Goal: Task Accomplishment & Management: Manage account settings

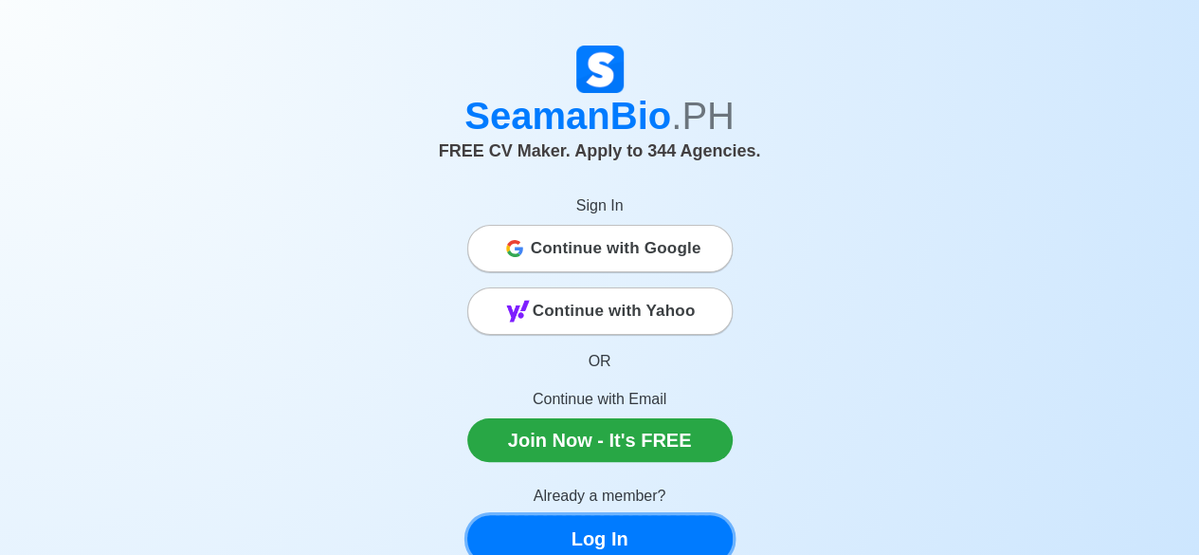
click at [689, 522] on link "Log In" at bounding box center [599, 538] width 265 height 47
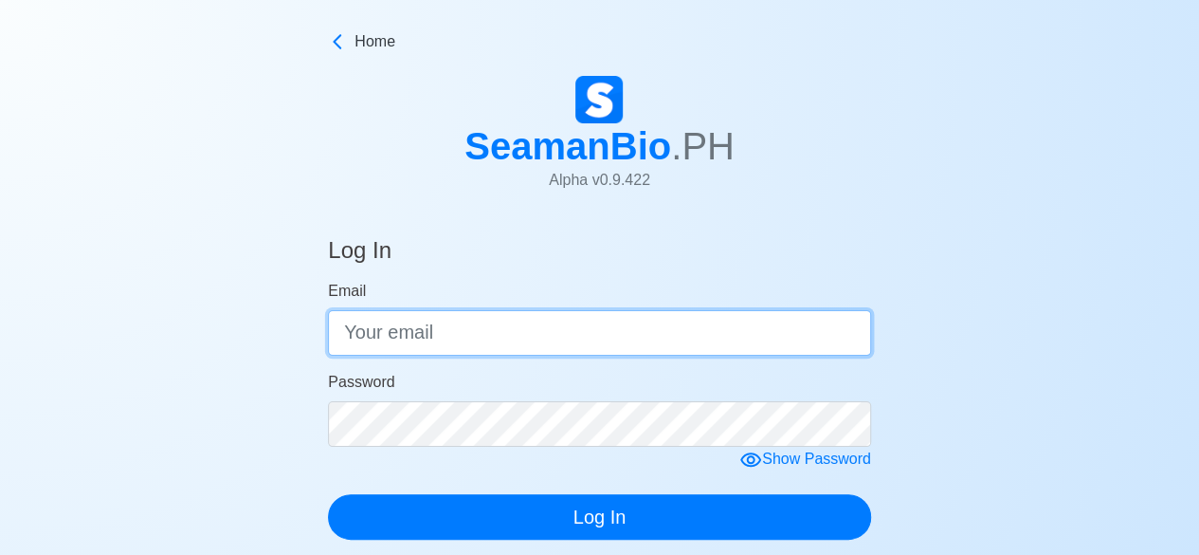
click at [550, 337] on input "Email" at bounding box center [599, 333] width 543 height 46
type input "mjramoshaum25@gmail.com"
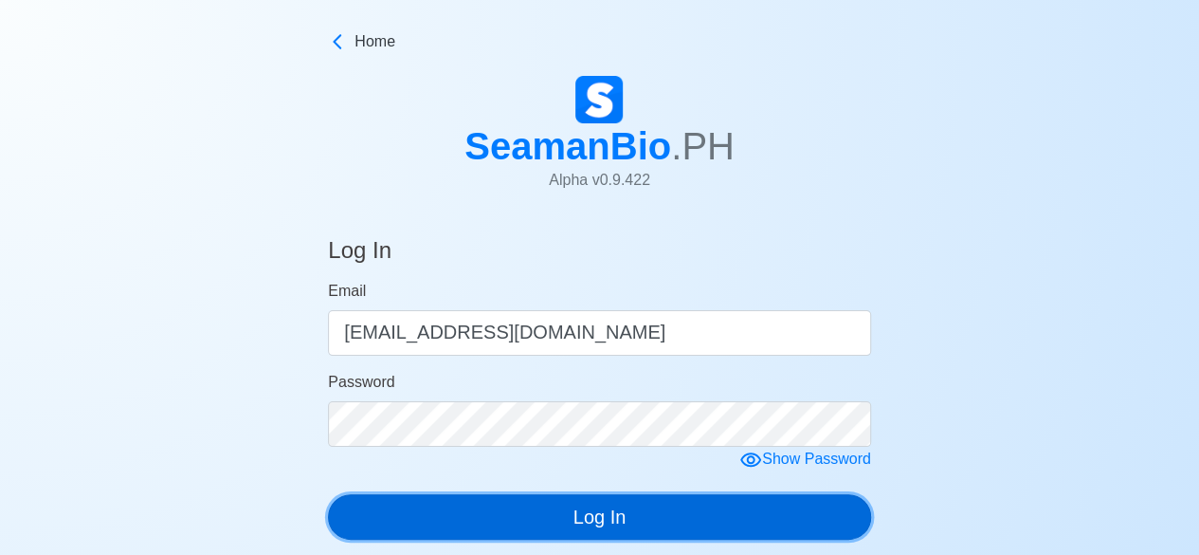
click at [522, 525] on button "Log In" at bounding box center [599, 517] width 543 height 46
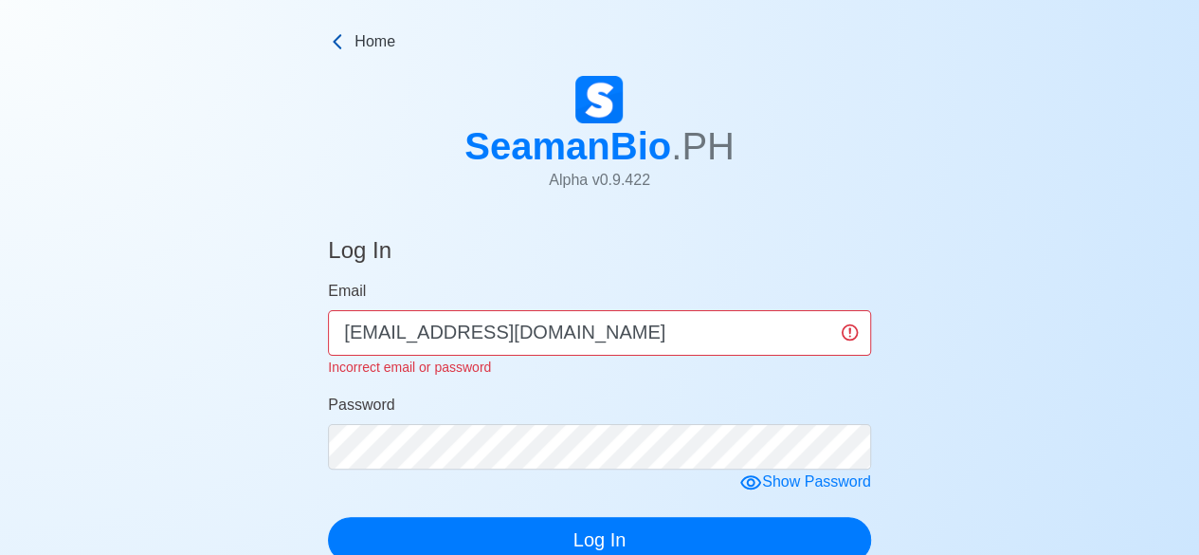
click at [334, 48] on icon at bounding box center [337, 41] width 19 height 19
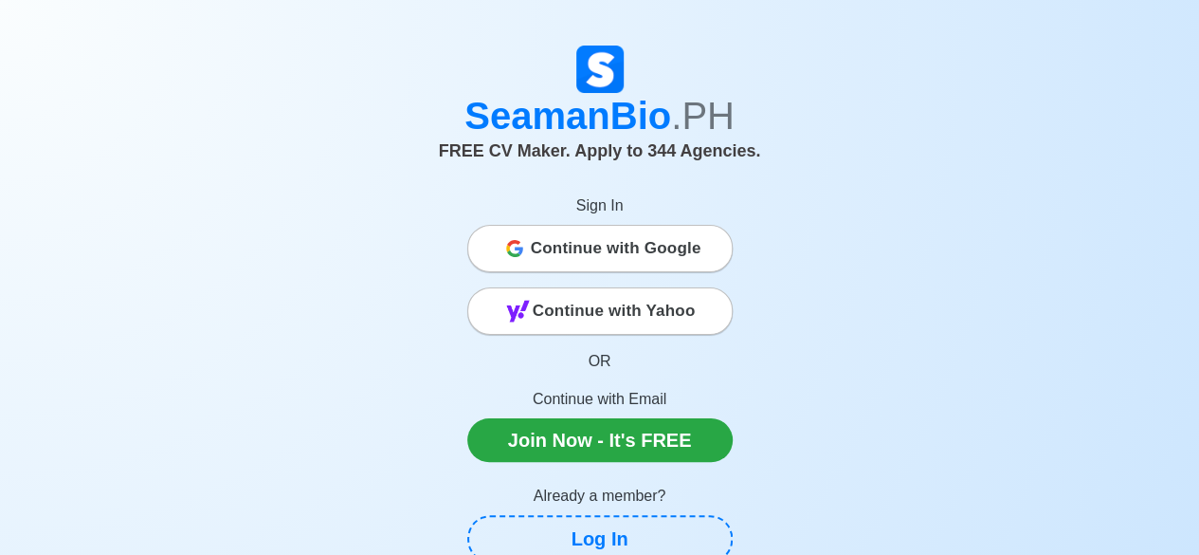
click at [582, 249] on span "Continue with Google" at bounding box center [616, 248] width 171 height 38
click at [624, 242] on span "Continue with Google" at bounding box center [616, 248] width 171 height 38
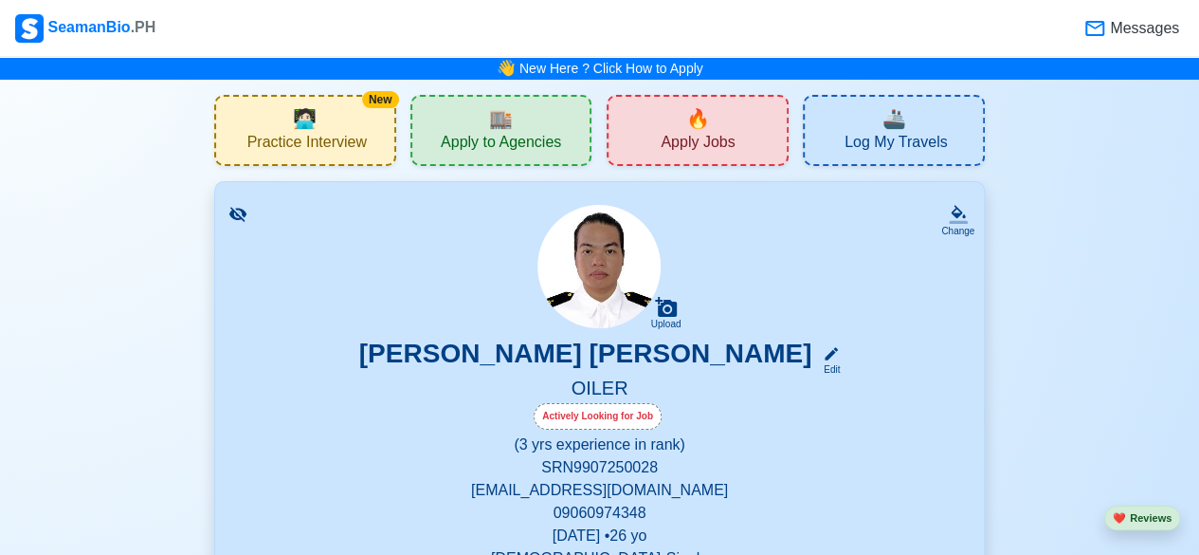
click at [715, 119] on div "🔥 Apply Jobs" at bounding box center [698, 130] width 182 height 71
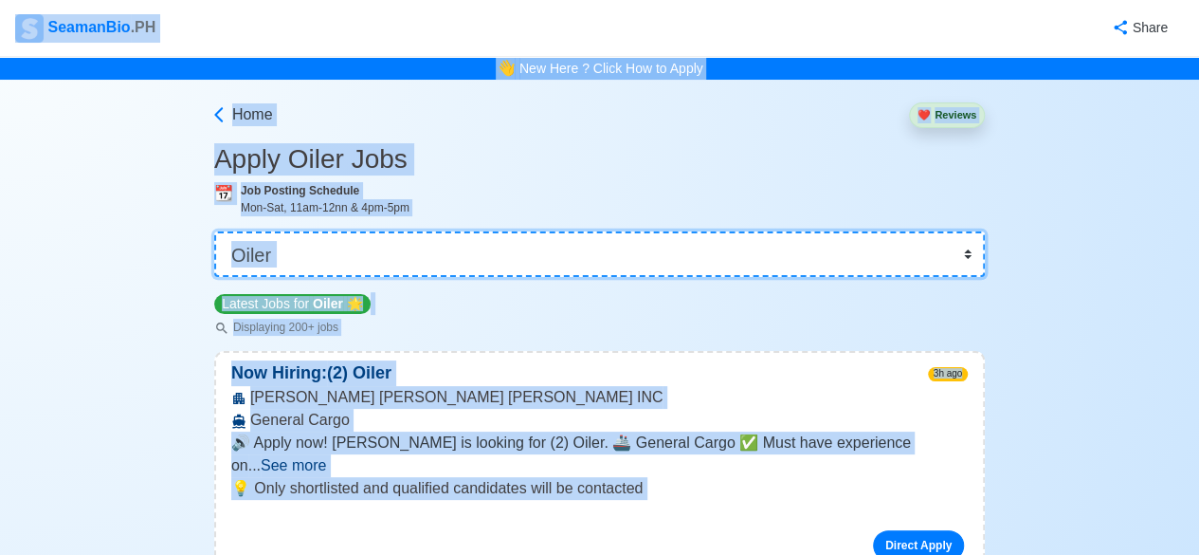
click at [965, 253] on select "👉 Select Rank or Position Master Chief Officer 2nd Officer 3rd Officer Junior O…" at bounding box center [599, 254] width 771 height 46
select select "Wiper"
click at [216, 231] on select "👉 Select Rank or Position Master Chief Officer 2nd Officer 3rd Officer Junior O…" at bounding box center [599, 254] width 771 height 46
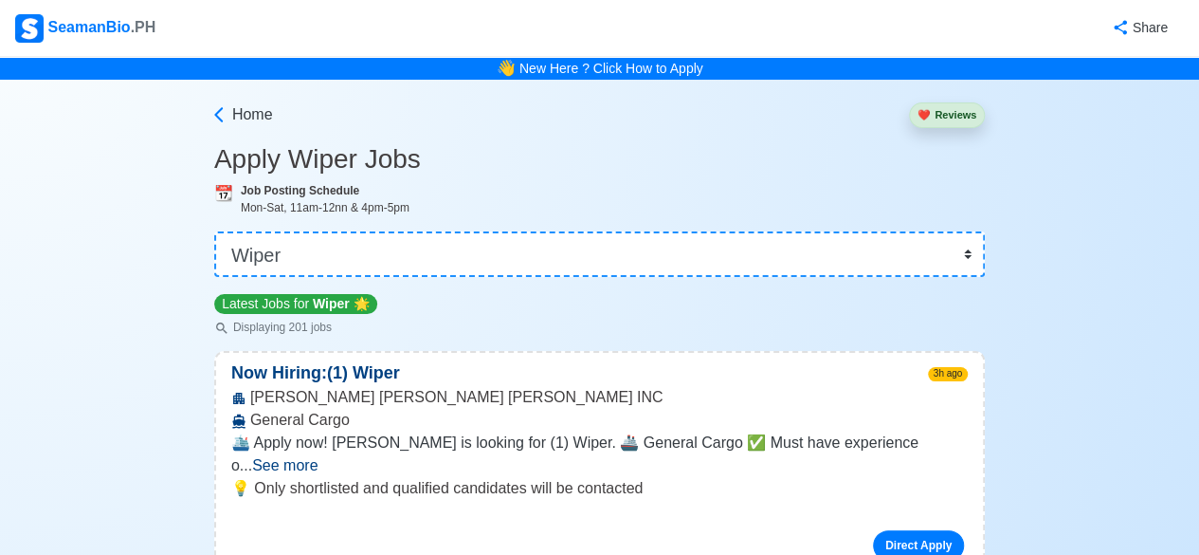
click at [318, 457] on span "See more" at bounding box center [284, 465] width 65 height 16
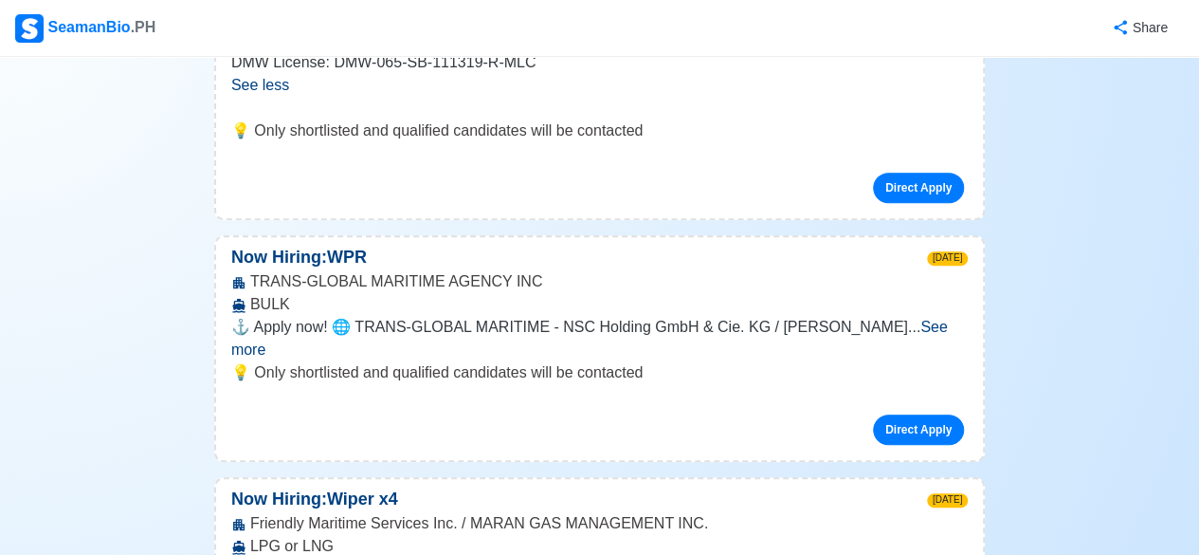
scroll to position [518, 0]
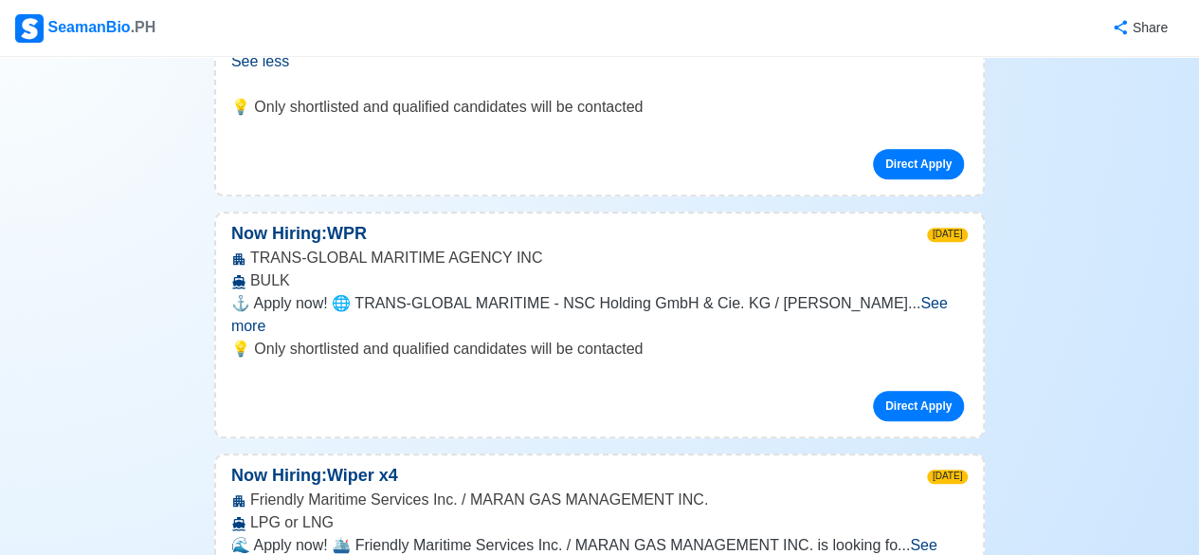
click at [929, 304] on span "See more" at bounding box center [589, 314] width 717 height 39
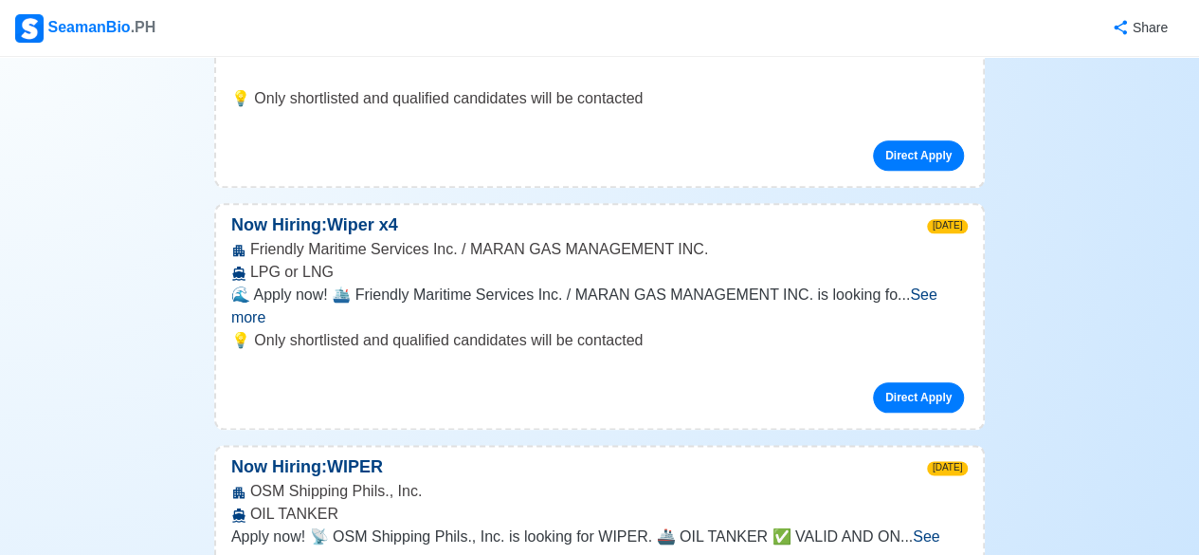
scroll to position [935, 0]
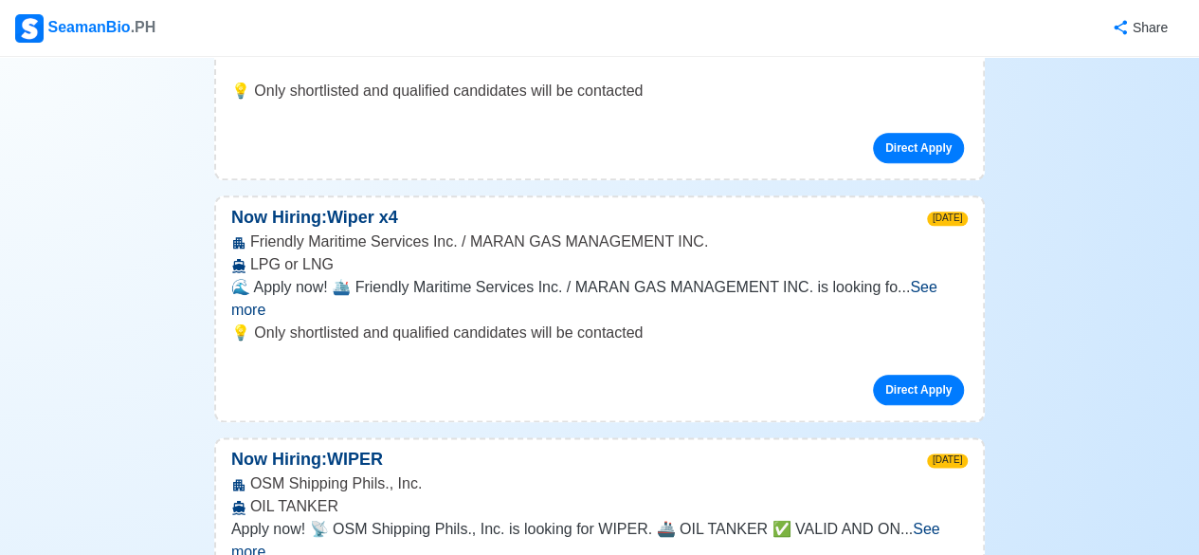
click at [914, 276] on div "🌊 Apply now! 🛳️ Friendly Maritime Services Inc. / MARAN GAS MANAGEMENT INC. is …" at bounding box center [599, 299] width 737 height 46
click at [916, 282] on span "See more" at bounding box center [584, 298] width 706 height 39
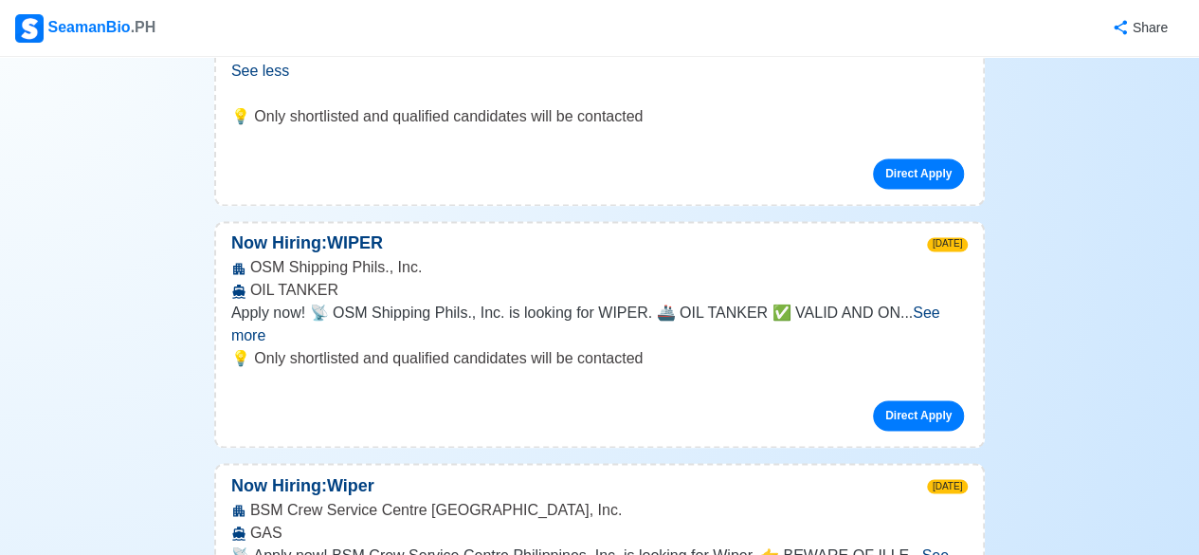
scroll to position [1314, 0]
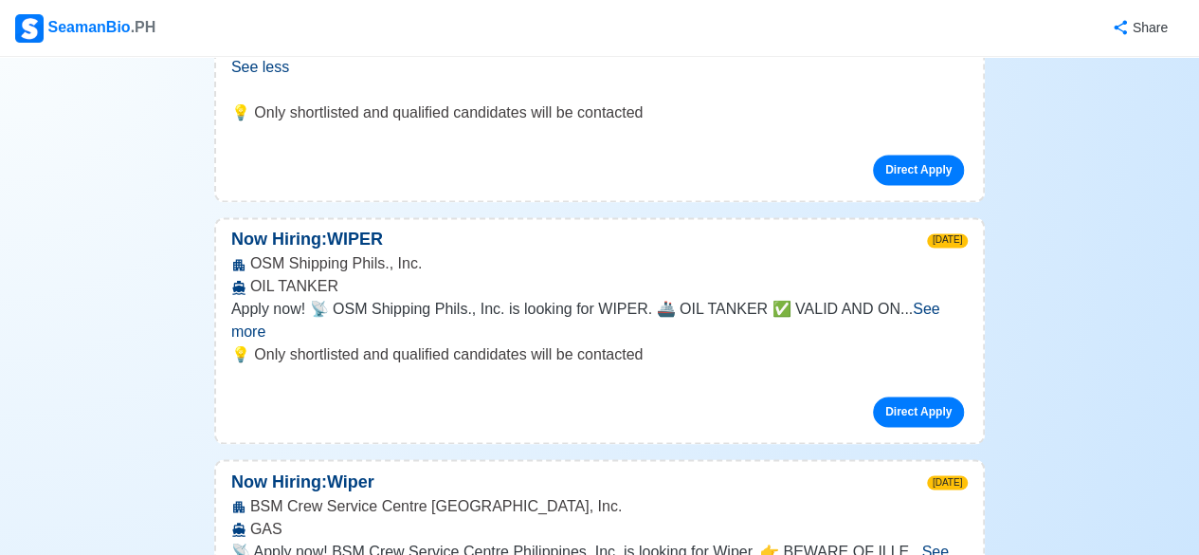
click at [941, 305] on span "See more" at bounding box center [585, 320] width 709 height 39
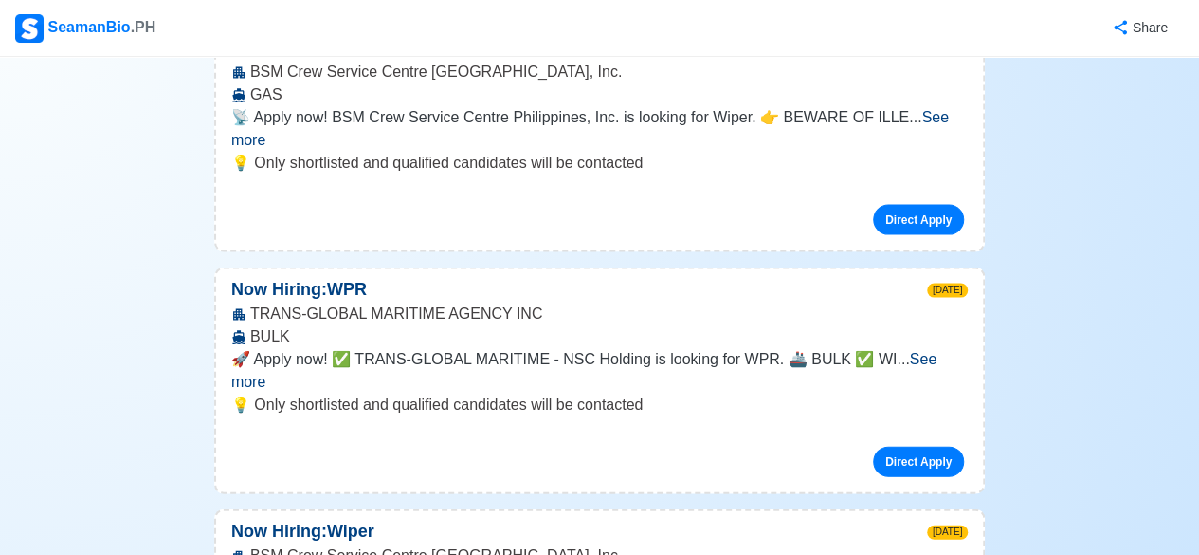
scroll to position [1921, 0]
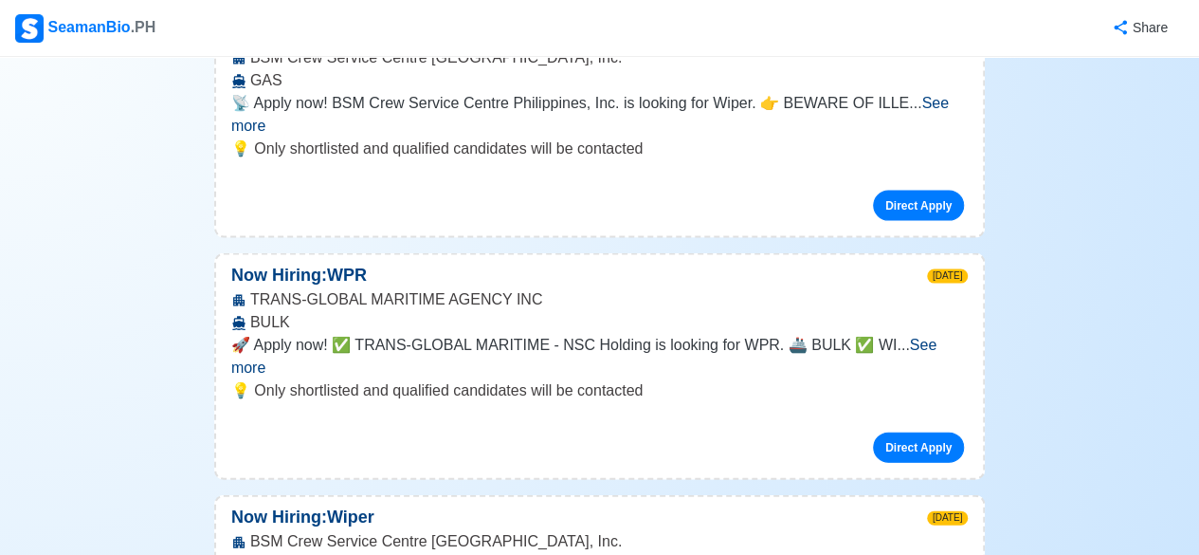
click at [912, 337] on span "See more" at bounding box center [583, 356] width 705 height 39
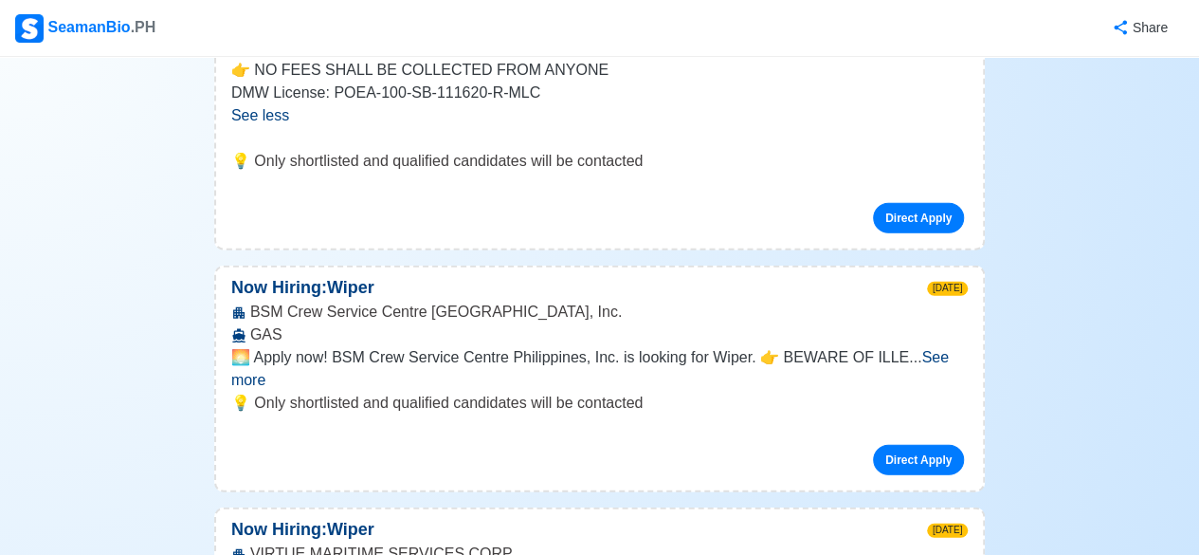
scroll to position [2300, 0]
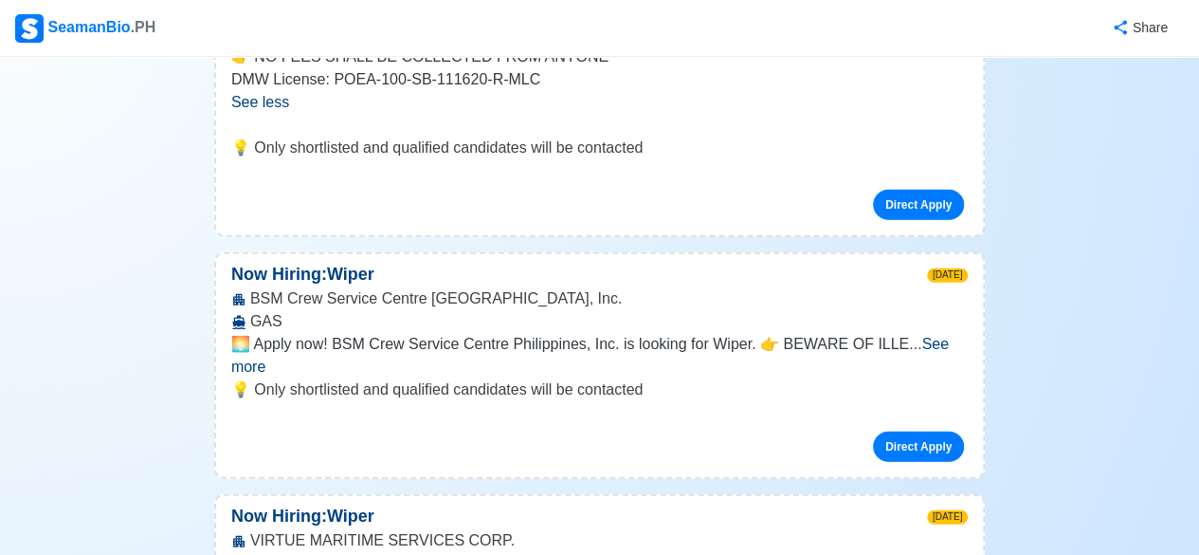
click at [931, 336] on span "See more" at bounding box center [590, 355] width 718 height 39
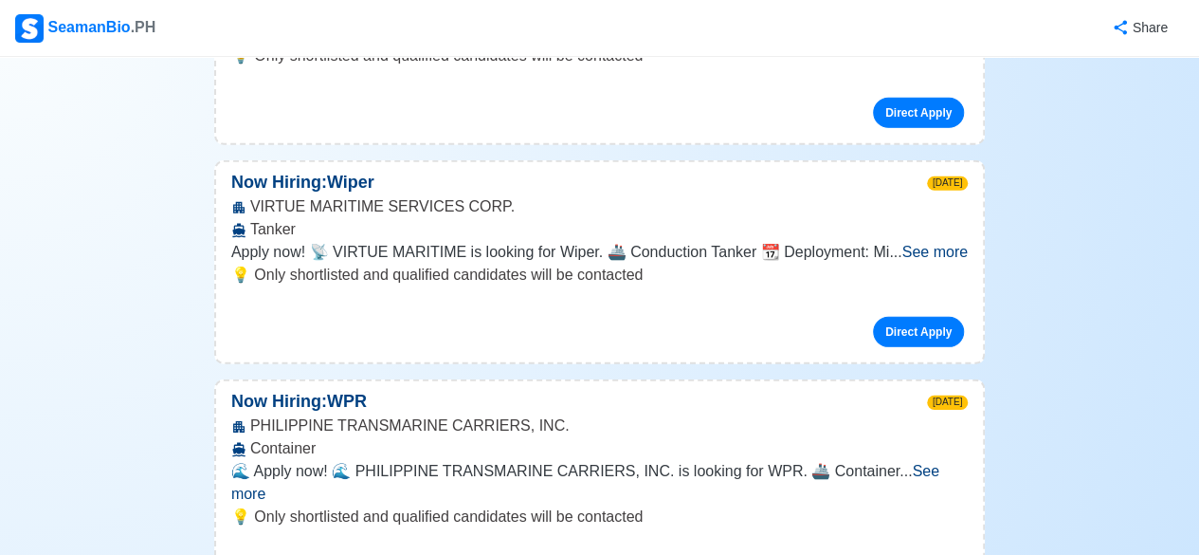
scroll to position [2755, 0]
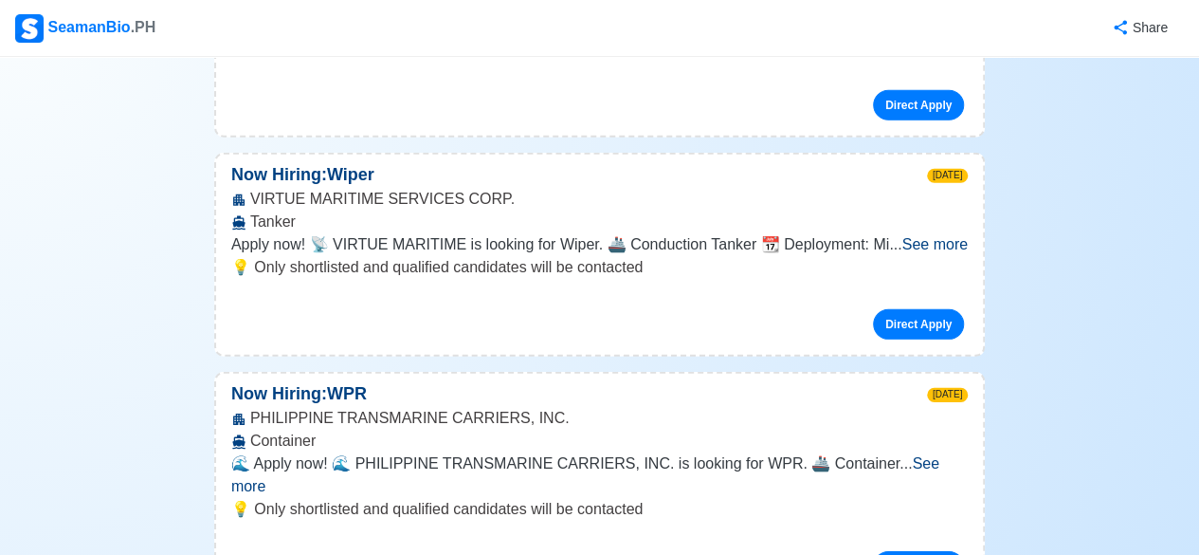
click at [905, 236] on span "See more" at bounding box center [934, 244] width 65 height 16
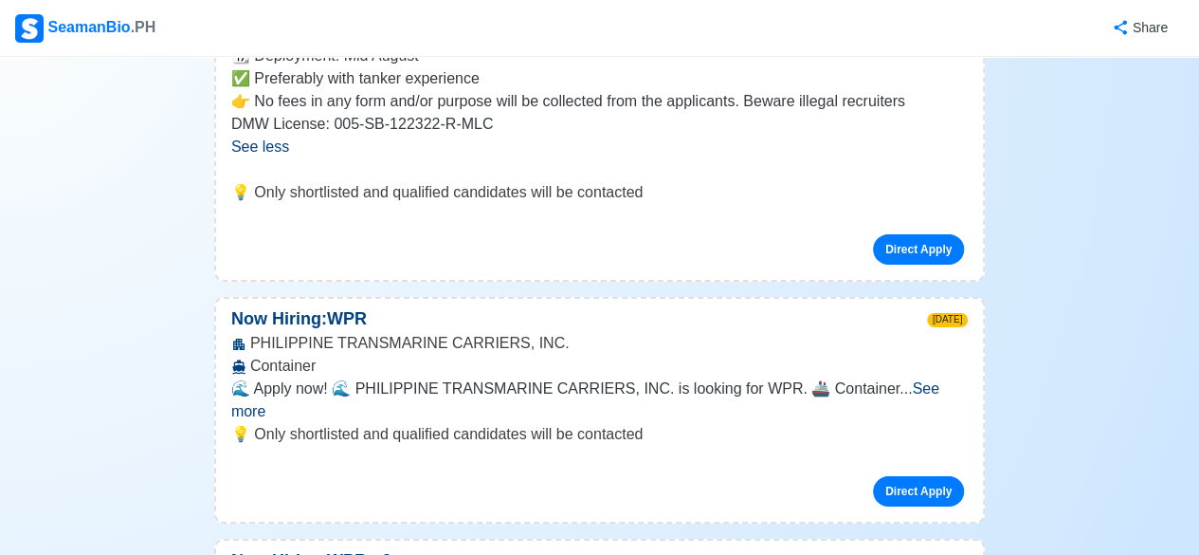
scroll to position [3021, 0]
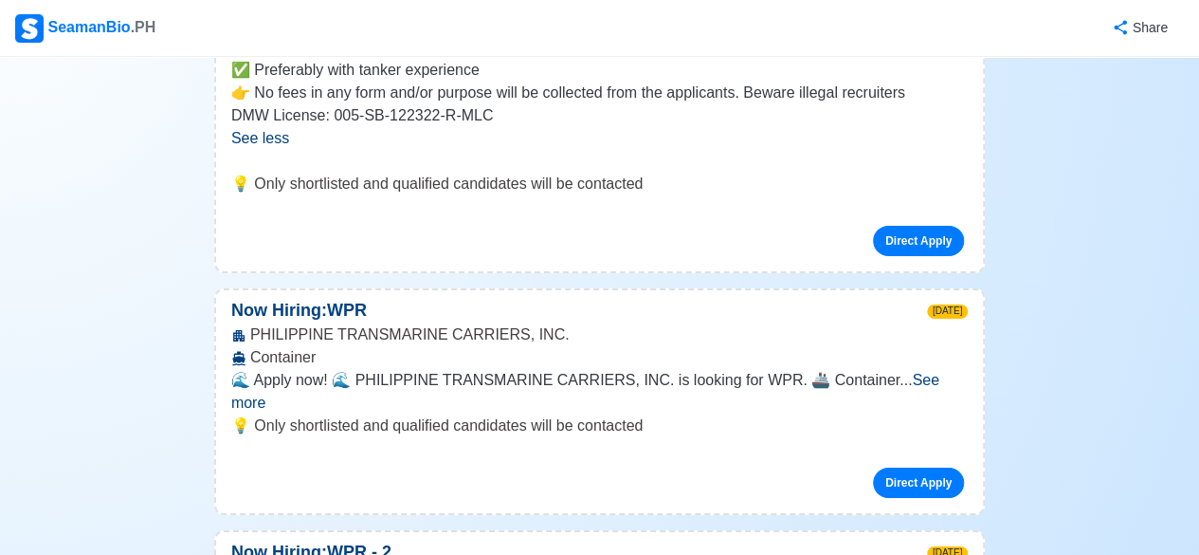
click at [931, 372] on span "See more" at bounding box center [585, 391] width 708 height 39
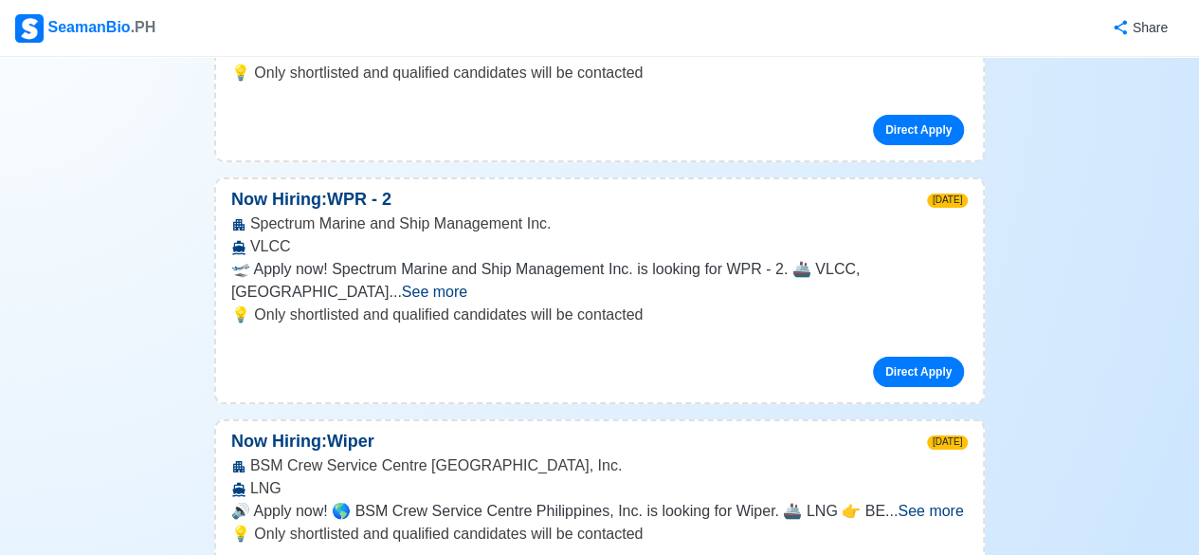
scroll to position [3514, 0]
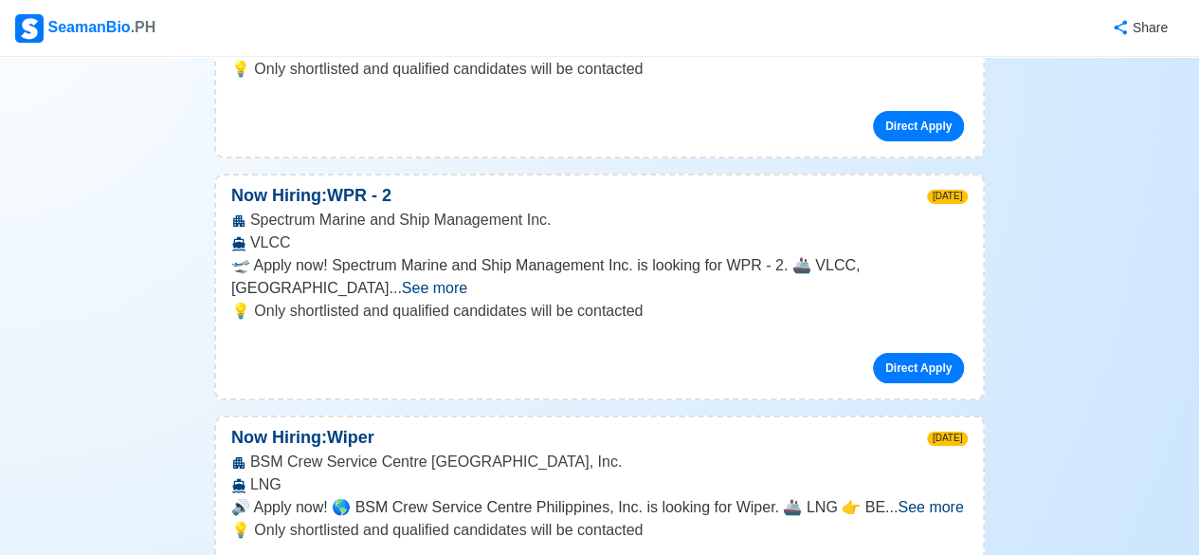
click at [467, 280] on span "See more" at bounding box center [434, 288] width 65 height 16
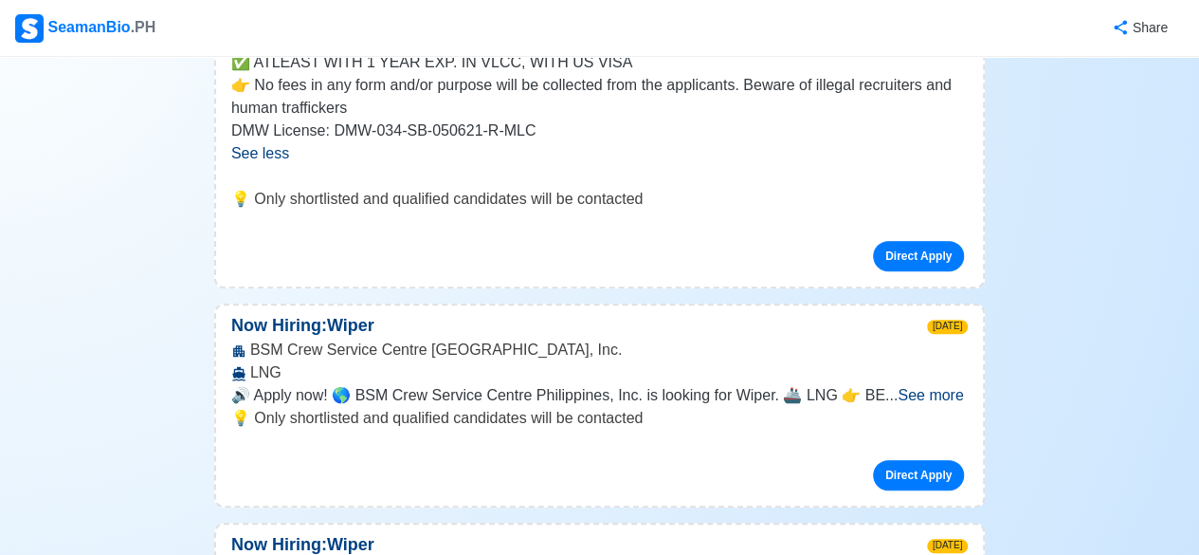
scroll to position [3817, 0]
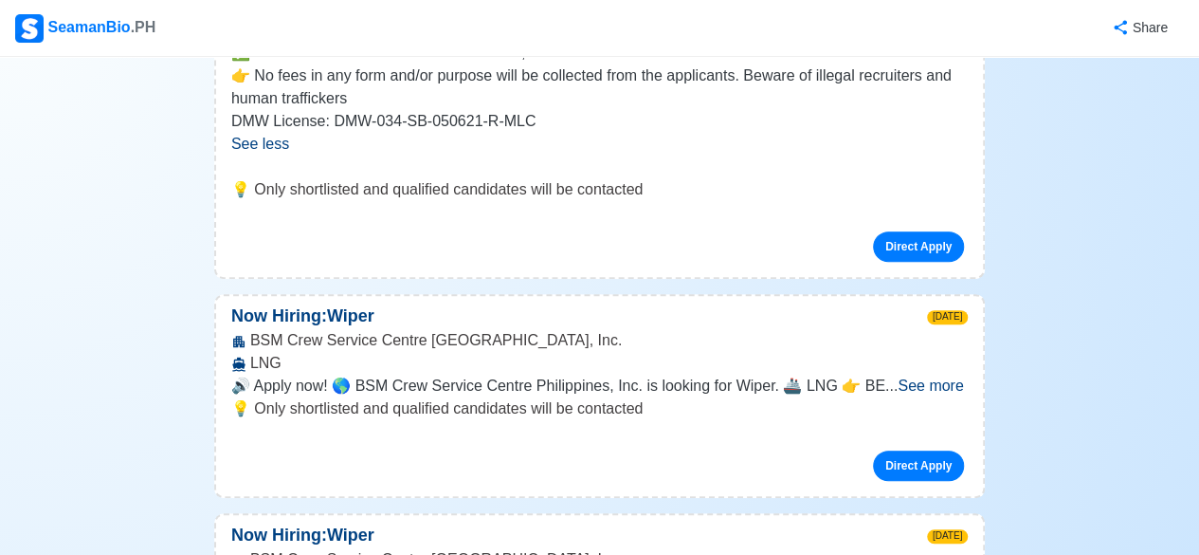
click at [911, 377] on span "See more" at bounding box center [930, 385] width 65 height 16
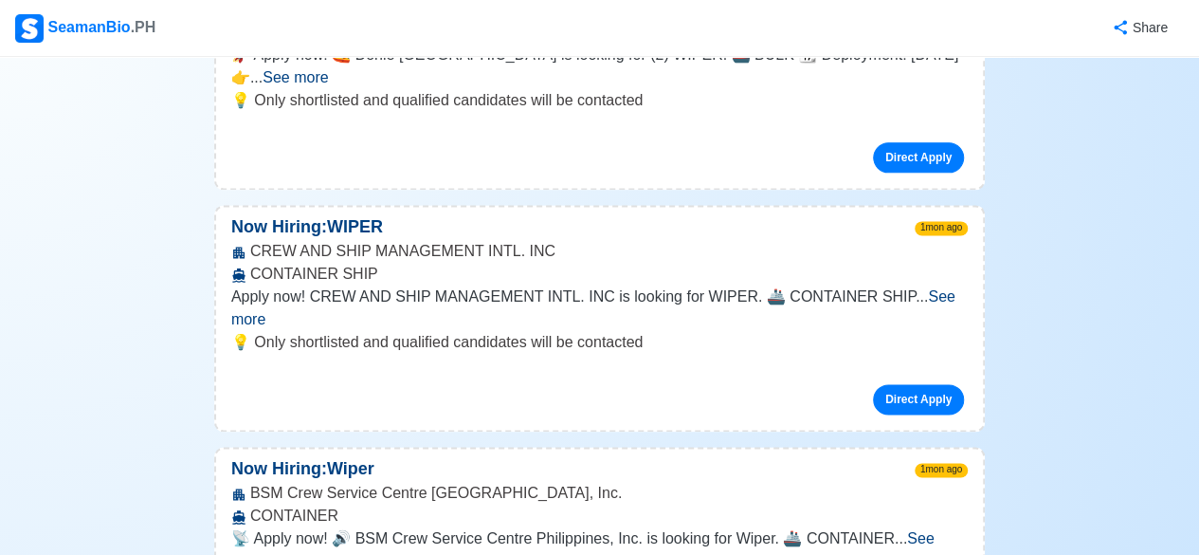
scroll to position [4803, 0]
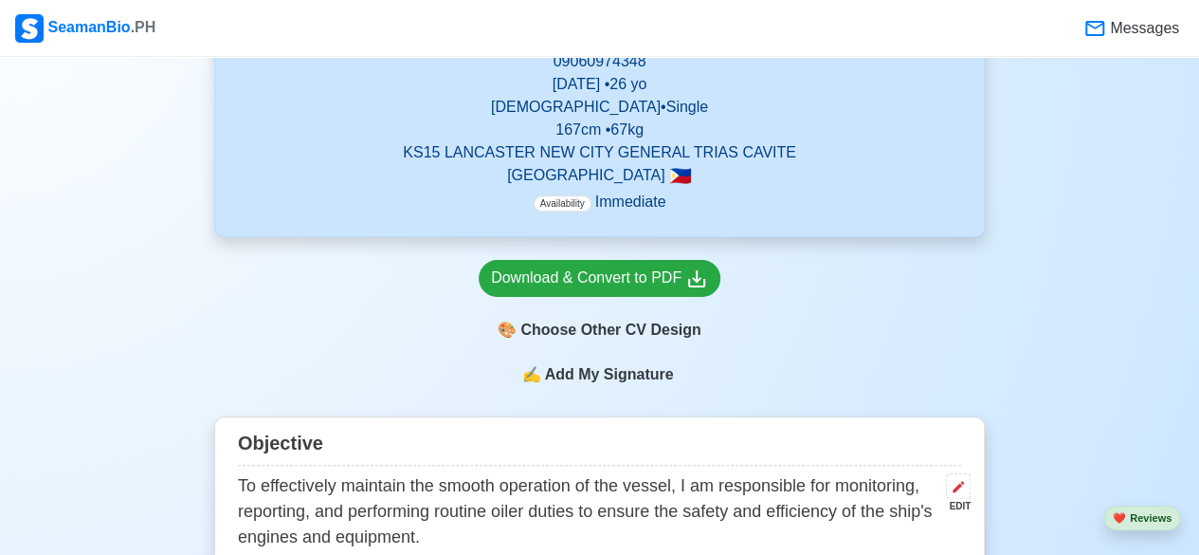
scroll to position [455, 0]
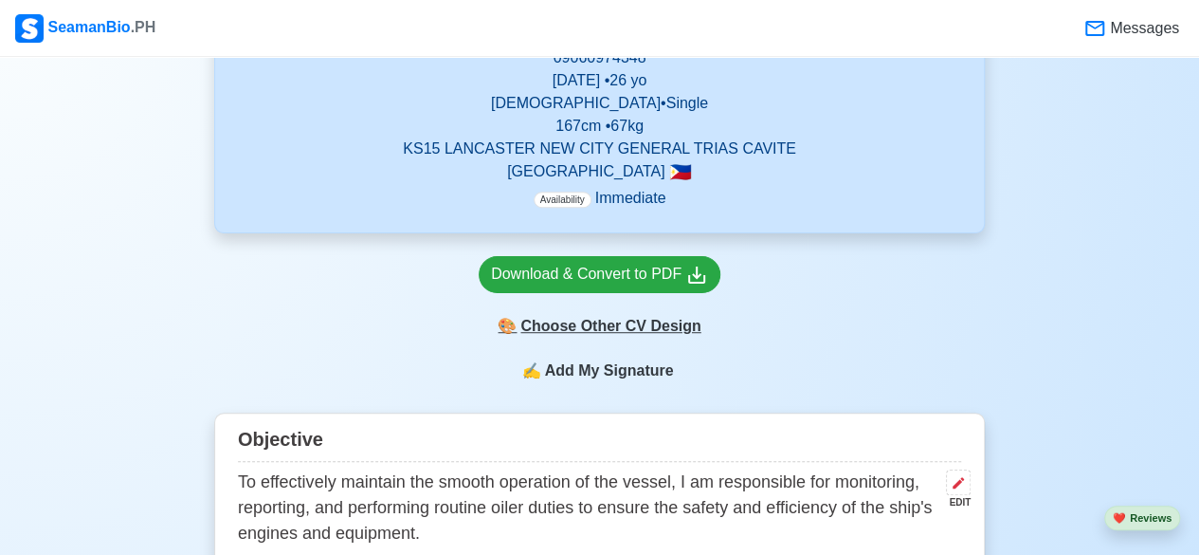
click at [590, 331] on div "🎨 Choose Other CV Design" at bounding box center [600, 326] width 242 height 36
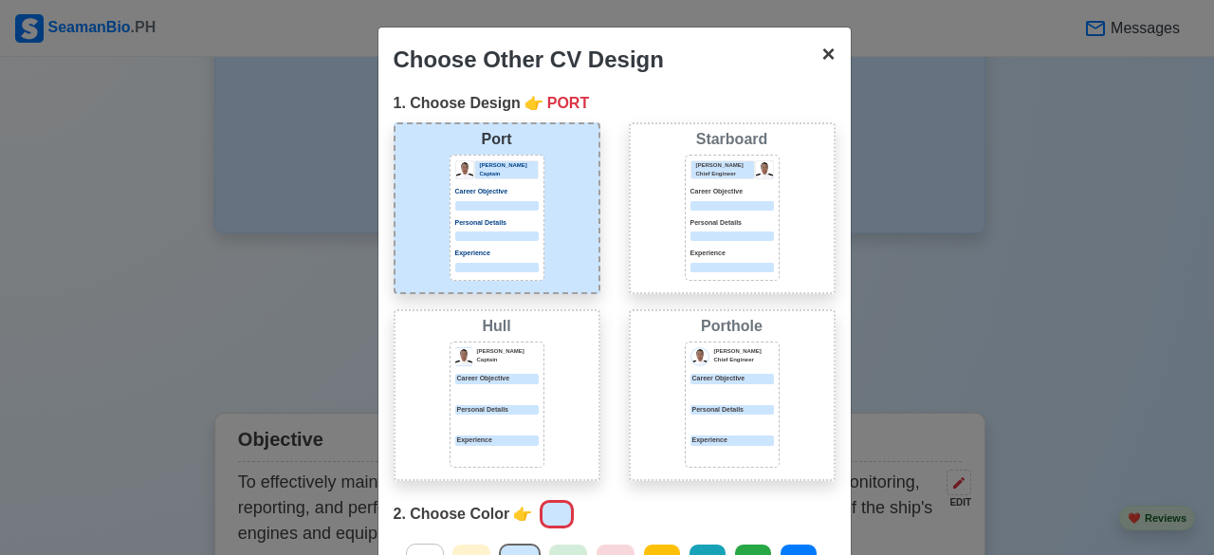
click at [821, 56] on span "×" at bounding box center [827, 54] width 13 height 26
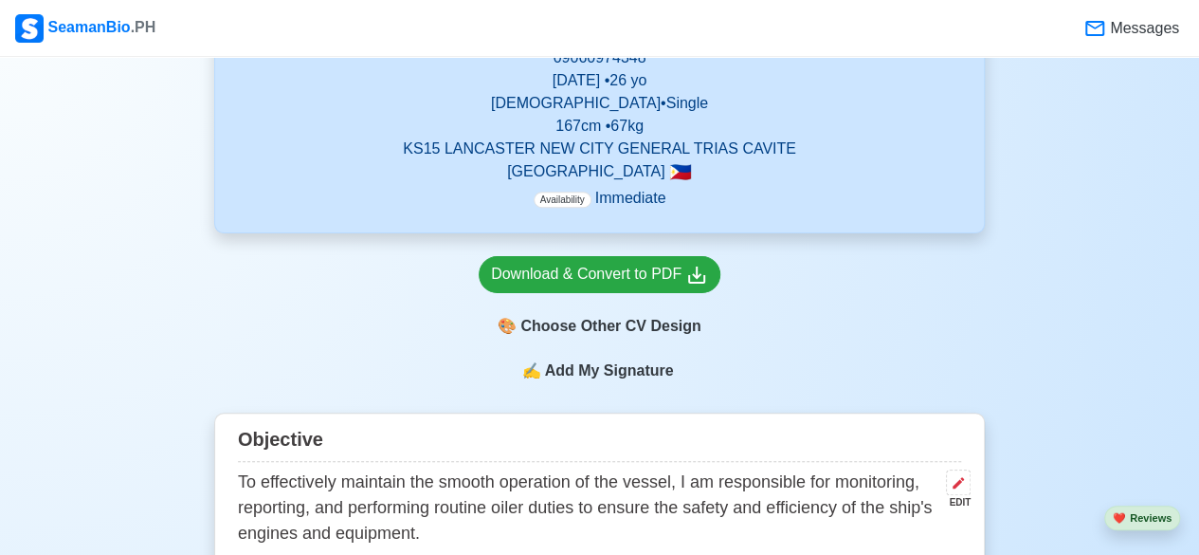
click at [596, 365] on span "Add My Signature" at bounding box center [608, 370] width 137 height 23
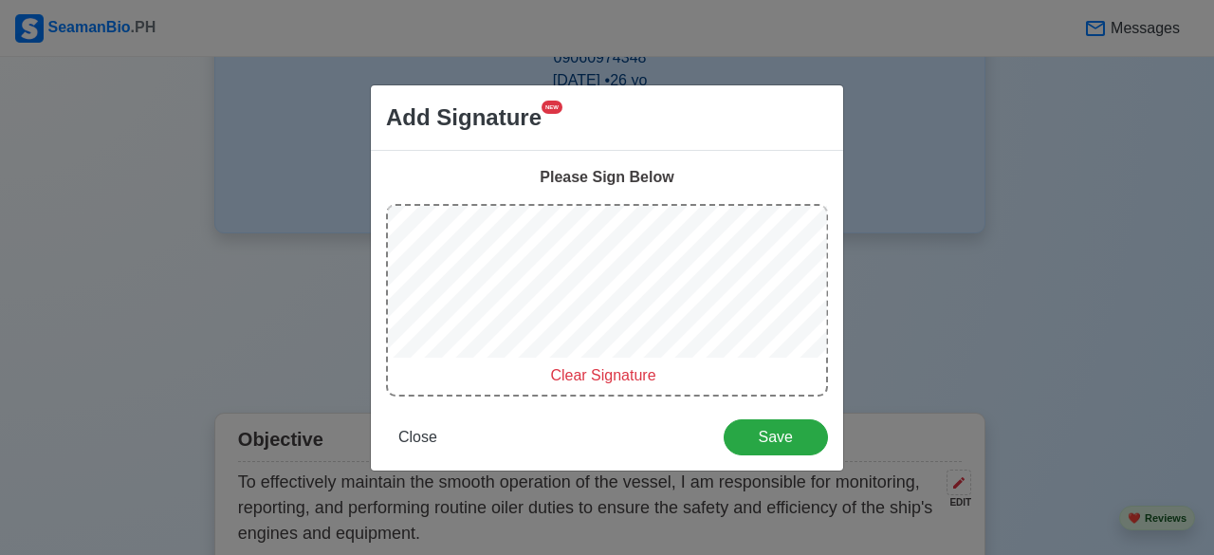
click at [572, 375] on span "Clear Signature" at bounding box center [602, 375] width 105 height 16
click at [532, 362] on div at bounding box center [607, 285] width 438 height 158
click at [594, 380] on span "Clear Signature" at bounding box center [602, 375] width 105 height 16
click at [410, 430] on span "Close" at bounding box center [417, 437] width 39 height 16
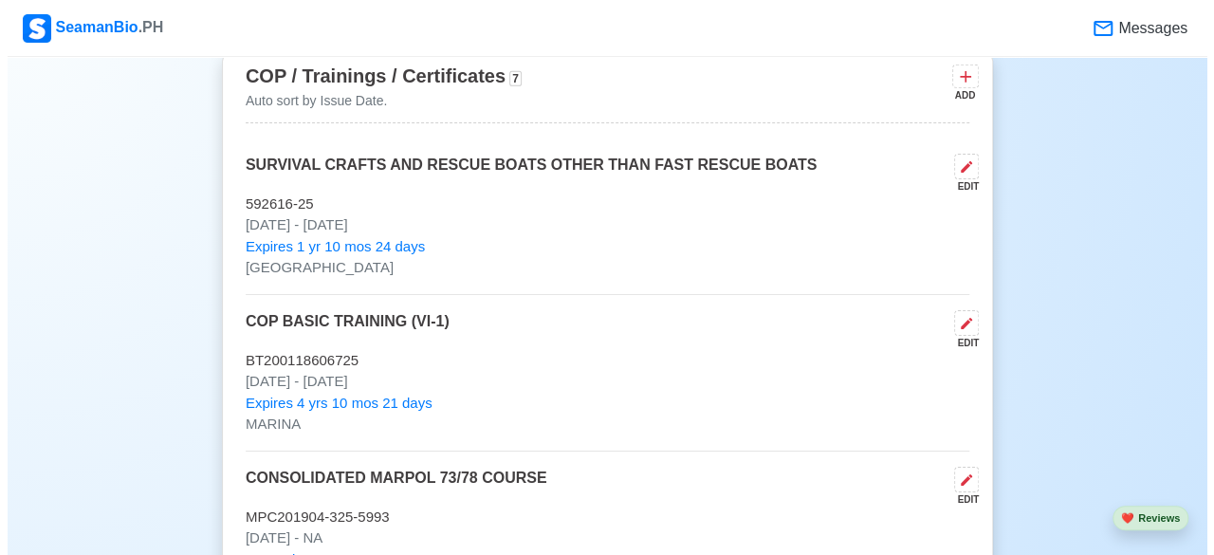
scroll to position [3057, 0]
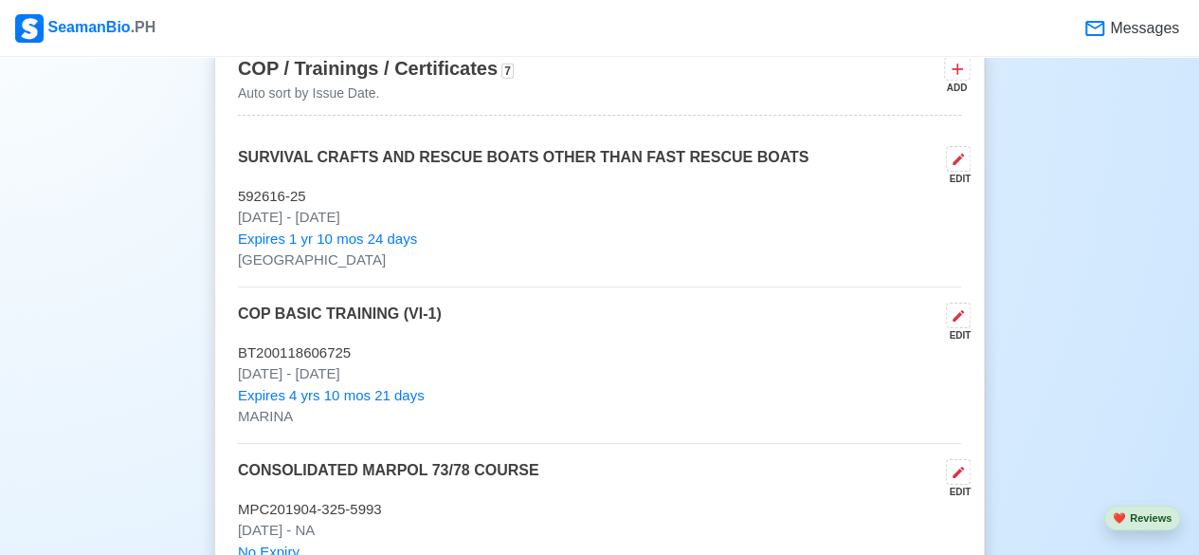
click at [424, 302] on p "COP BASIC TRAINING (VI-1)" at bounding box center [340, 322] width 204 height 40
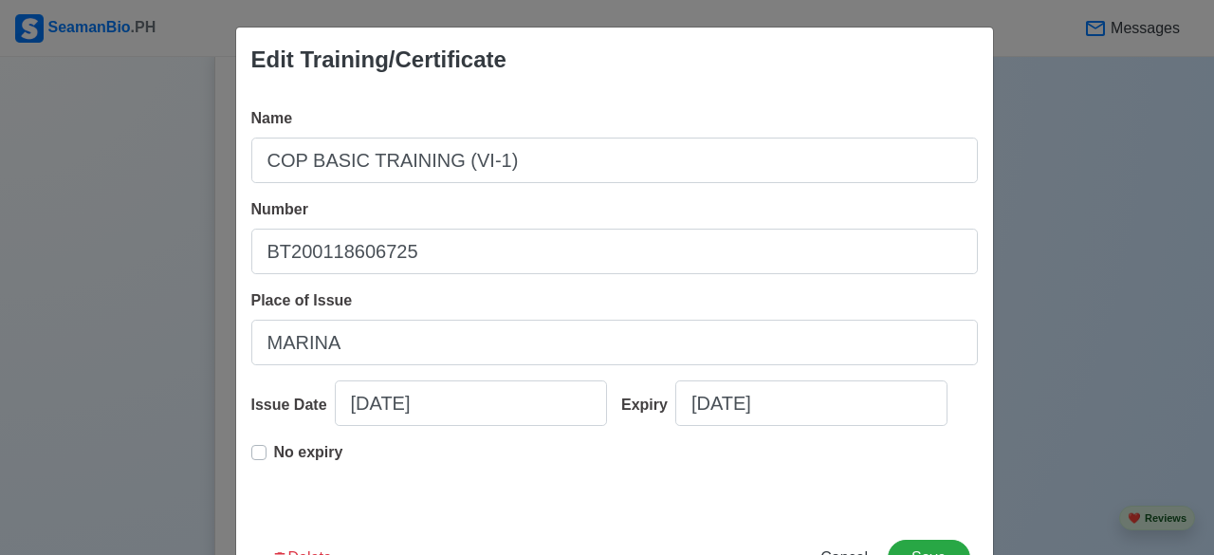
click at [190, 260] on div "Edit Training/Certificate Name COP BASIC TRAINING (VI-1) Number BT200118606725 …" at bounding box center [607, 277] width 1214 height 555
click at [1068, 170] on div "Edit Training/Certificate Name COP BASIC TRAINING (VI-1) Number BT200118606725 …" at bounding box center [607, 277] width 1214 height 555
click at [984, 467] on div "Name COP BASIC TRAINING (VI-1) Number BT200118606725 Place of Issue MARINA Issu…" at bounding box center [614, 304] width 757 height 425
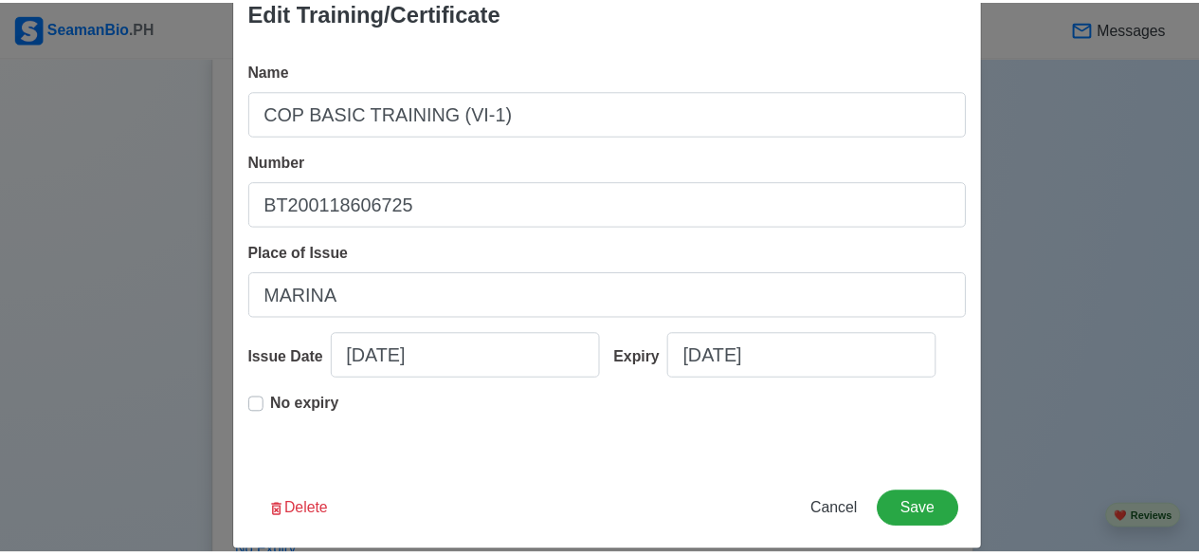
scroll to position [69, 0]
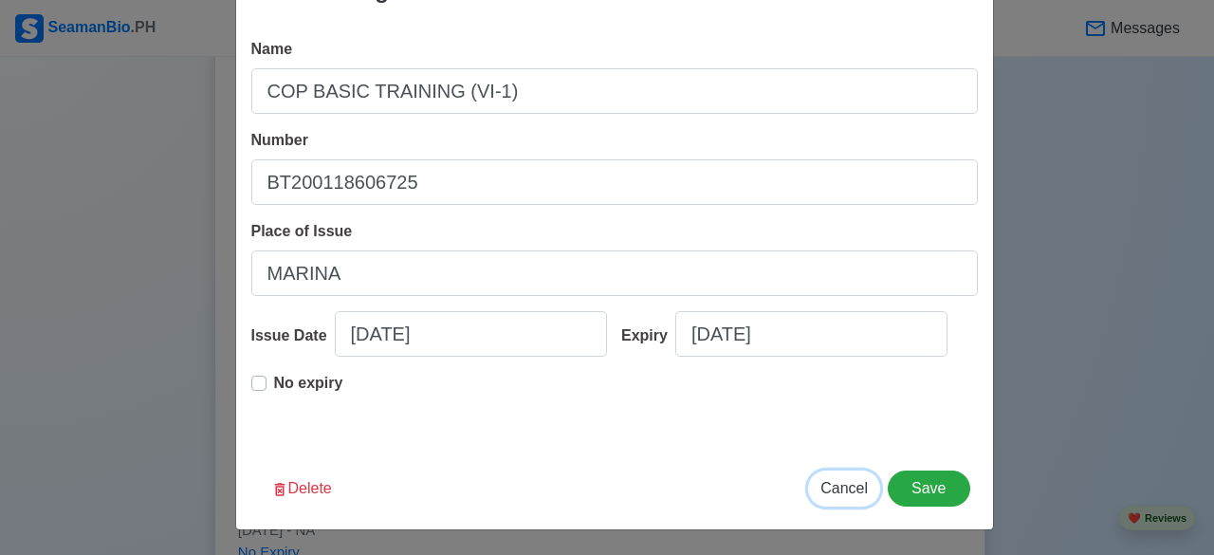
click at [852, 484] on span "Cancel" at bounding box center [843, 488] width 47 height 16
type input "08/16/2025"
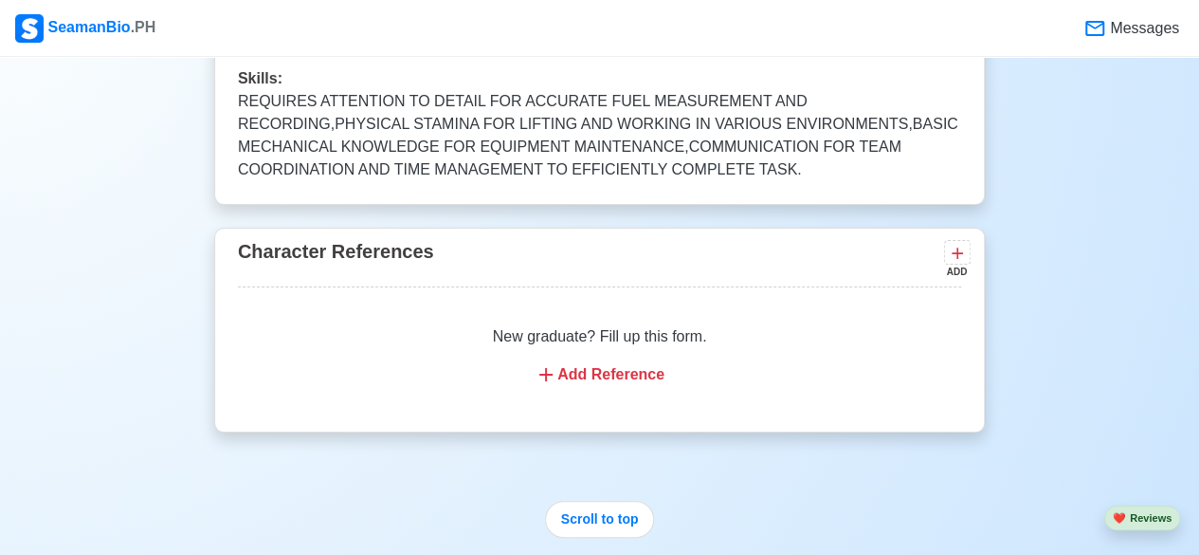
scroll to position [5648, 0]
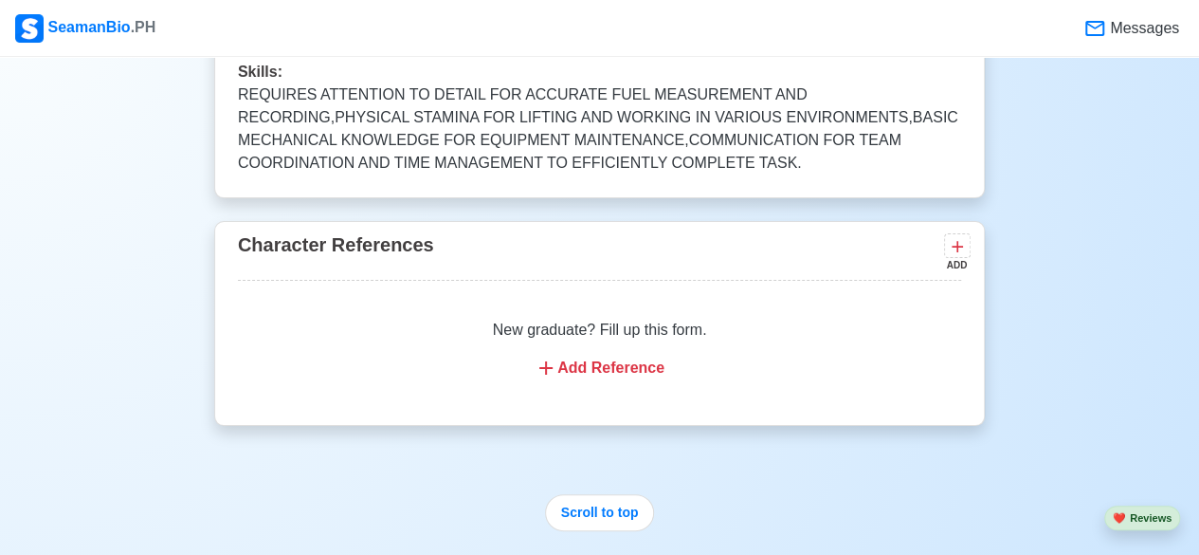
drag, startPoint x: 1210, startPoint y: 498, endPoint x: 848, endPoint y: 484, distance: 362.4
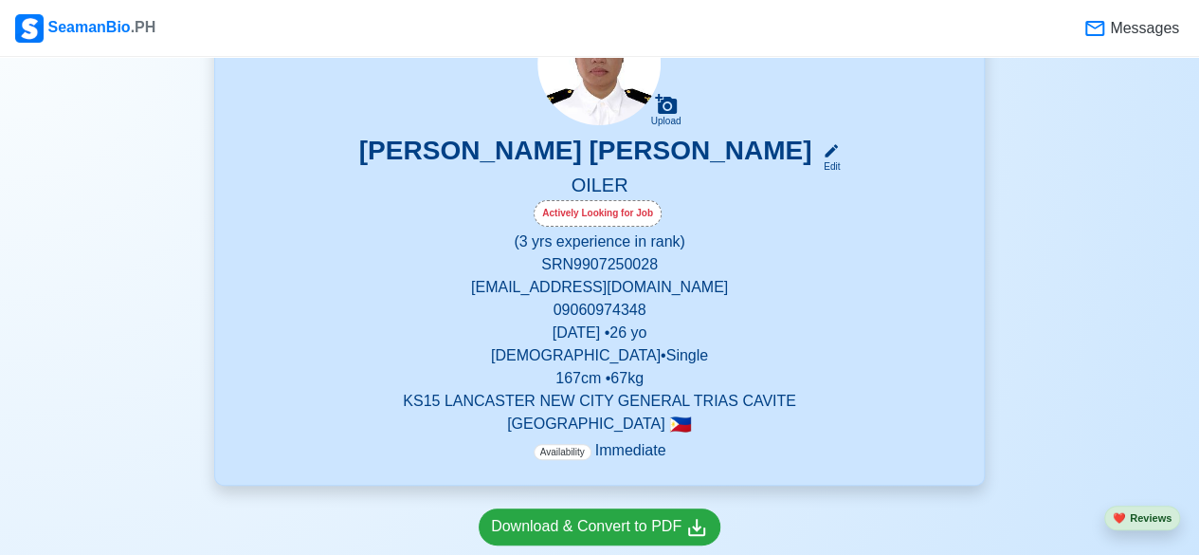
scroll to position [228, 0]
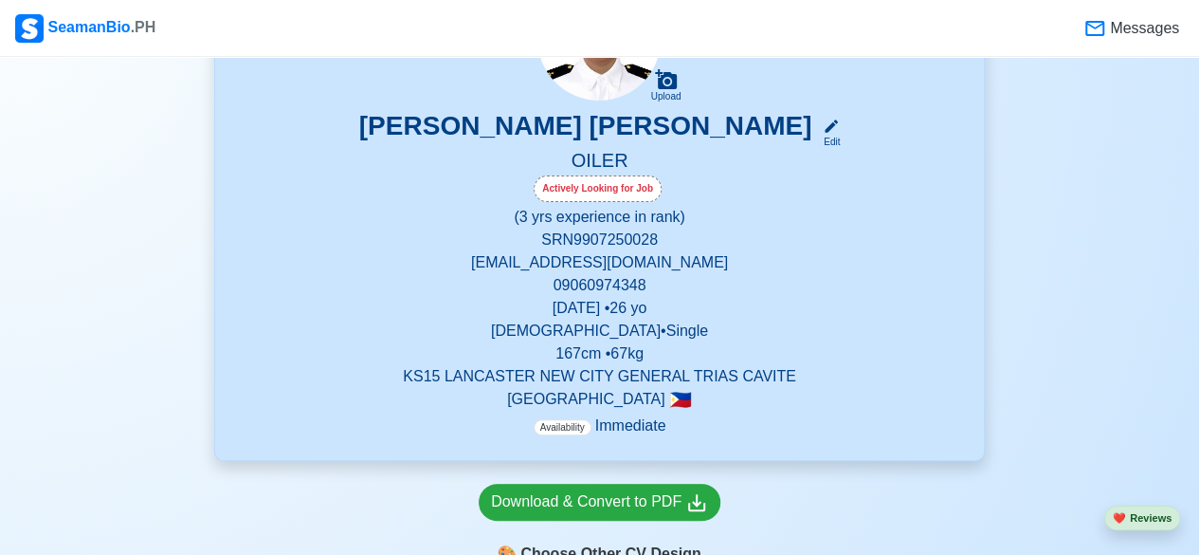
click at [1092, 27] on icon at bounding box center [1095, 28] width 23 height 23
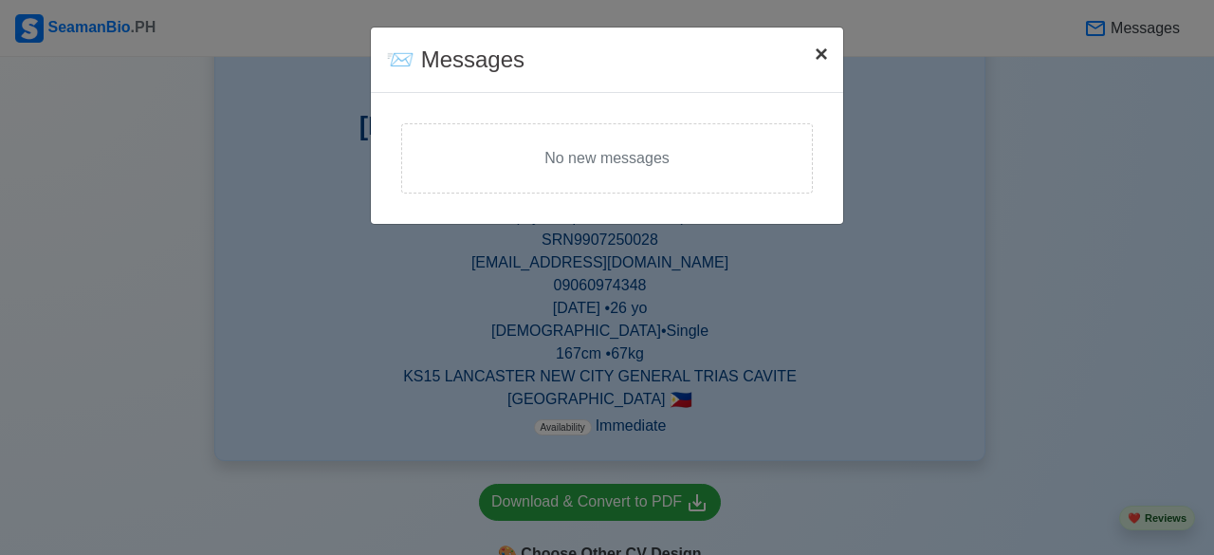
click at [817, 56] on span "×" at bounding box center [820, 54] width 13 height 26
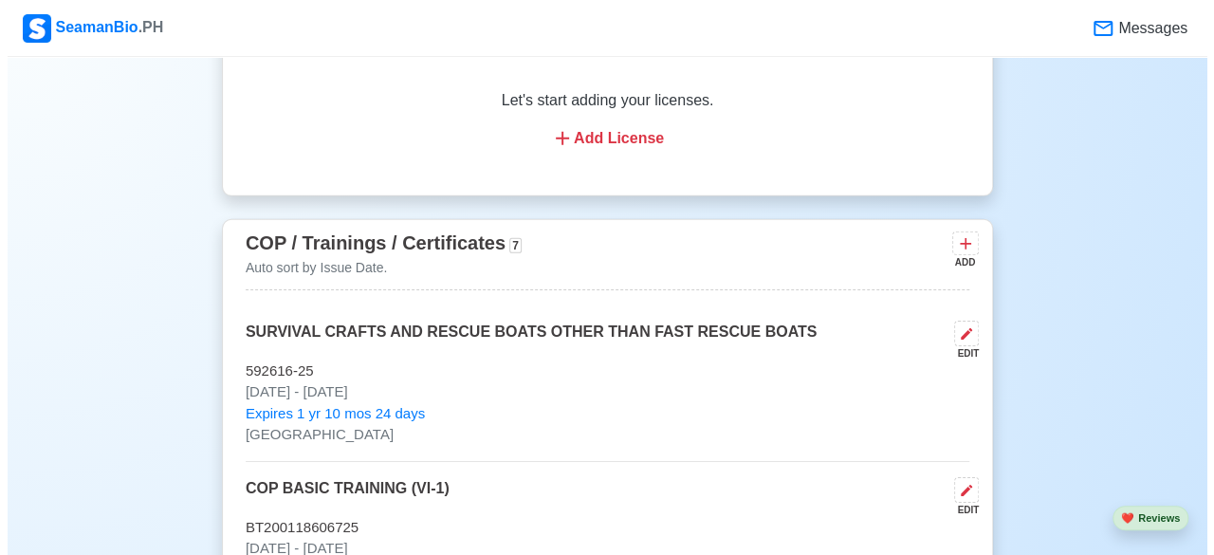
scroll to position [2881, 0]
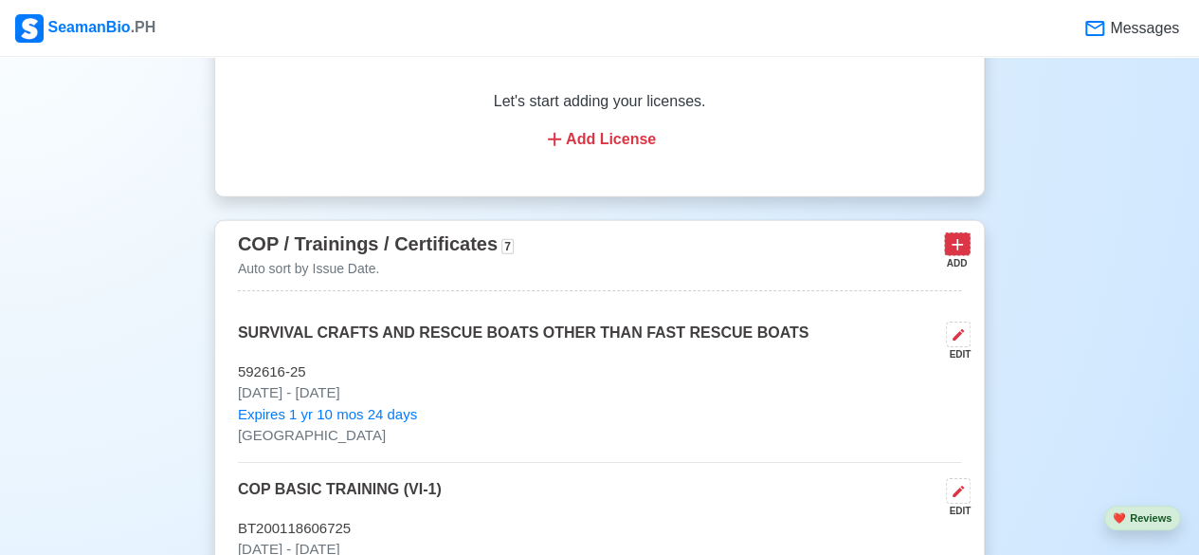
click at [955, 242] on icon at bounding box center [957, 244] width 19 height 19
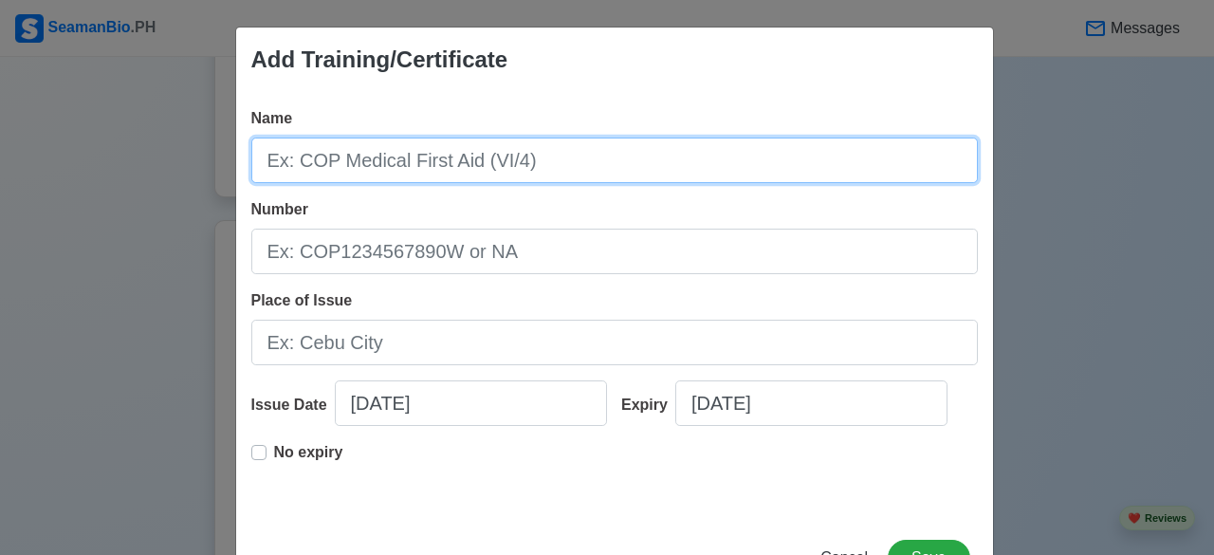
click at [741, 167] on input "Name" at bounding box center [614, 160] width 726 height 46
click at [675, 163] on input "Name" at bounding box center [614, 160] width 726 height 46
click at [518, 174] on input "Name" at bounding box center [614, 160] width 726 height 46
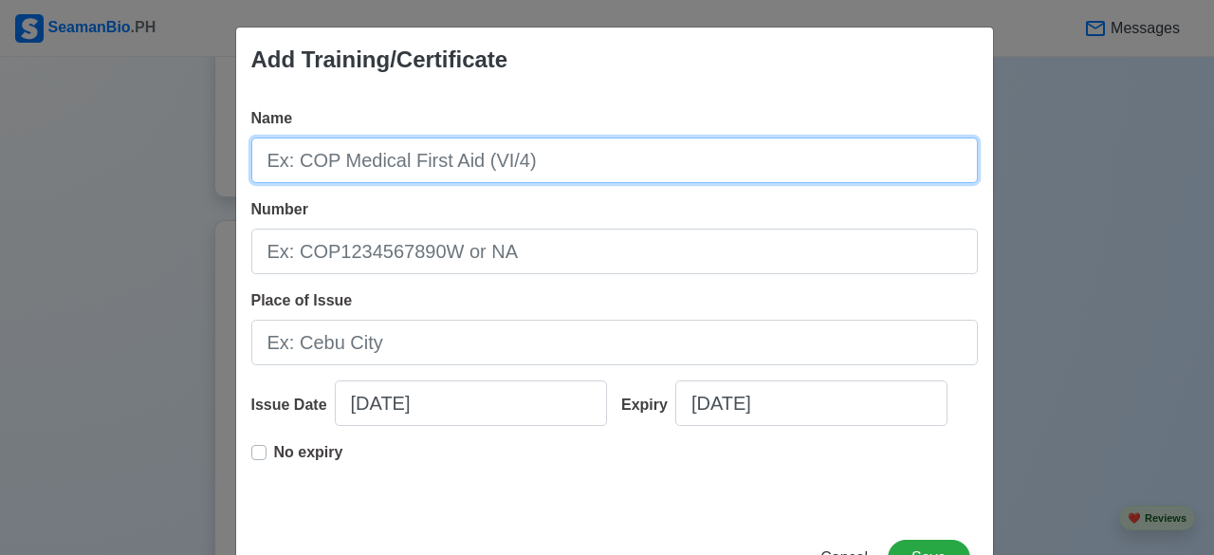
click at [518, 174] on input "Name" at bounding box center [614, 160] width 726 height 46
click at [267, 165] on input "ratings For" at bounding box center [614, 160] width 726 height 46
click at [353, 160] on input "Ratings For" at bounding box center [614, 160] width 726 height 46
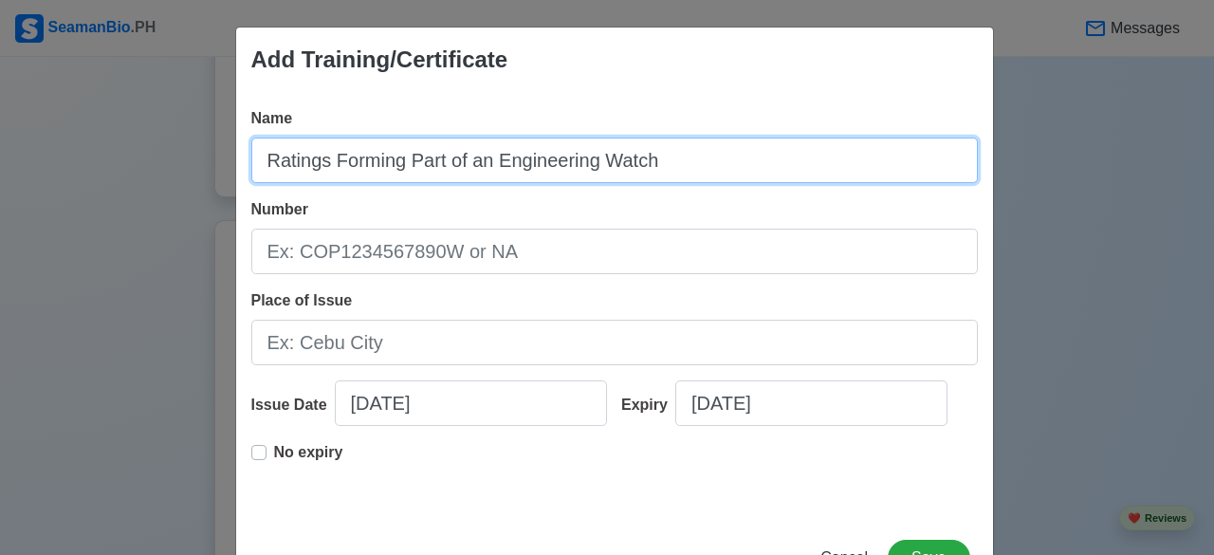
click at [256, 158] on input "Ratings Forming Part of an Engineering Watch" at bounding box center [614, 160] width 726 height 46
click at [676, 162] on input "Ratings Forming Part of an Engineering Watch" at bounding box center [614, 160] width 726 height 46
type input "Ratings Forming Part of an Engineering Watch III/4"
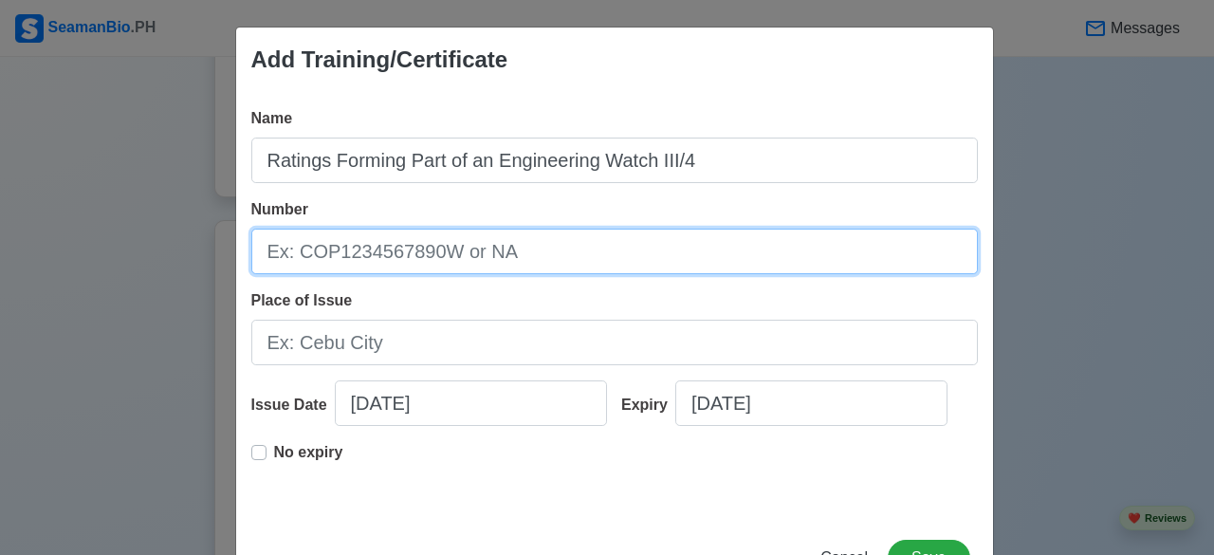
click at [562, 252] on input "Number" at bounding box center [614, 251] width 726 height 46
type input "RFPEW200005438125"
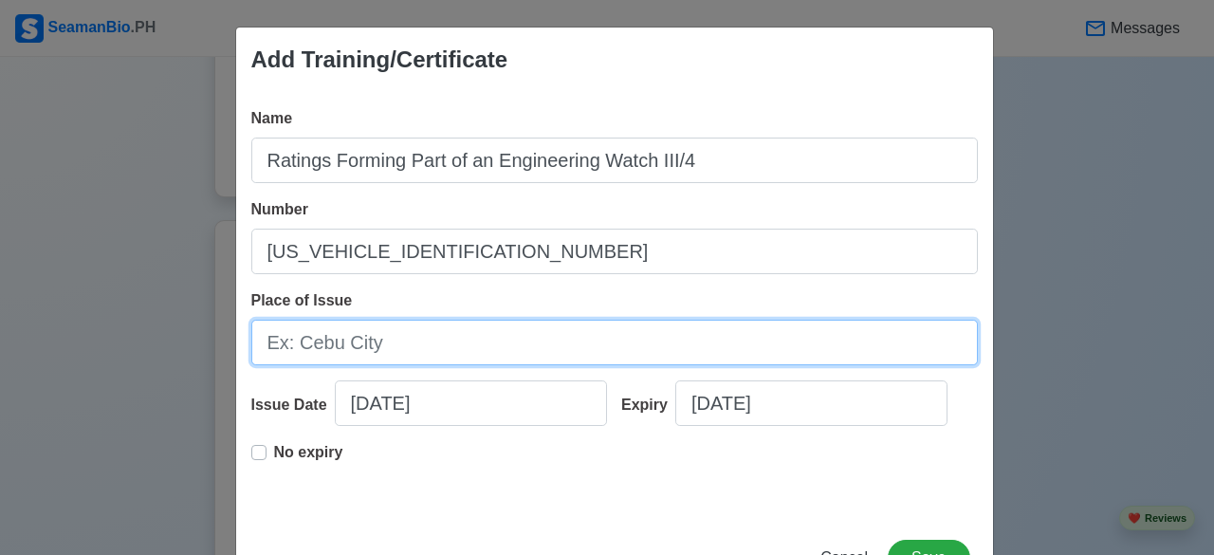
click at [367, 340] on input "Place of Issue" at bounding box center [614, 343] width 726 height 46
type input "CITY OF MANILA"
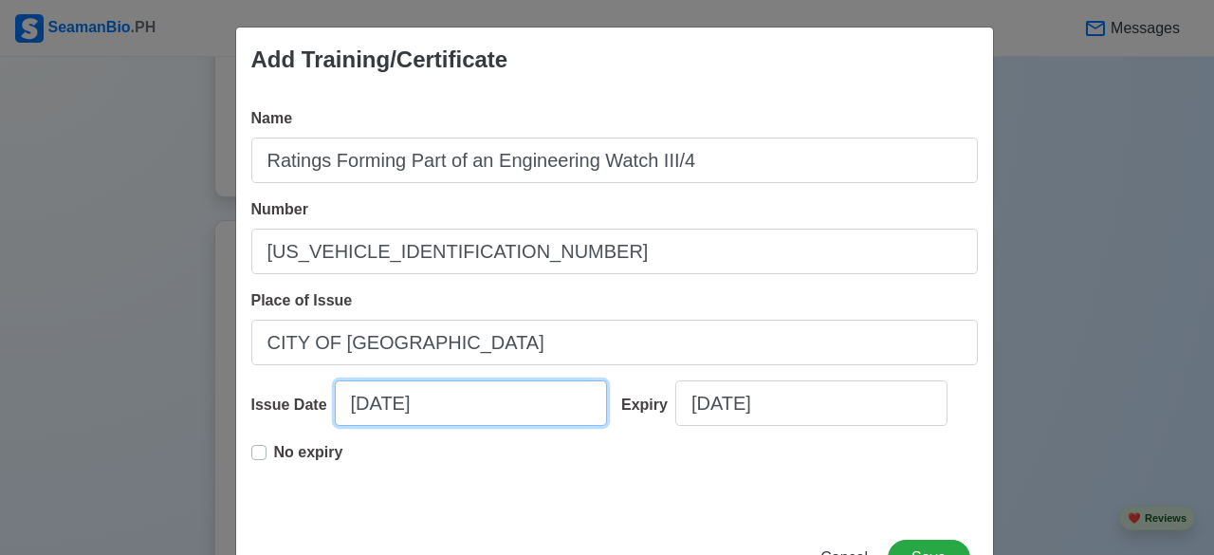
click at [383, 400] on input "08/16/2025" at bounding box center [471, 403] width 272 height 46
select select "****"
select select "******"
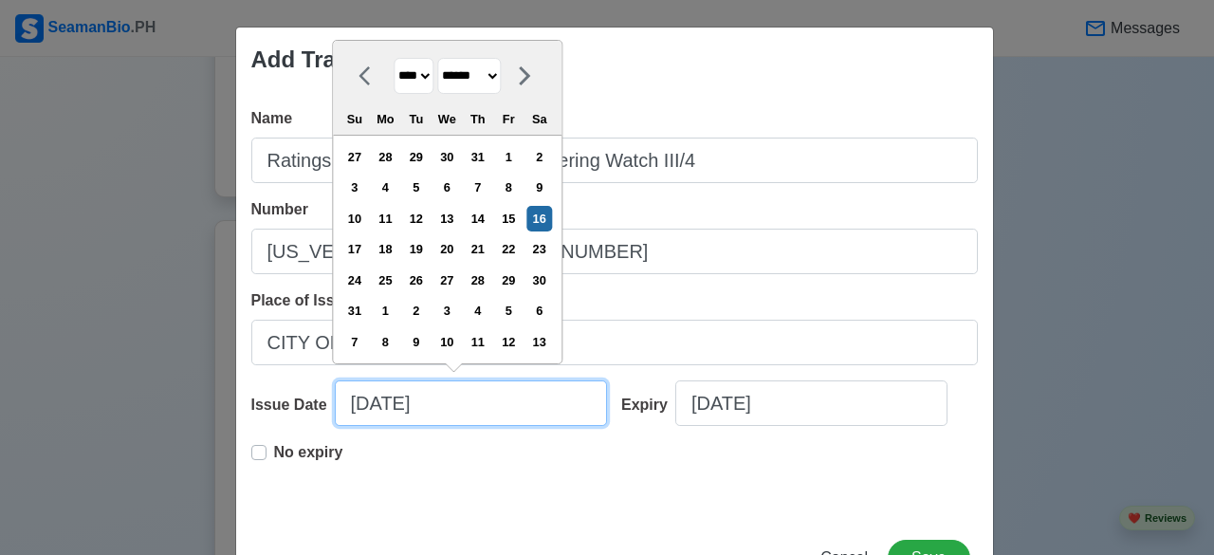
click at [383, 400] on input "08/16/2025" at bounding box center [471, 403] width 272 height 46
type input "08/01/2025"
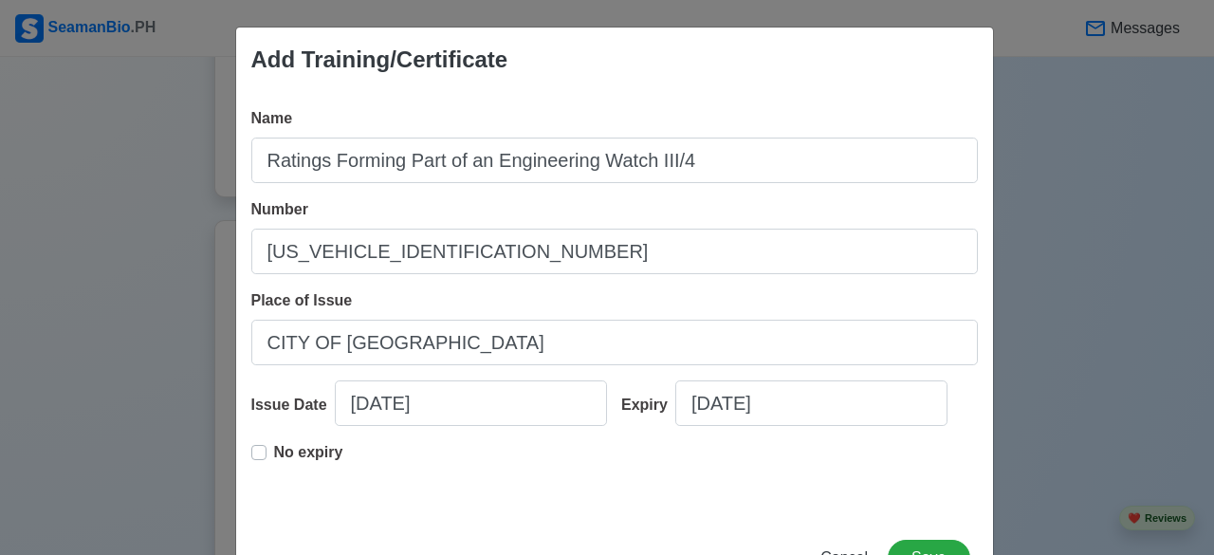
click at [274, 449] on label "No expiry" at bounding box center [308, 460] width 69 height 38
type input "08/01/2025"
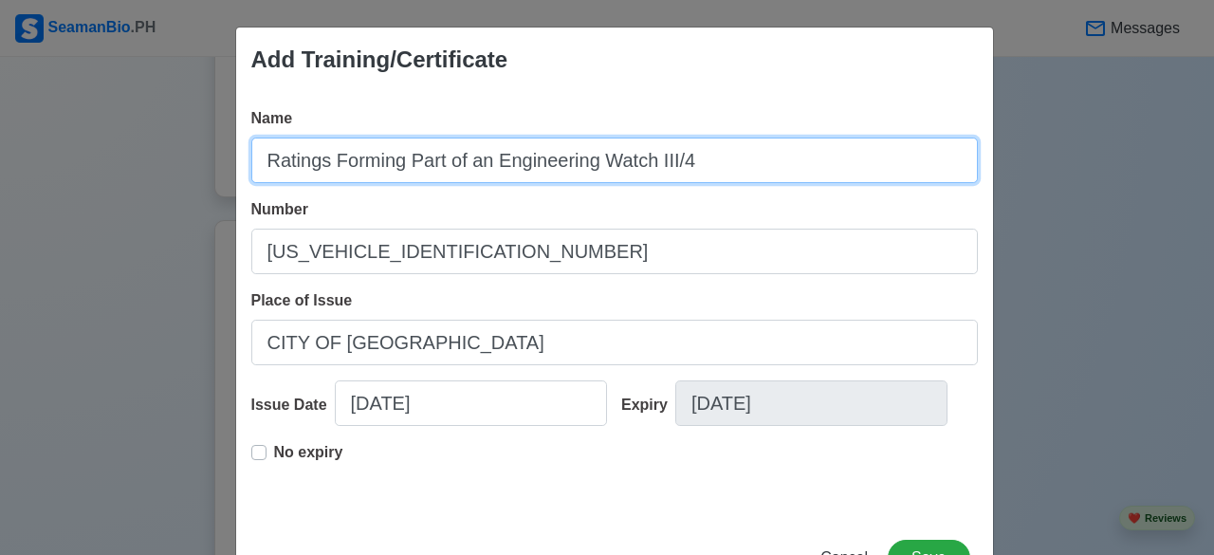
click at [751, 170] on input "Ratings Forming Part of an Engineering Watch III/4" at bounding box center [614, 160] width 726 height 46
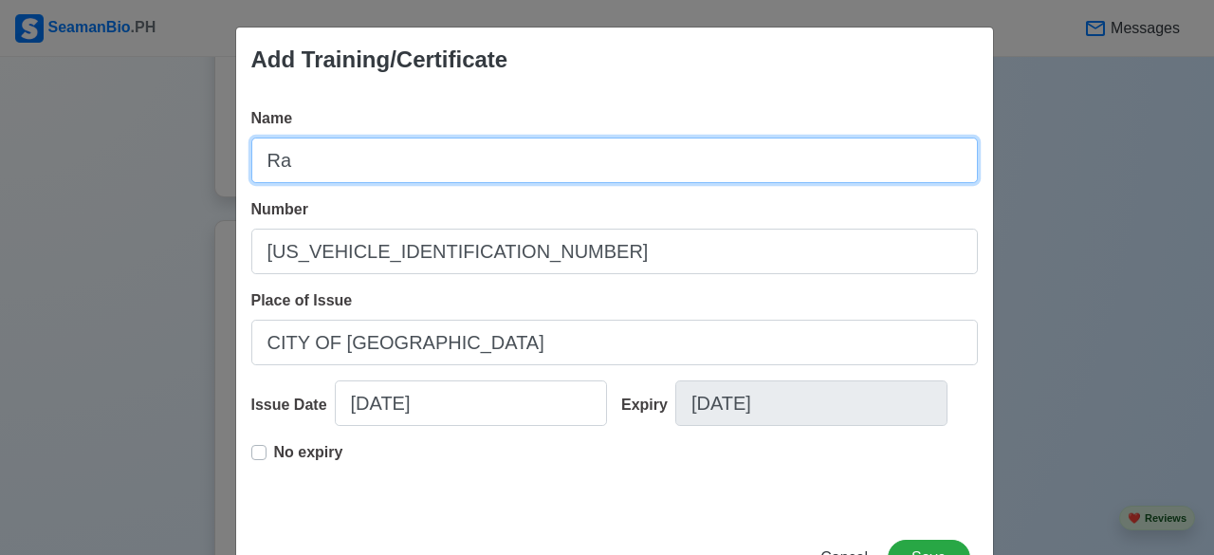
type input "R"
type input "p"
click at [704, 182] on input "p" at bounding box center [614, 160] width 726 height 46
type input "Practical Assessment III/4 (RFPEW)"
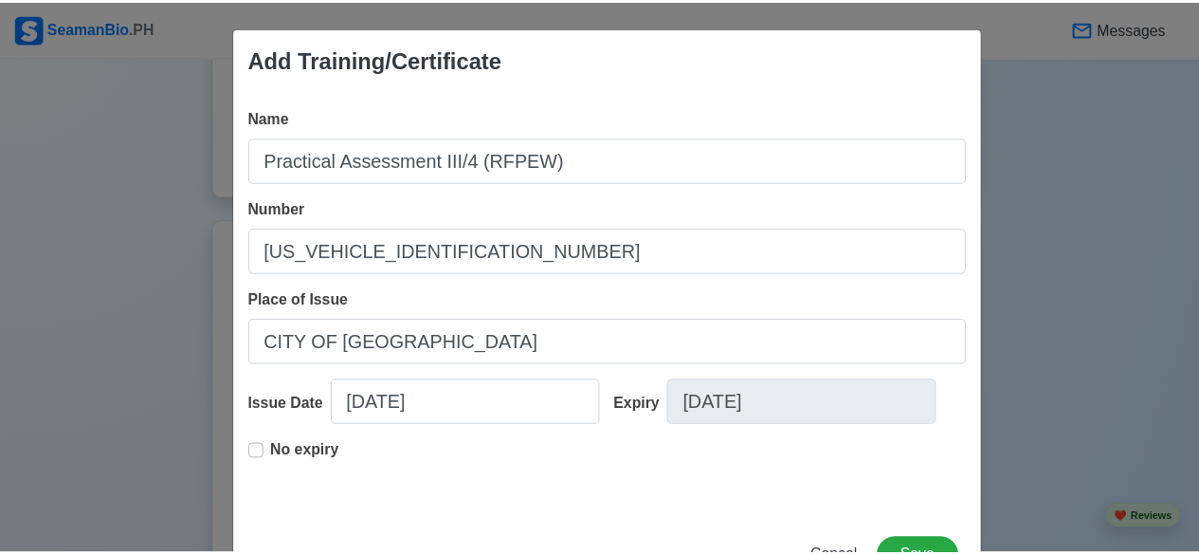
scroll to position [69, 0]
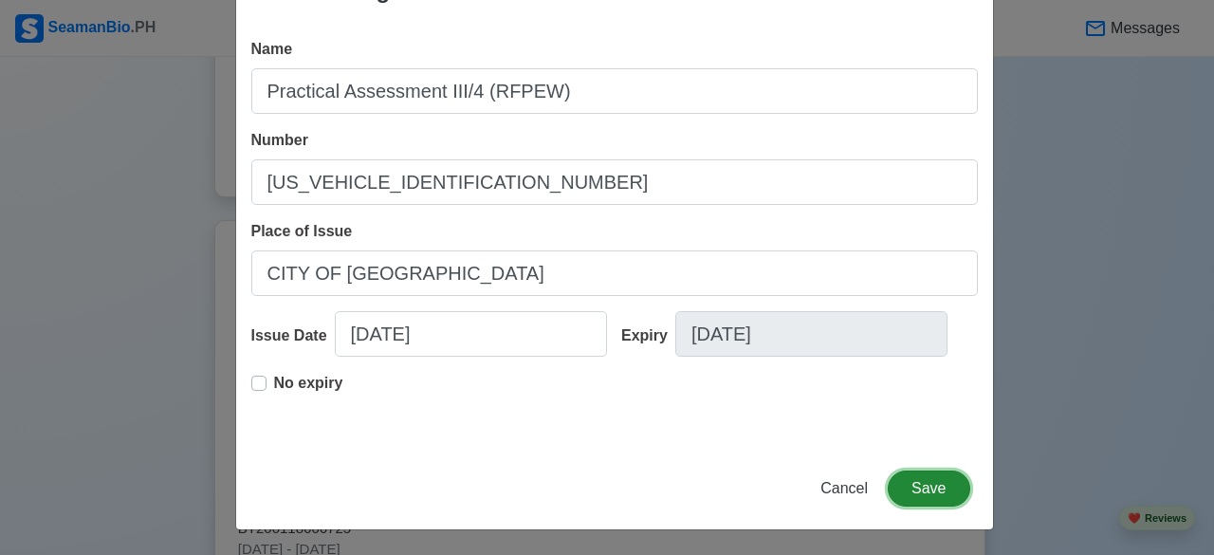
click at [942, 495] on button "Save" at bounding box center [928, 488] width 82 height 36
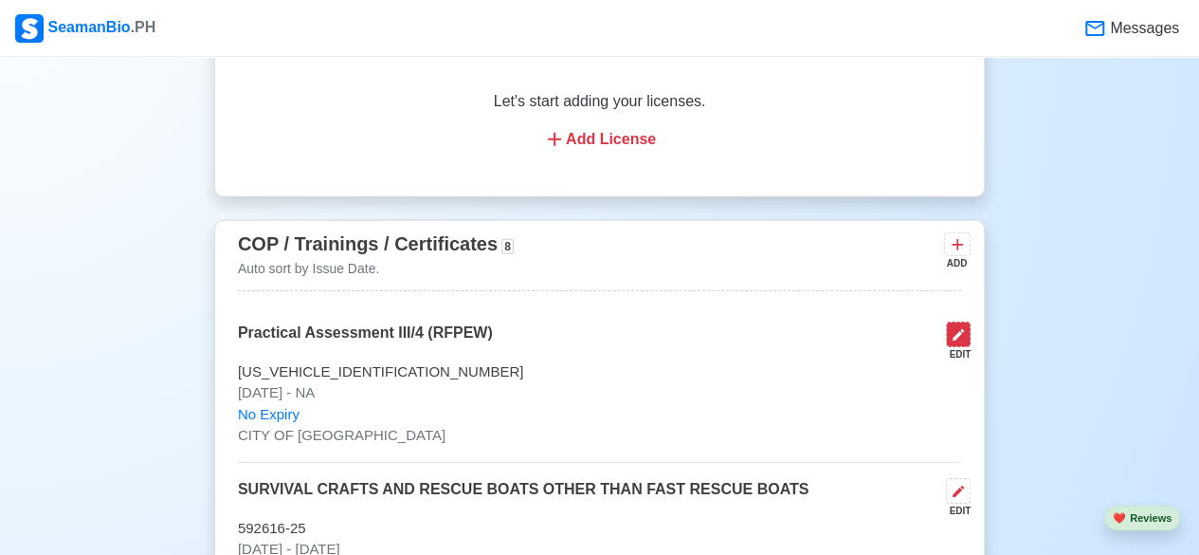
click at [958, 329] on icon at bounding box center [958, 334] width 11 height 11
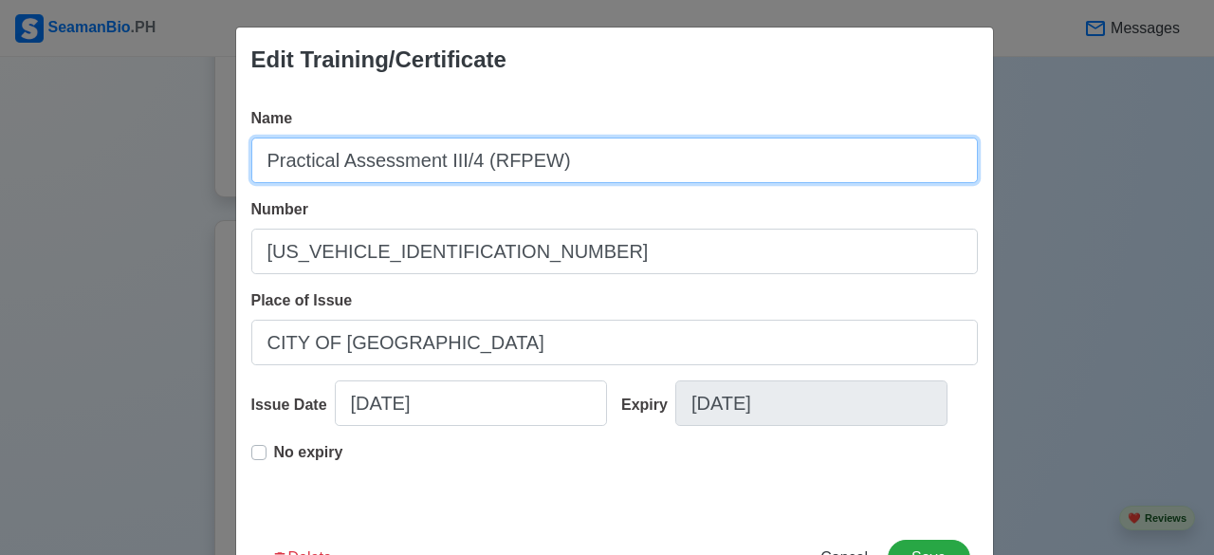
drag, startPoint x: 257, startPoint y: 160, endPoint x: 548, endPoint y: 149, distance: 291.3
click at [548, 149] on input "Practical Assessment III/4 (RFPEW)" at bounding box center [614, 160] width 726 height 46
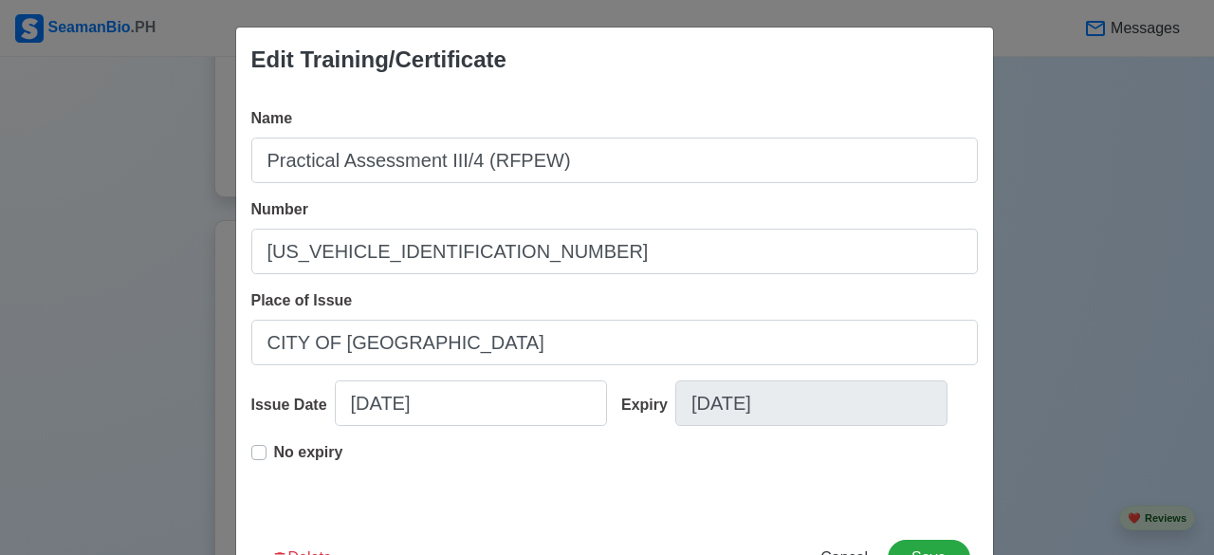
drag, startPoint x: 352, startPoint y: 168, endPoint x: 1026, endPoint y: 443, distance: 728.0
click at [1026, 443] on div "Edit Training/Certificate Name Practical Assessment III/4 (RFPEW) Number RFPEW2…" at bounding box center [607, 277] width 1214 height 555
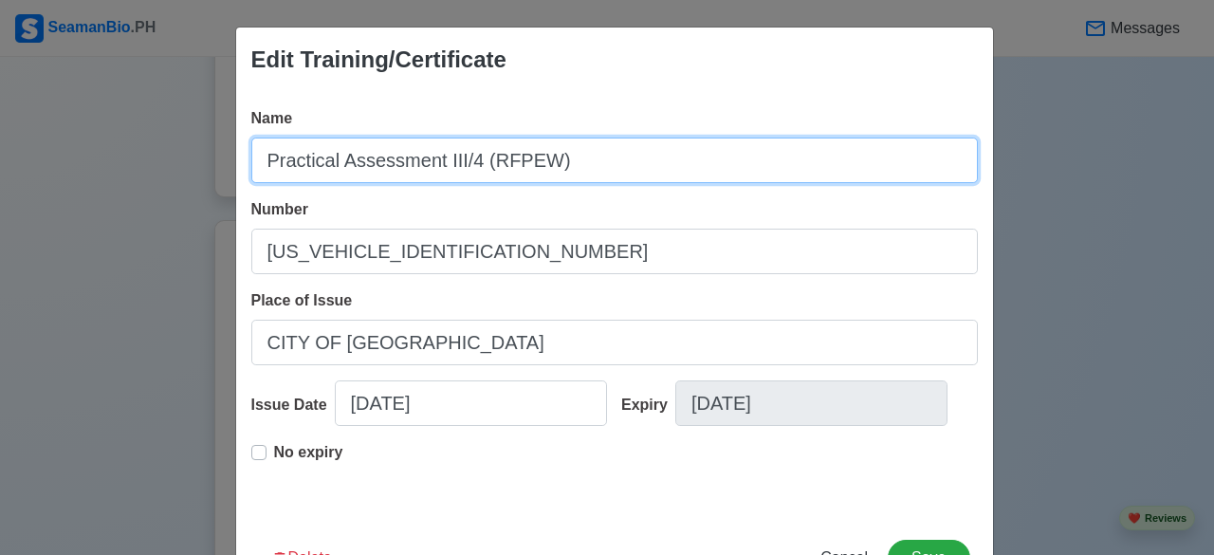
click at [430, 162] on input "Practical Assessment III/4 (RFPEW)" at bounding box center [614, 160] width 726 height 46
type input "PRACTICAL ASSESSMENT III/4 (RFPEW)"
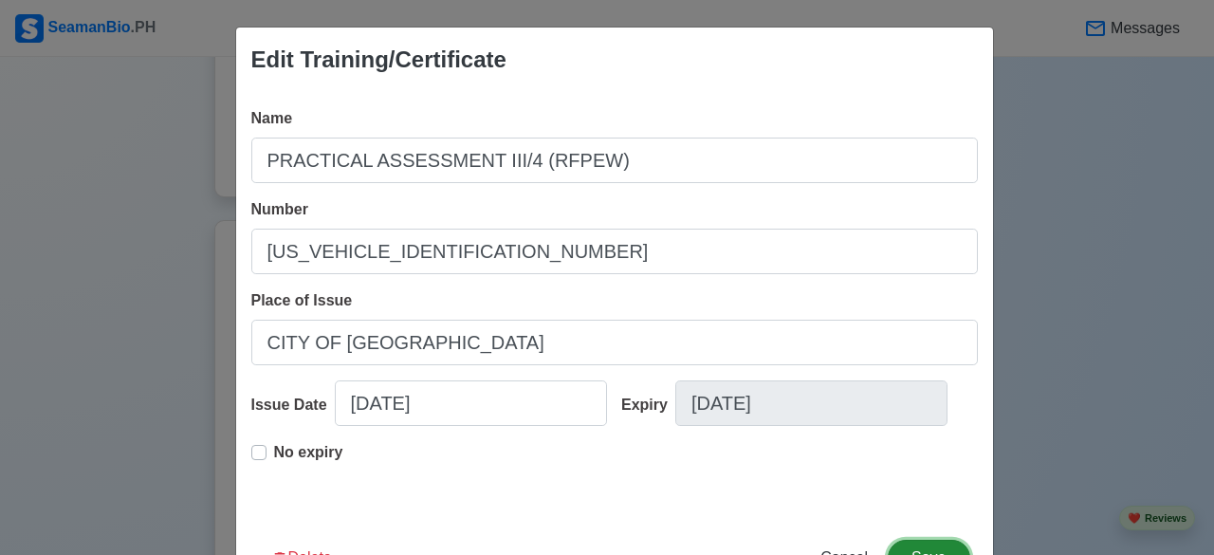
click at [908, 544] on button "Save" at bounding box center [928, 557] width 82 height 36
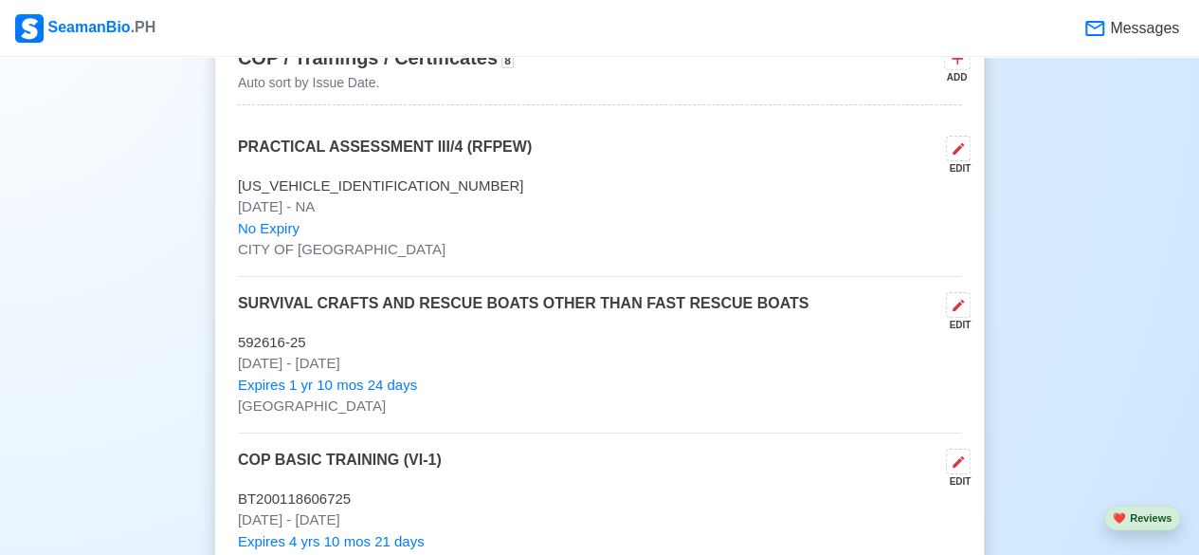
scroll to position [3071, 0]
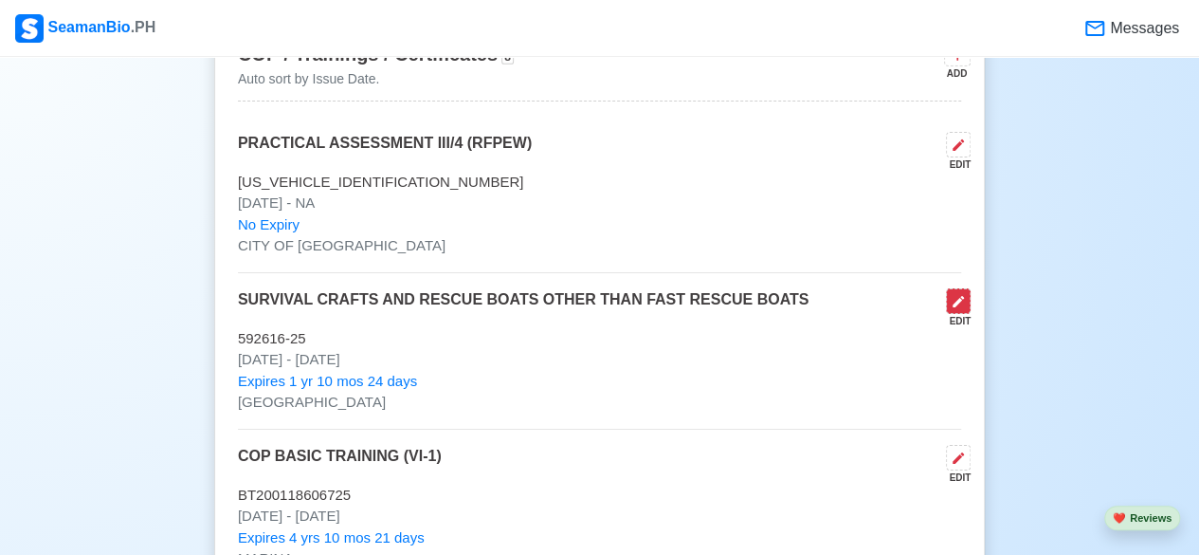
click at [963, 288] on button at bounding box center [958, 301] width 25 height 26
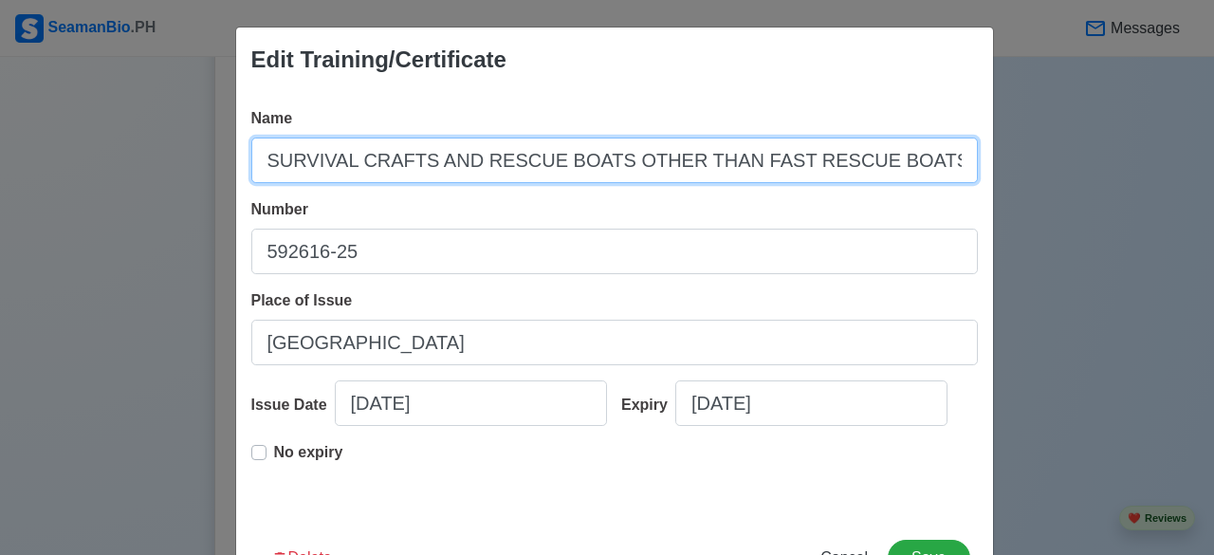
click at [258, 158] on input "SURVIVAL CRAFTS AND RESCUE BOATS OTHER THAN FAST RESCUE BOATS" at bounding box center [614, 160] width 726 height 46
type input "COP SURVIVAL CRAFTS AND RESCUE BOATS OTHER THAN FAST RESCUE BOATS"
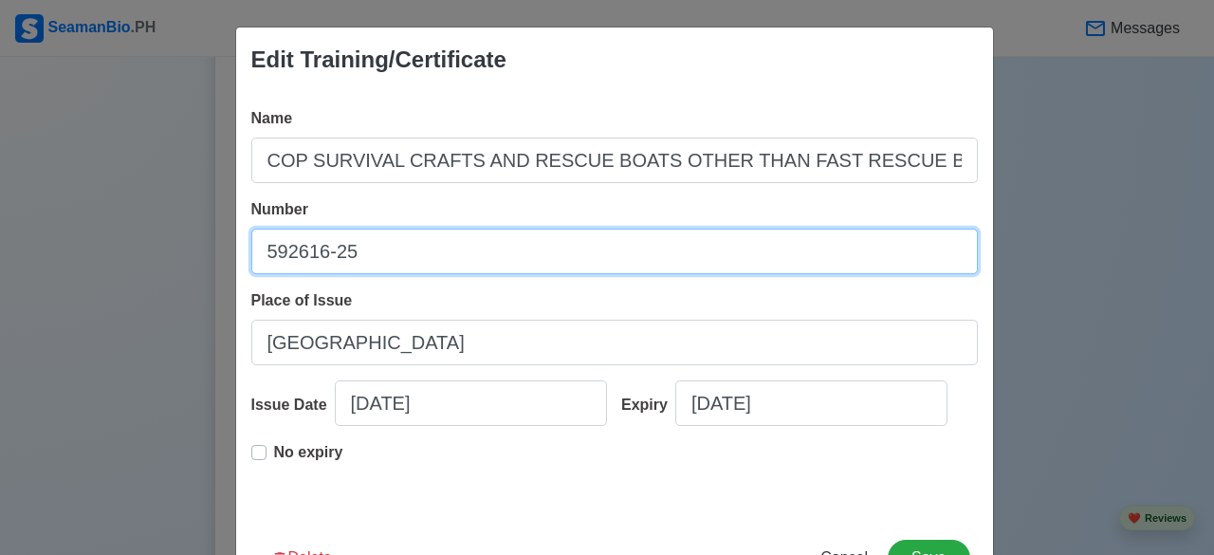
click at [361, 257] on input "592616-25" at bounding box center [614, 251] width 726 height 46
type input "5"
type input "s"
type input "SCRB200037277625"
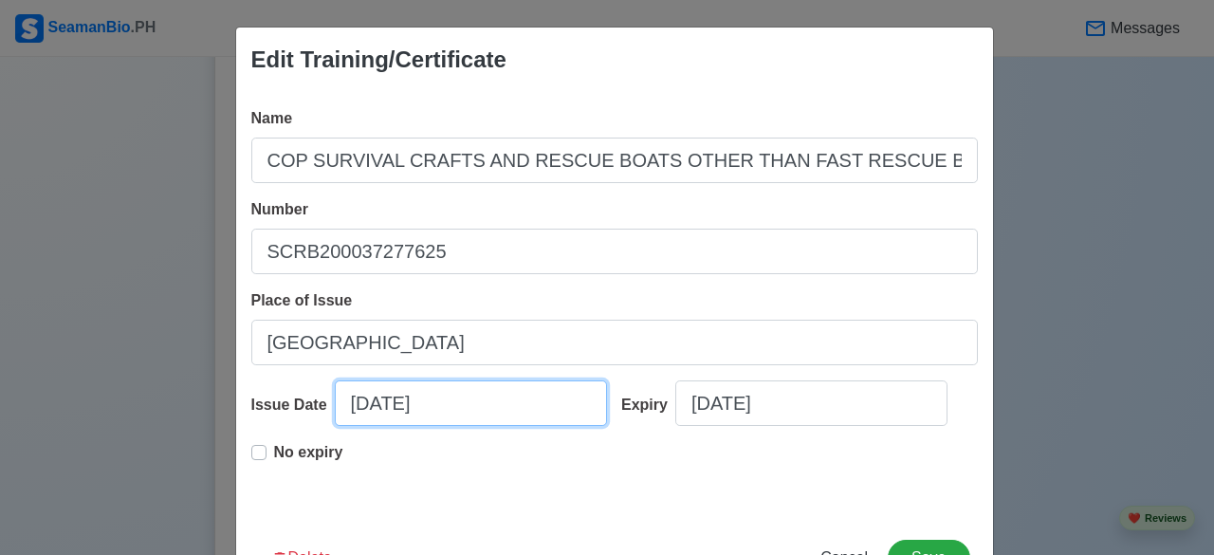
select select "****"
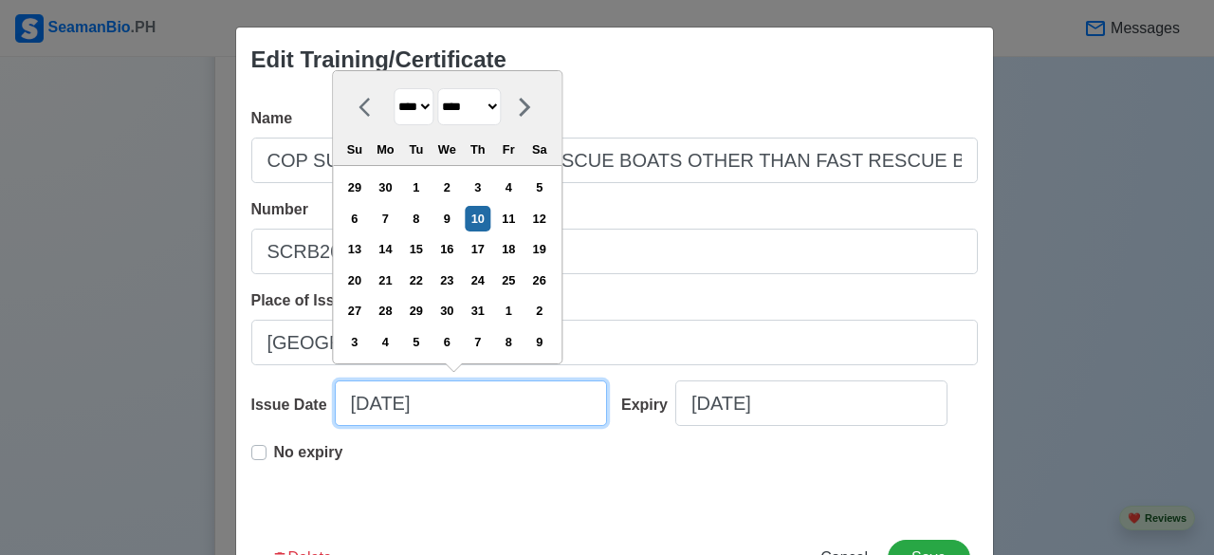
click at [385, 405] on input "07/10/2025" at bounding box center [471, 403] width 272 height 46
type input "07/15/2025"
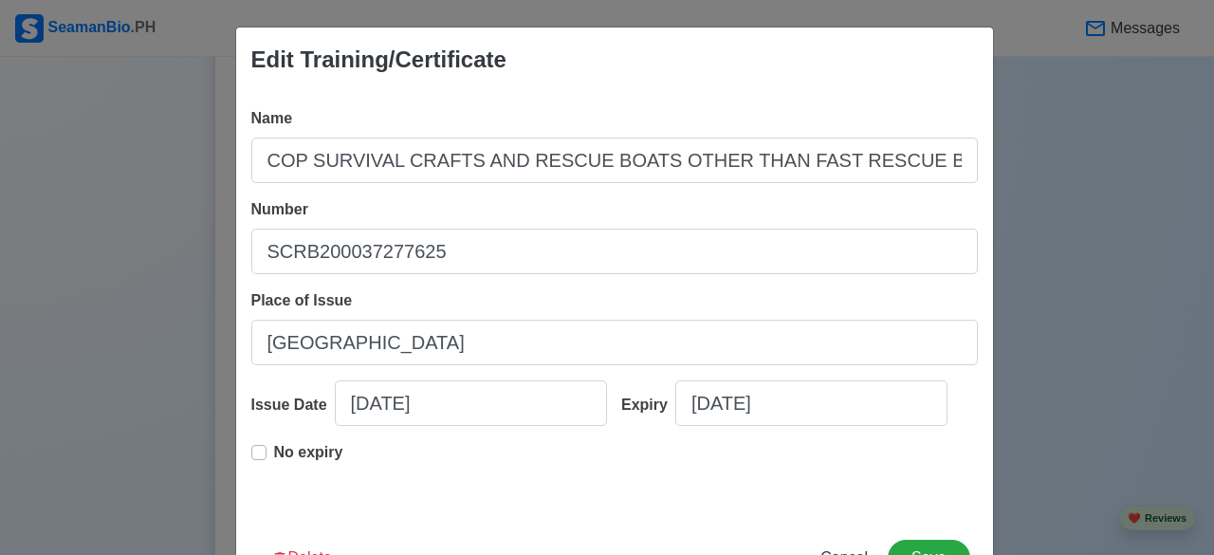
click at [274, 448] on label "No expiry" at bounding box center [308, 460] width 69 height 38
type input "07/15/2025"
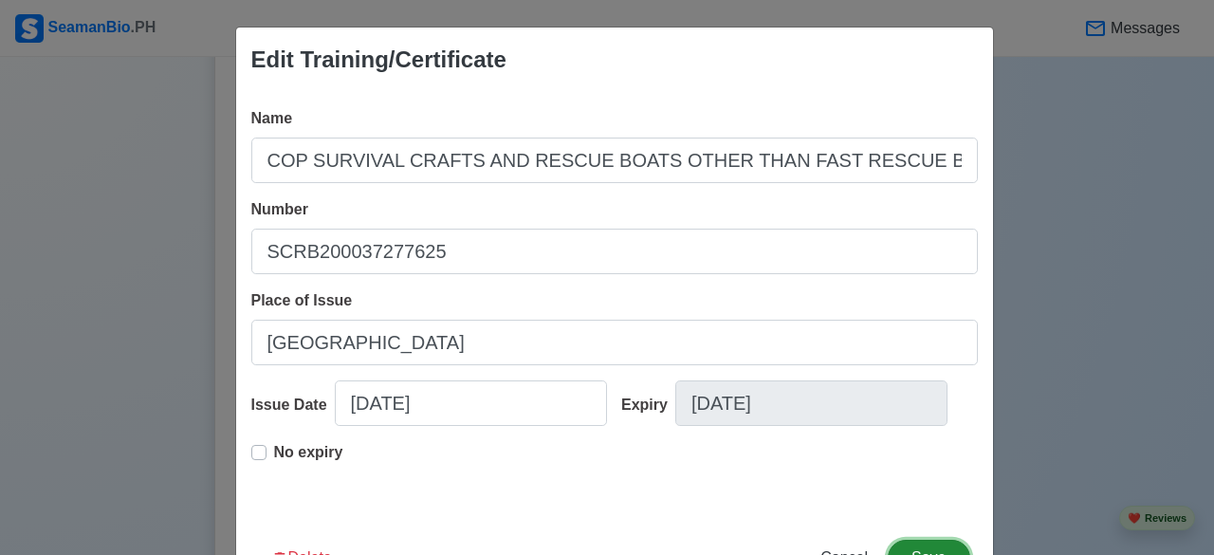
click at [922, 549] on button "Save" at bounding box center [928, 557] width 82 height 36
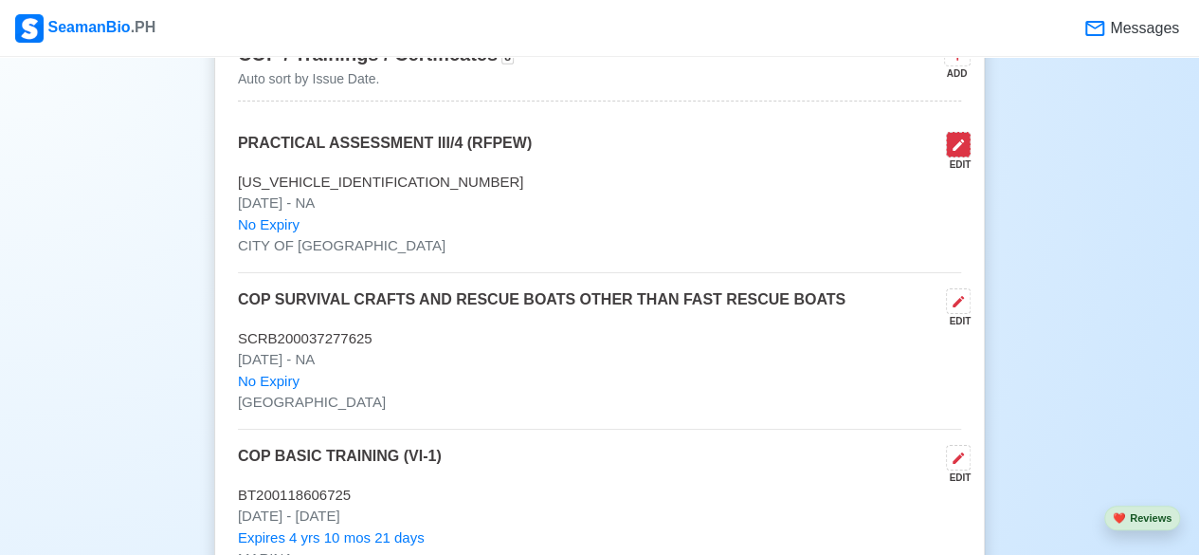
click at [961, 137] on icon at bounding box center [958, 144] width 15 height 15
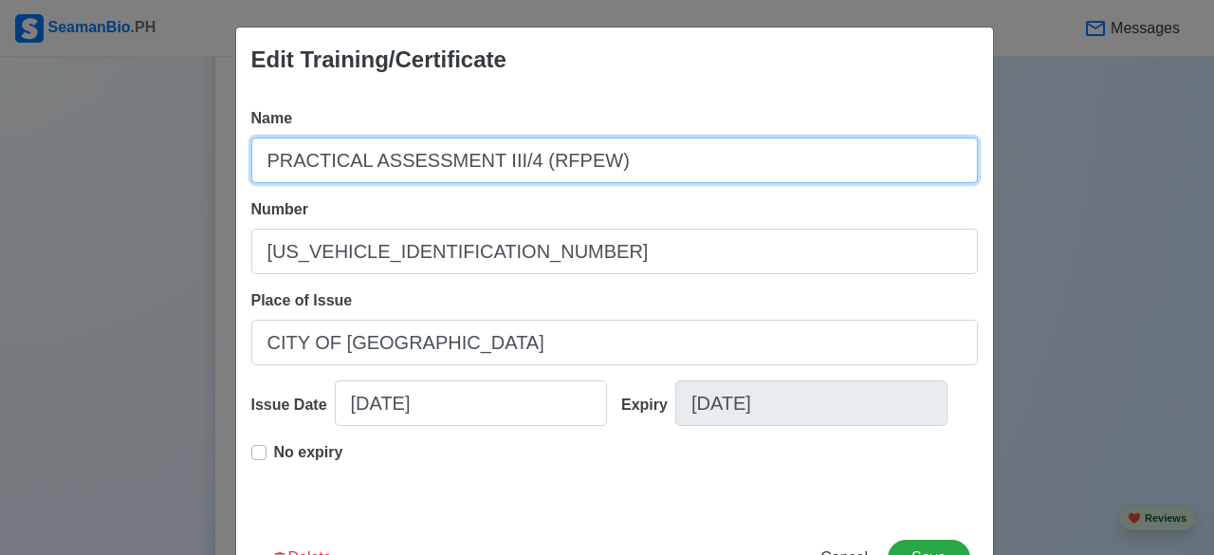
click at [251, 160] on input "PRACTICAL ASSESSMENT III/4 (RFPEW)" at bounding box center [614, 160] width 726 height 46
type input "COP PRACTICAL ASSESSMENT III/4 (RFPEW)"
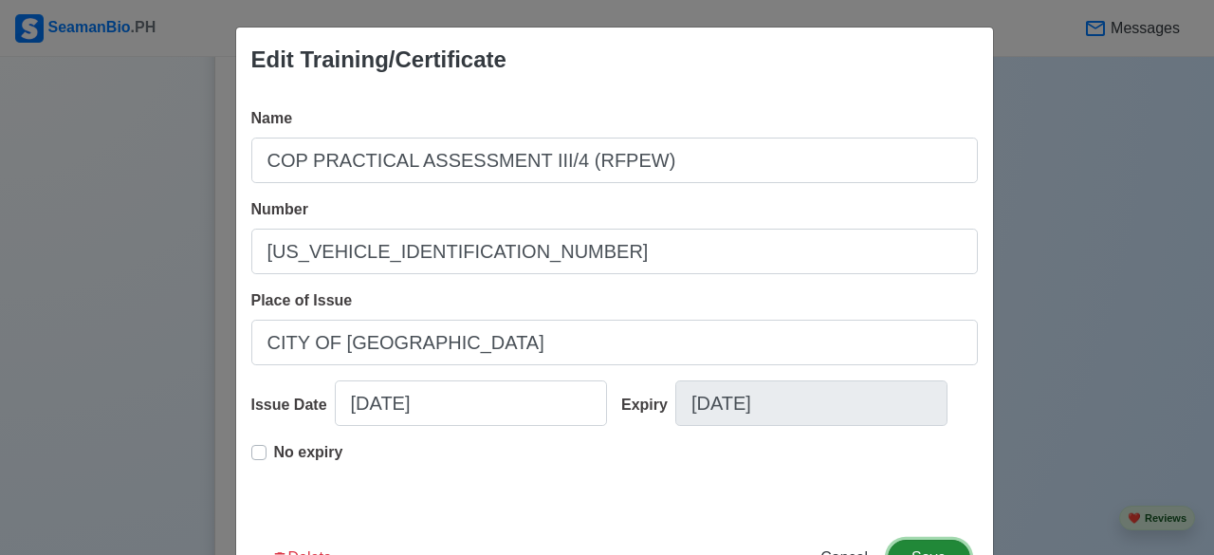
click at [922, 548] on button "Save" at bounding box center [928, 557] width 82 height 36
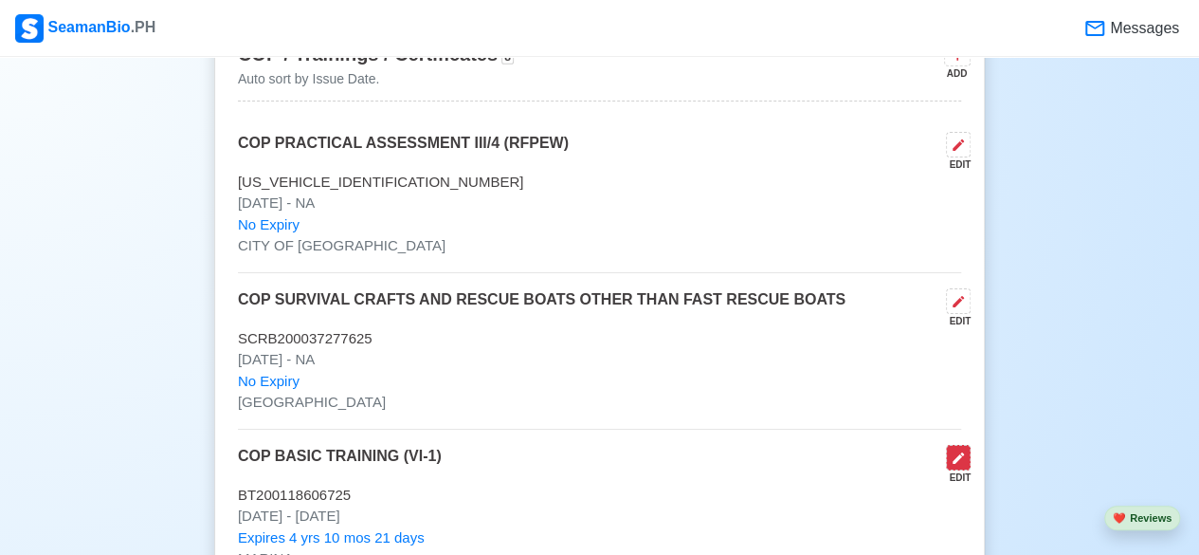
click at [959, 452] on icon at bounding box center [958, 457] width 15 height 15
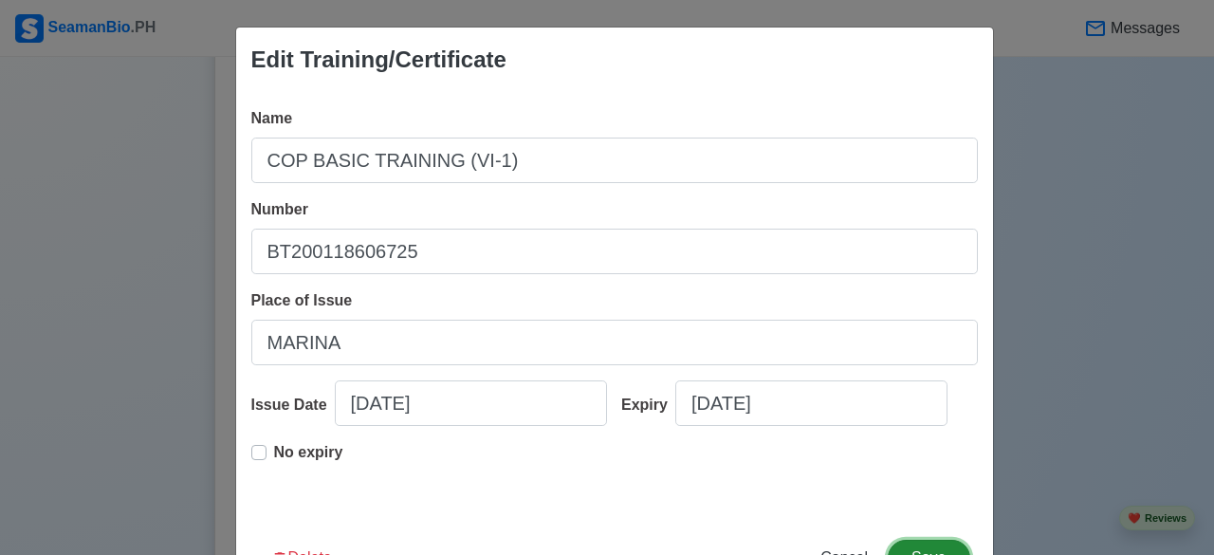
click at [926, 549] on button "Save" at bounding box center [928, 557] width 82 height 36
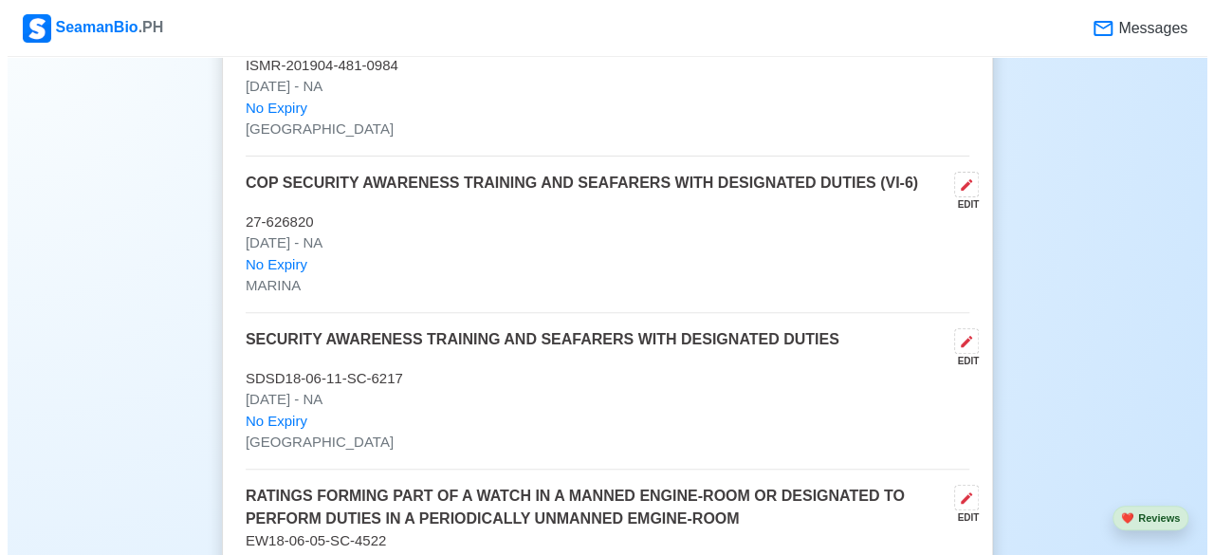
scroll to position [3829, 0]
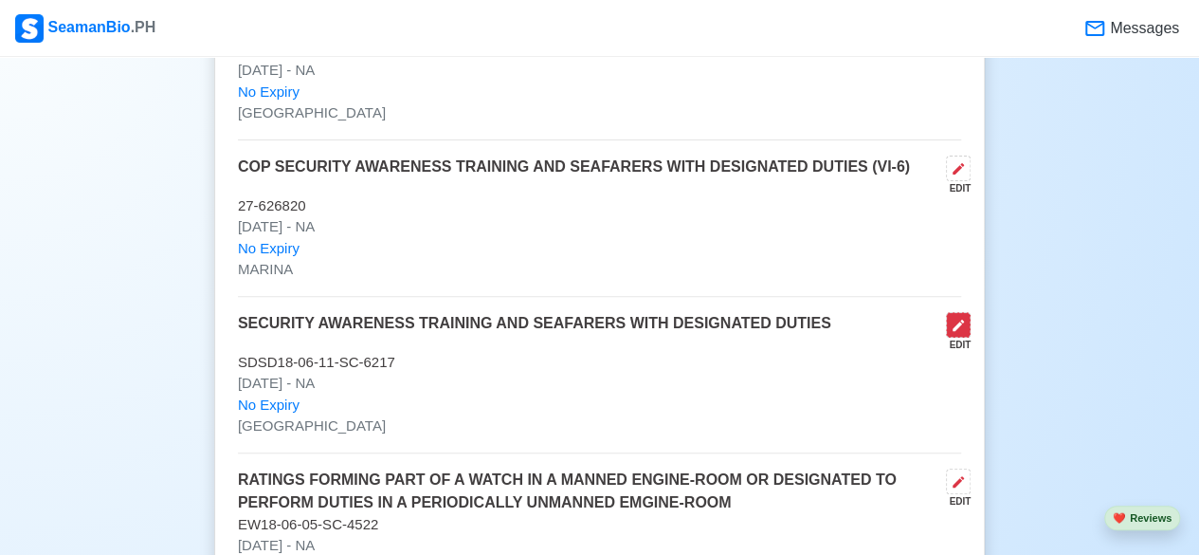
click at [964, 318] on icon at bounding box center [958, 325] width 15 height 15
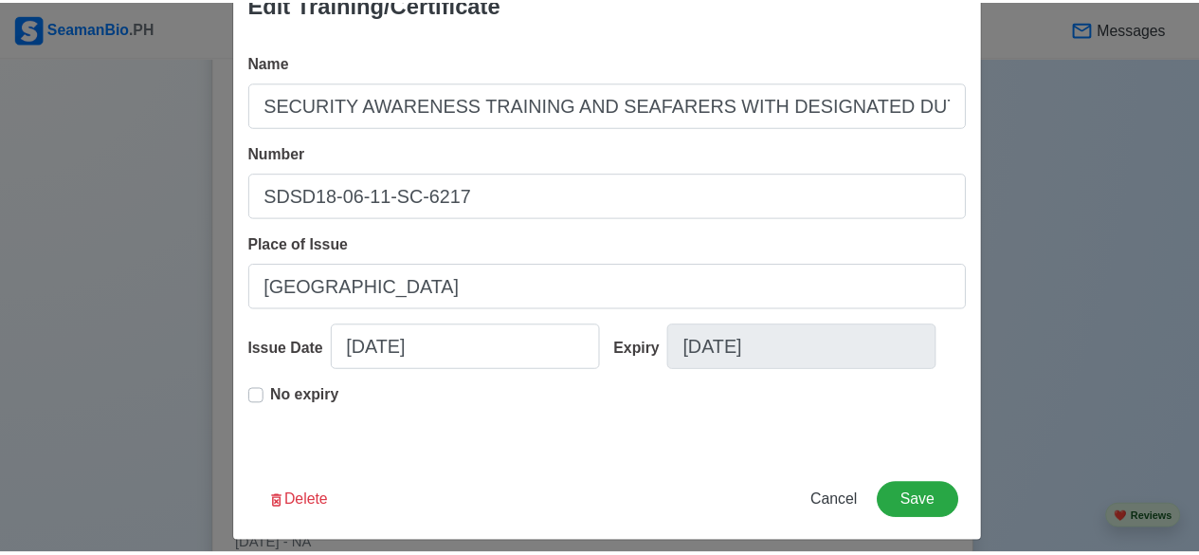
scroll to position [69, 0]
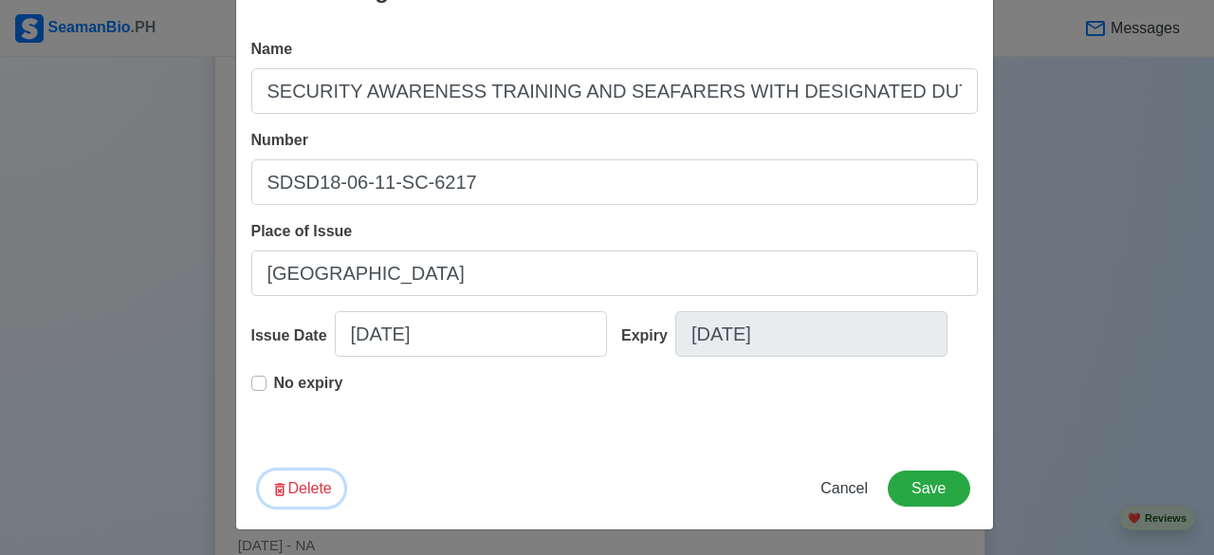
click at [293, 489] on button "Delete" at bounding box center [301, 488] width 85 height 36
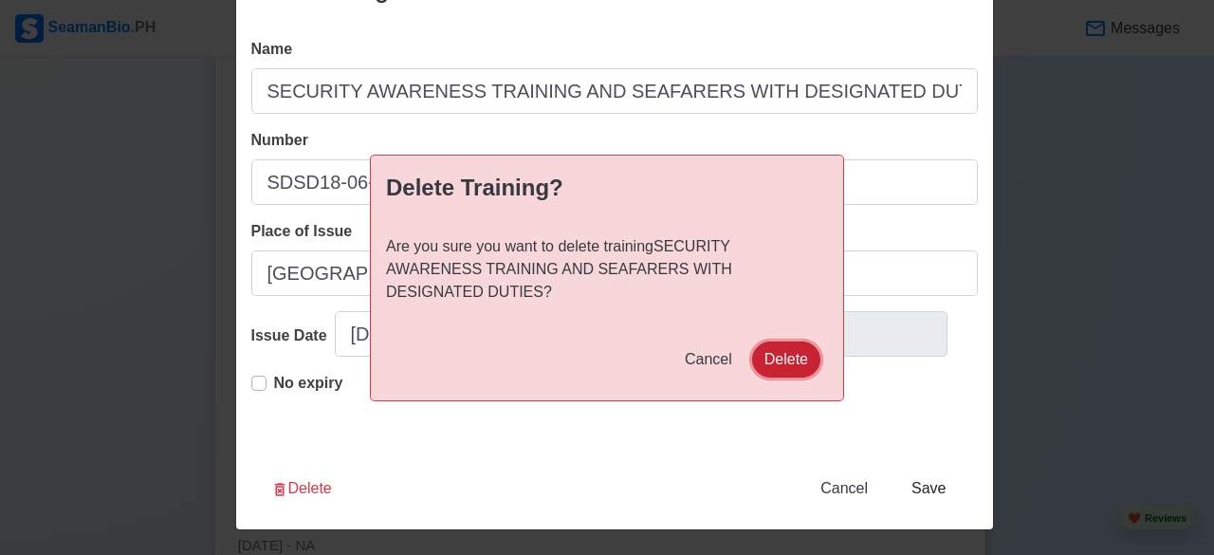
click at [772, 344] on button "Delete" at bounding box center [786, 359] width 68 height 36
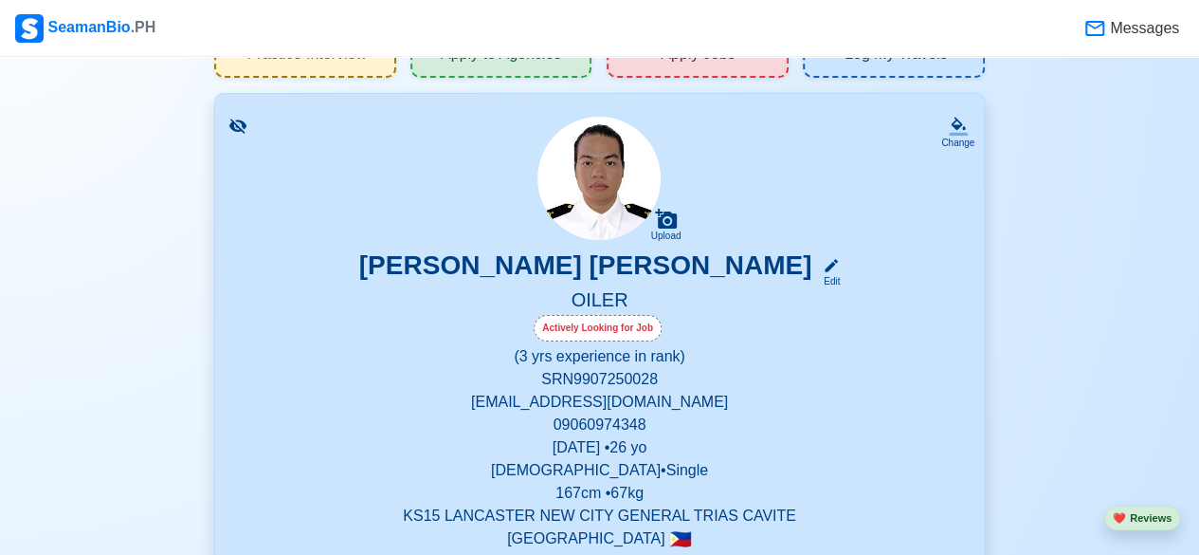
scroll to position [38, 0]
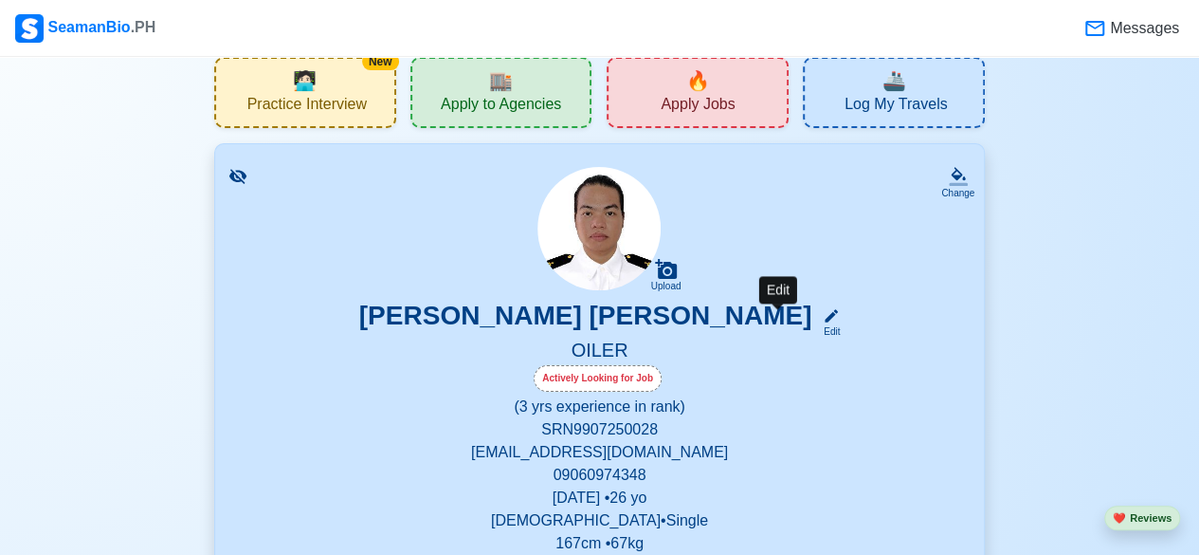
click at [823, 324] on icon at bounding box center [831, 315] width 17 height 17
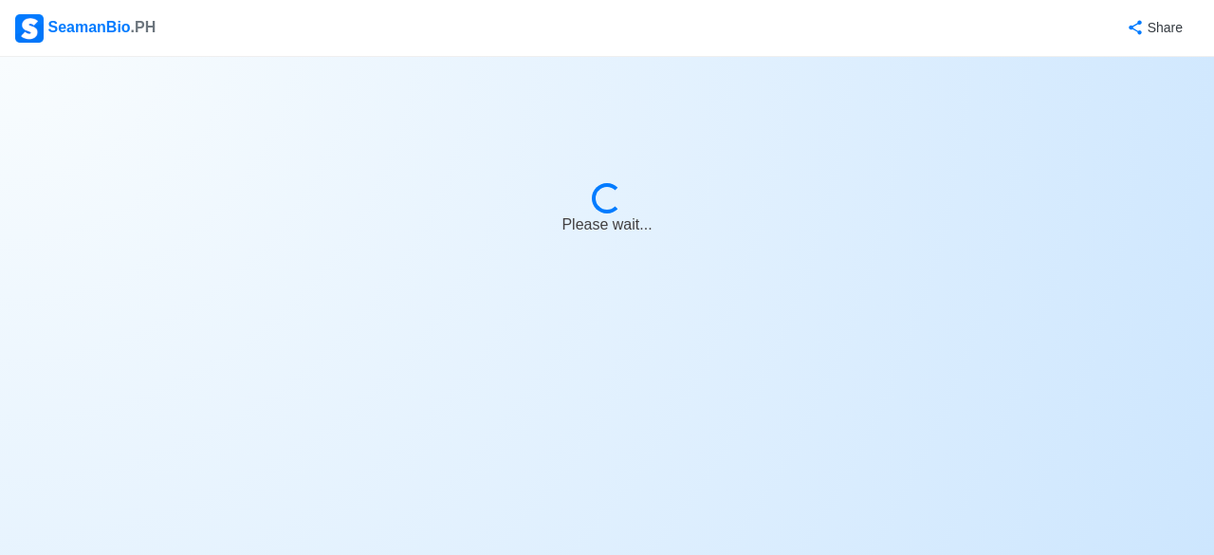
select select "Actively Looking for Job"
select select "Visible for Hiring"
select select "Single"
select select "Male"
select select "PH"
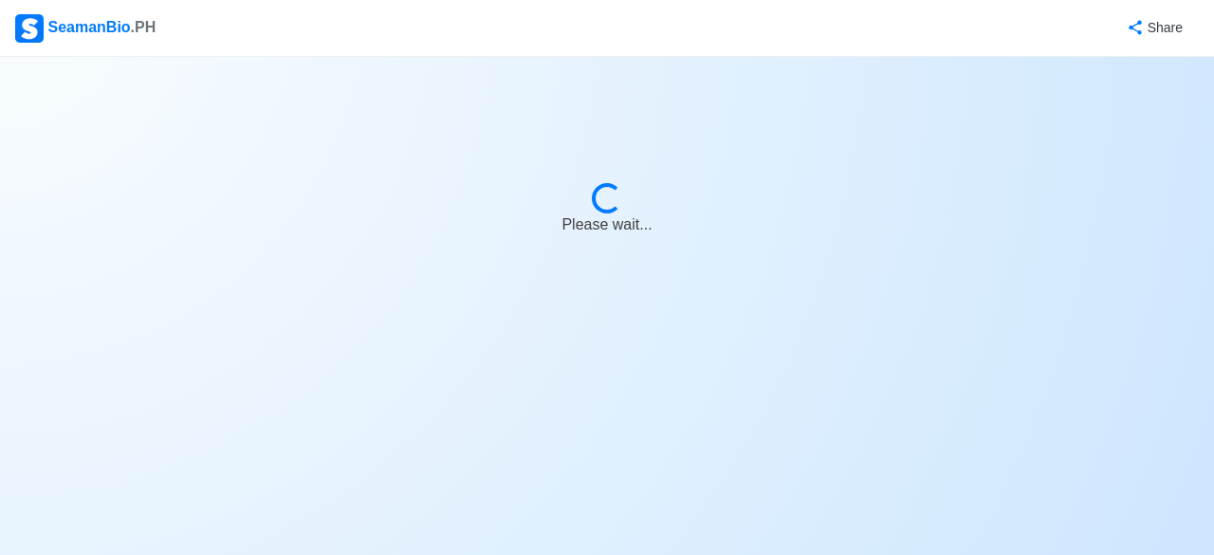
select select "3"
select select "0"
select select "4102416000000"
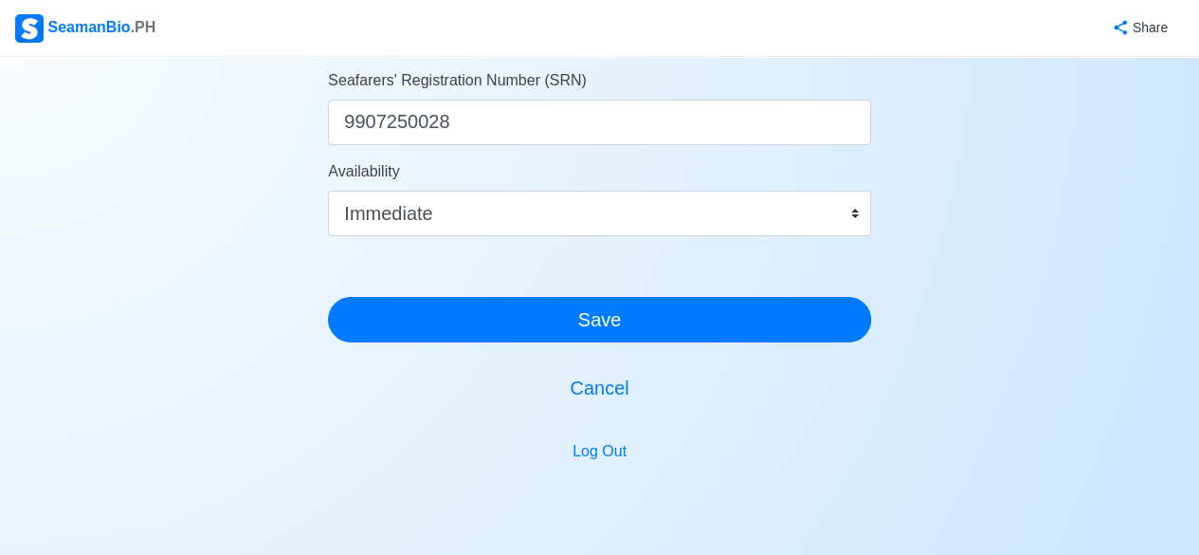
scroll to position [1273, 0]
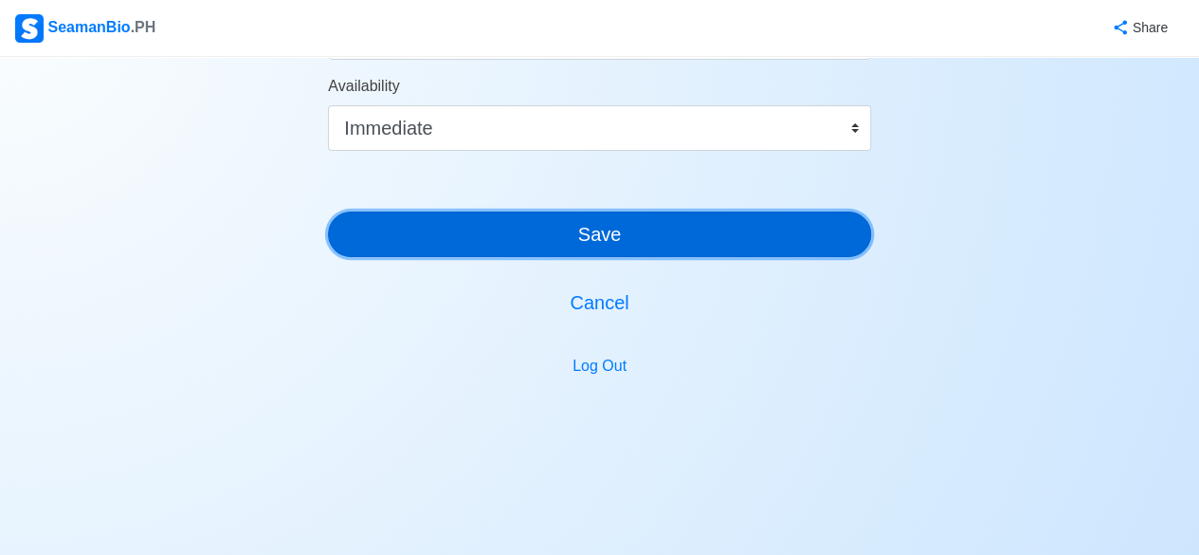
click at [697, 240] on button "Save" at bounding box center [599, 234] width 543 height 46
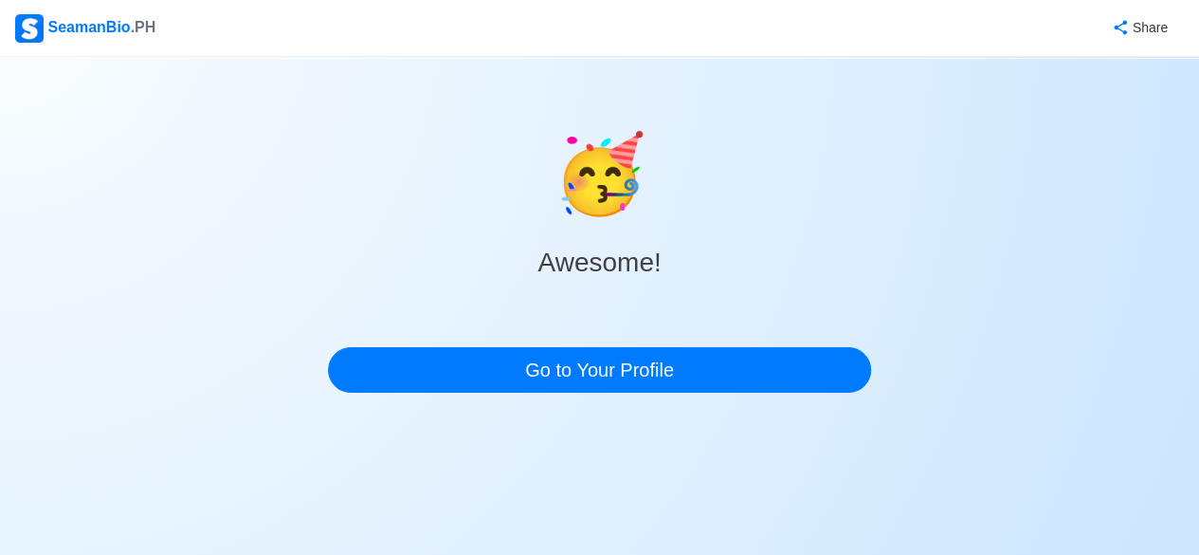
scroll to position [0, 0]
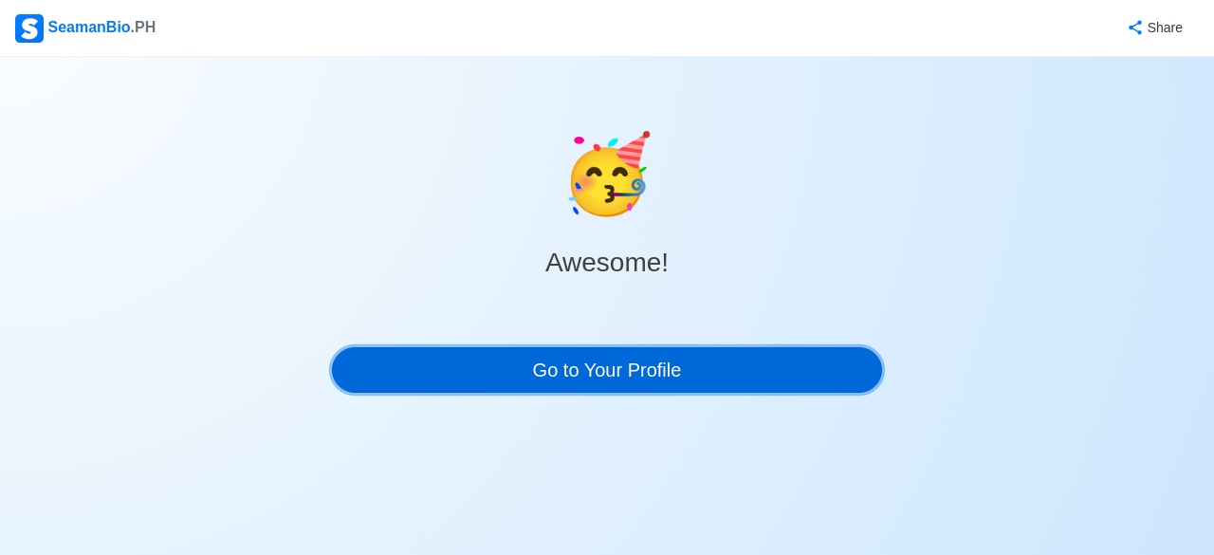
click at [731, 359] on link "Go to Your Profile" at bounding box center [607, 370] width 550 height 46
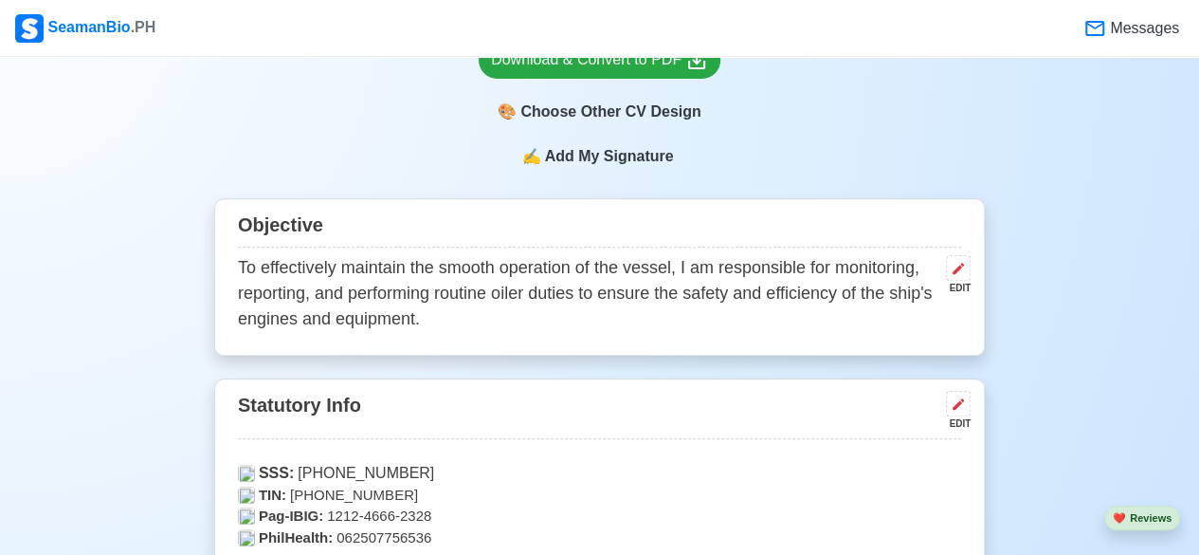
scroll to position [669, 0]
click at [959, 274] on icon at bounding box center [958, 268] width 15 height 15
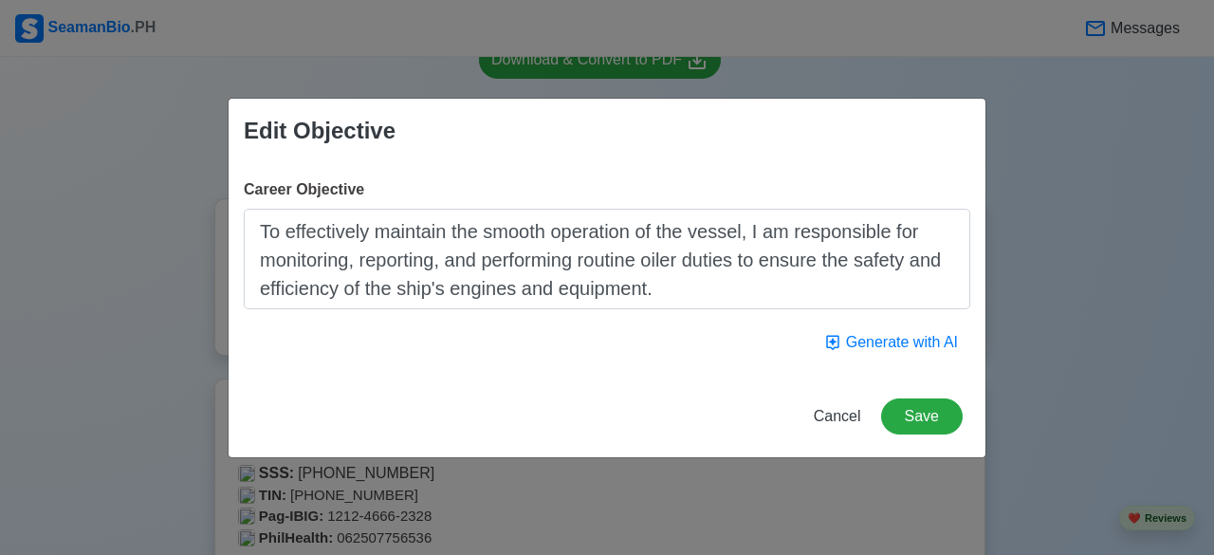
click at [749, 306] on textarea "To effectively maintain the smooth operation of the vessel, I am responsible fo…" at bounding box center [607, 259] width 726 height 101
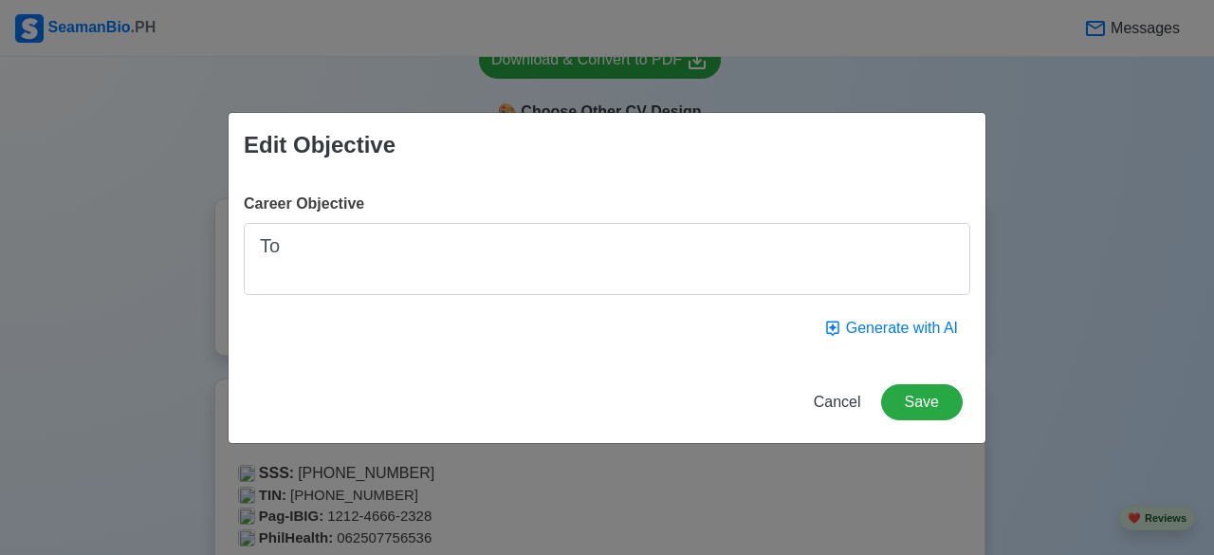
type textarea "T"
type textarea "s"
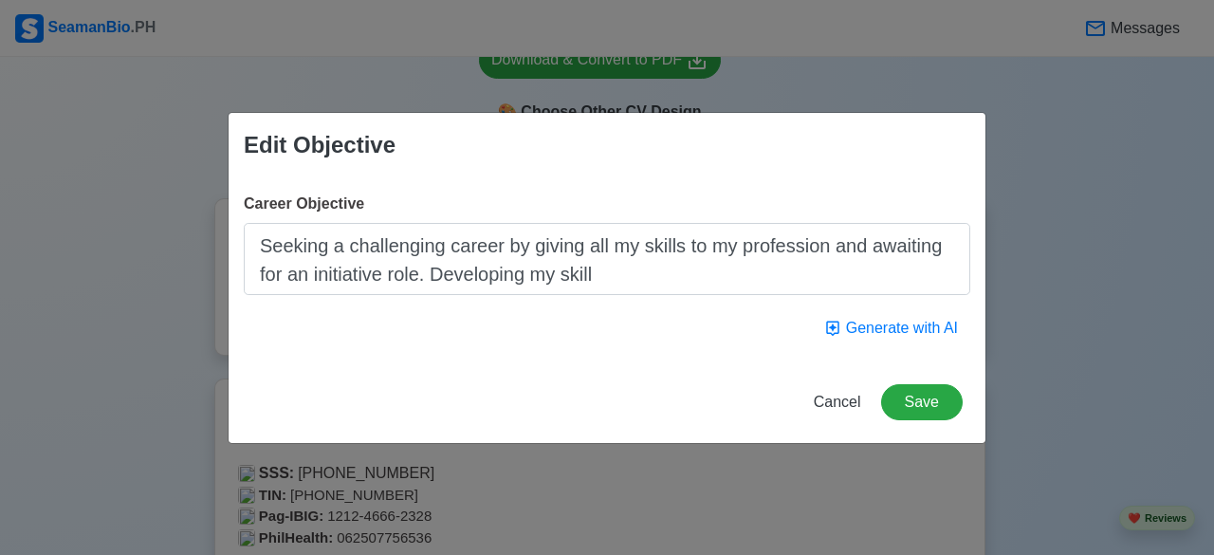
click at [613, 278] on textarea "Seeking a challenging career by giving all my skills to my profession and await…" at bounding box center [607, 259] width 726 height 72
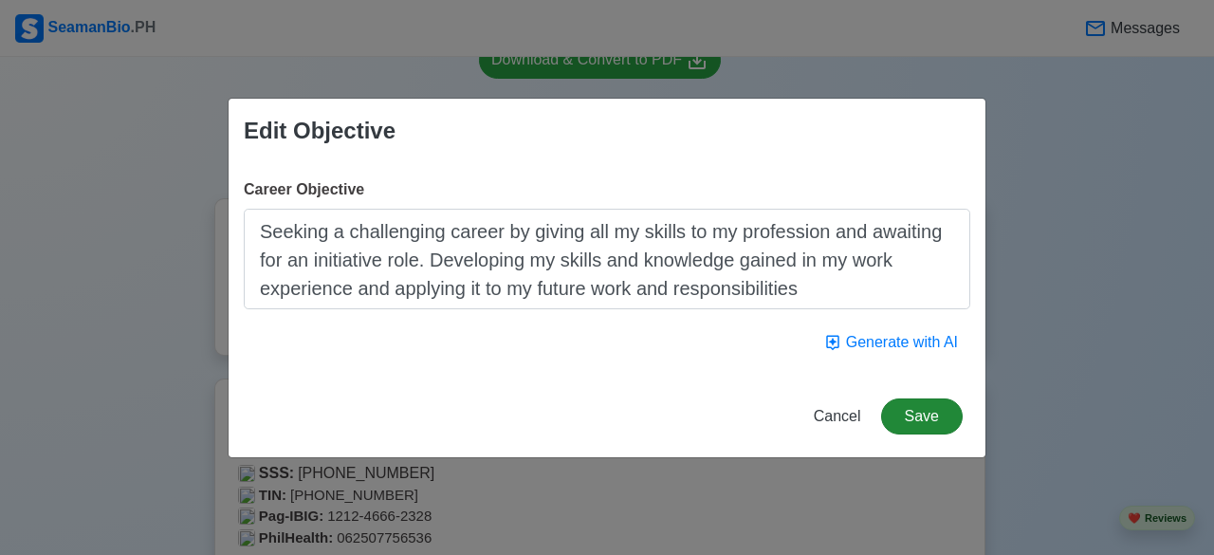
type textarea "Seeking a challenging career by giving all my skills to my profession and await…"
click at [906, 408] on button "Save" at bounding box center [922, 416] width 82 height 36
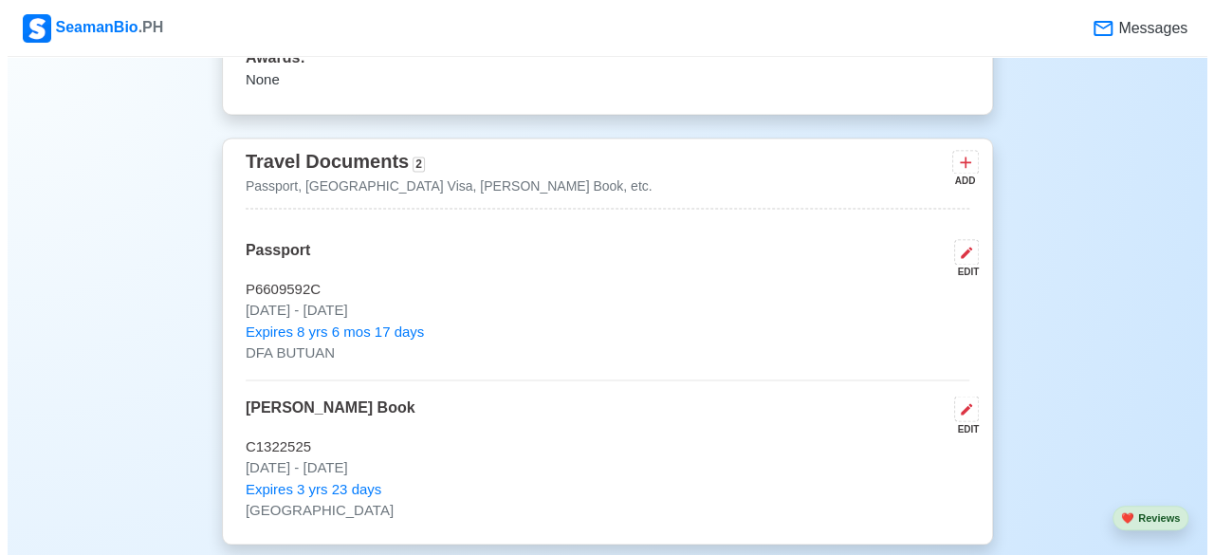
scroll to position [1403, 0]
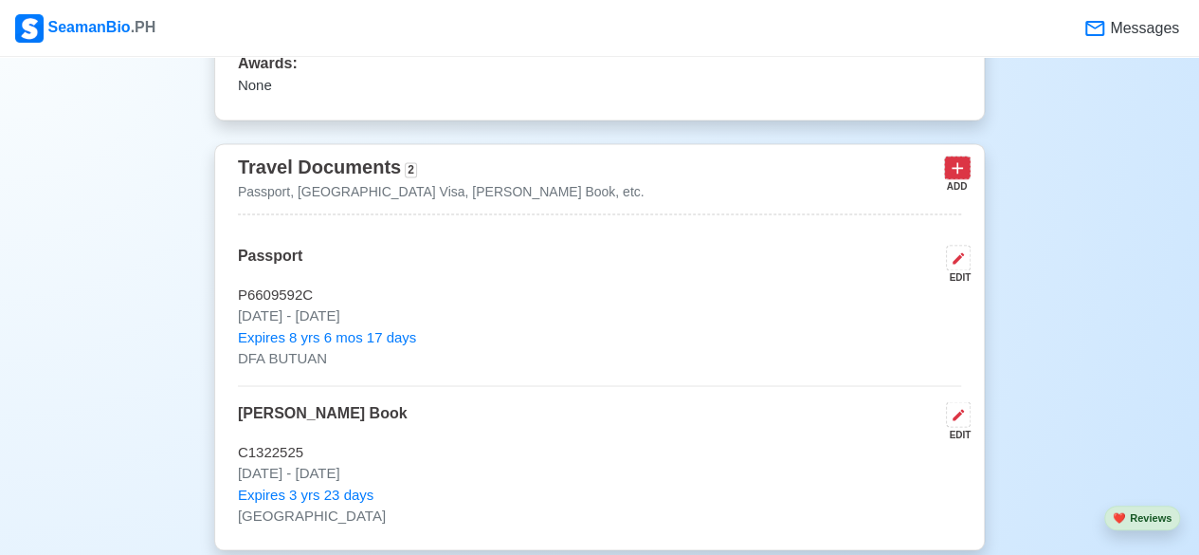
click at [959, 174] on icon at bounding box center [957, 167] width 19 height 19
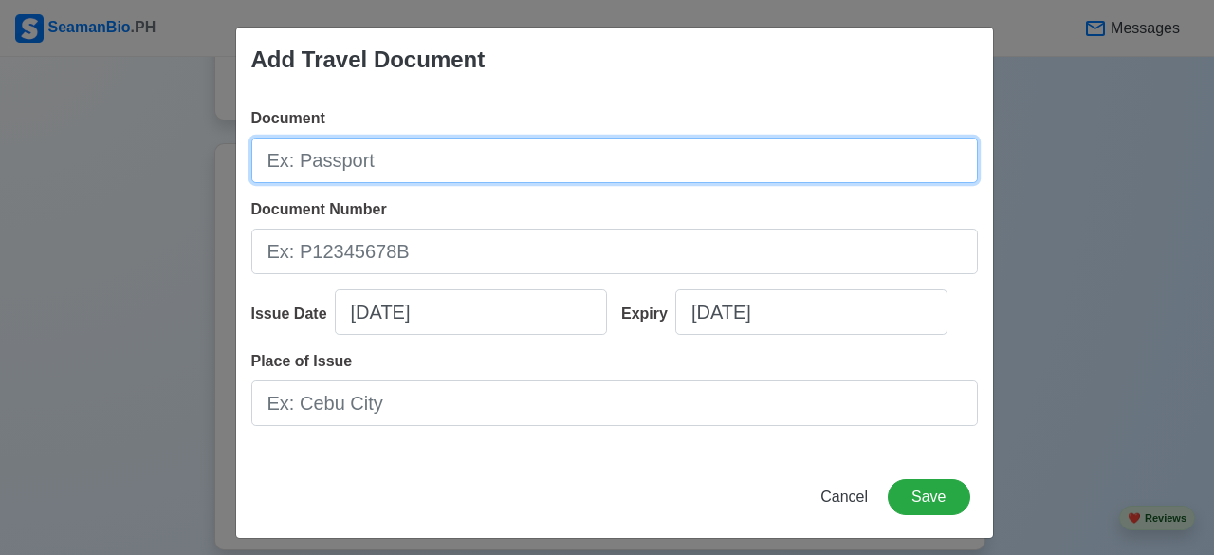
click at [571, 170] on input "Document" at bounding box center [614, 160] width 726 height 46
type input "NBI"
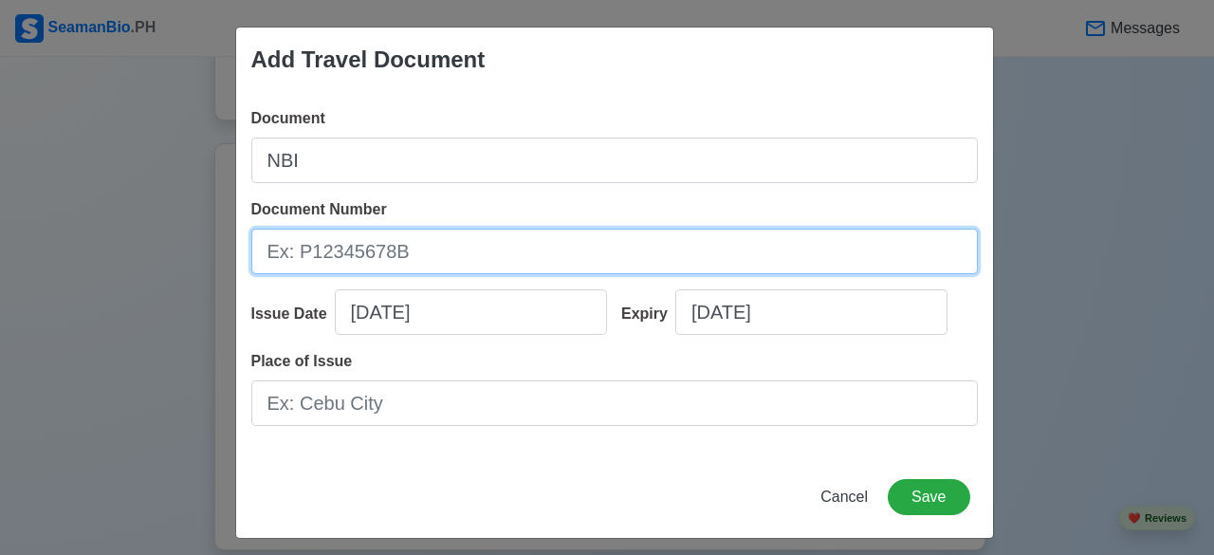
click at [465, 257] on input "Document Number" at bounding box center [614, 251] width 726 height 46
type input "R520GMZN99-L3093989"
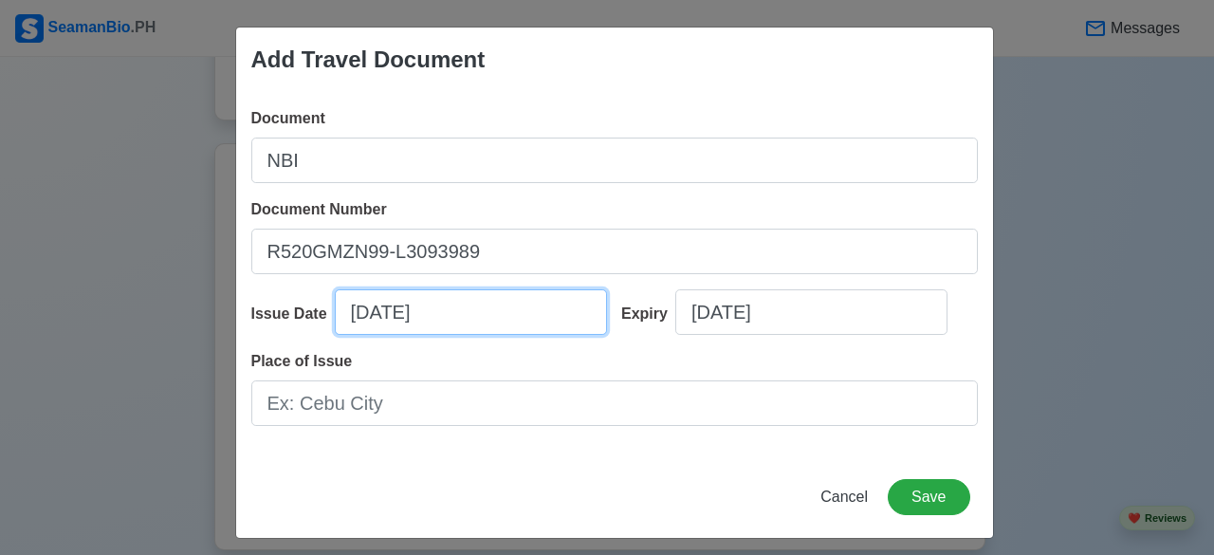
click at [387, 304] on input "08/16/2025" at bounding box center [471, 312] width 272 height 46
select select "****"
select select "******"
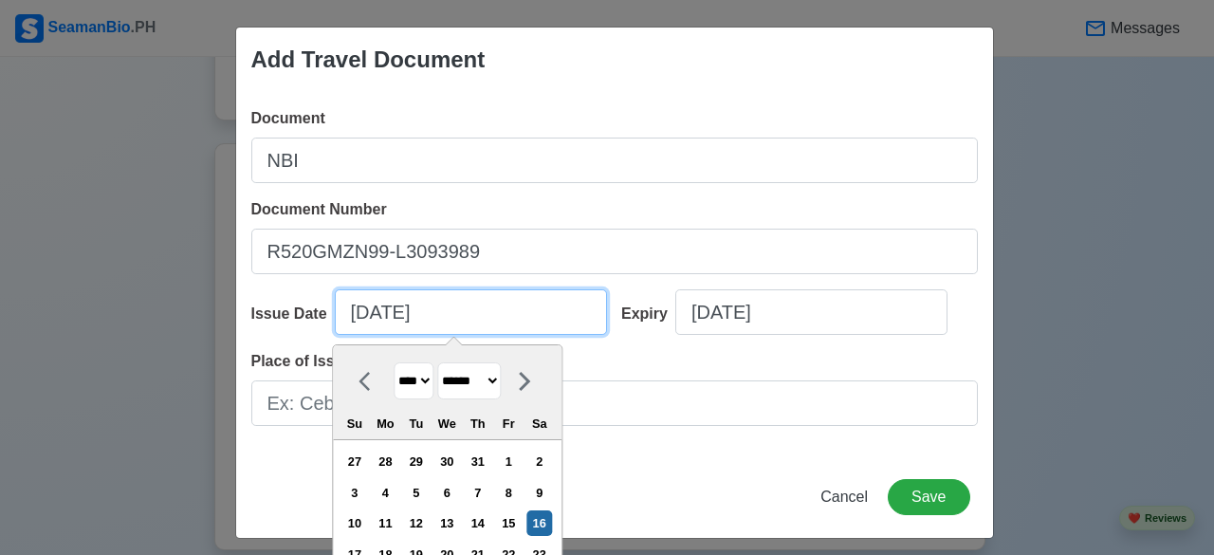
click at [358, 316] on input "08/16/2025" at bounding box center [471, 312] width 272 height 46
type input "07/16/2025"
select select "****"
click at [384, 312] on input "07/16/2025" at bounding box center [471, 312] width 272 height 46
type input "07/04/2025"
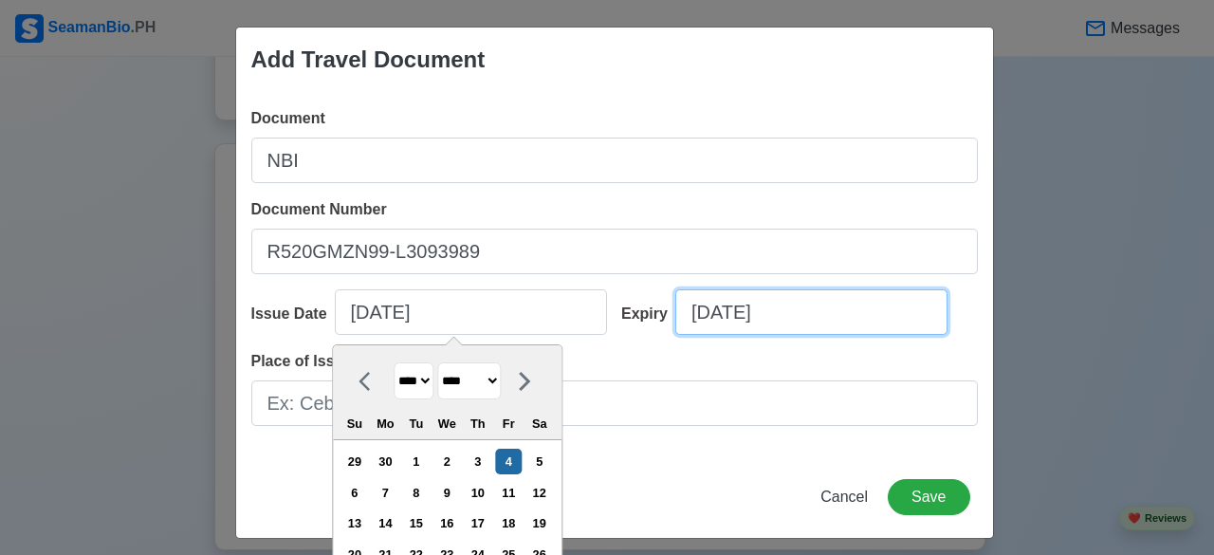
select select "****"
select select "******"
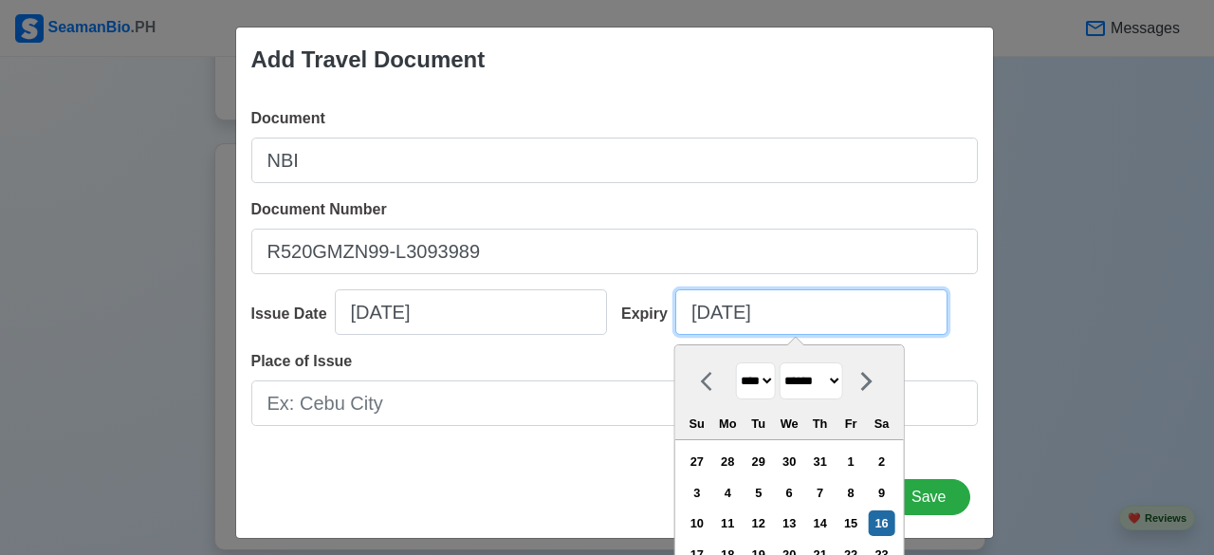
click at [703, 313] on input "08/16/2025" at bounding box center [811, 312] width 272 height 46
type input "07/16/2025"
select select "****"
click at [728, 311] on input "07/16/2025" at bounding box center [811, 312] width 272 height 46
click at [776, 314] on input "07/04/2025" at bounding box center [811, 312] width 272 height 46
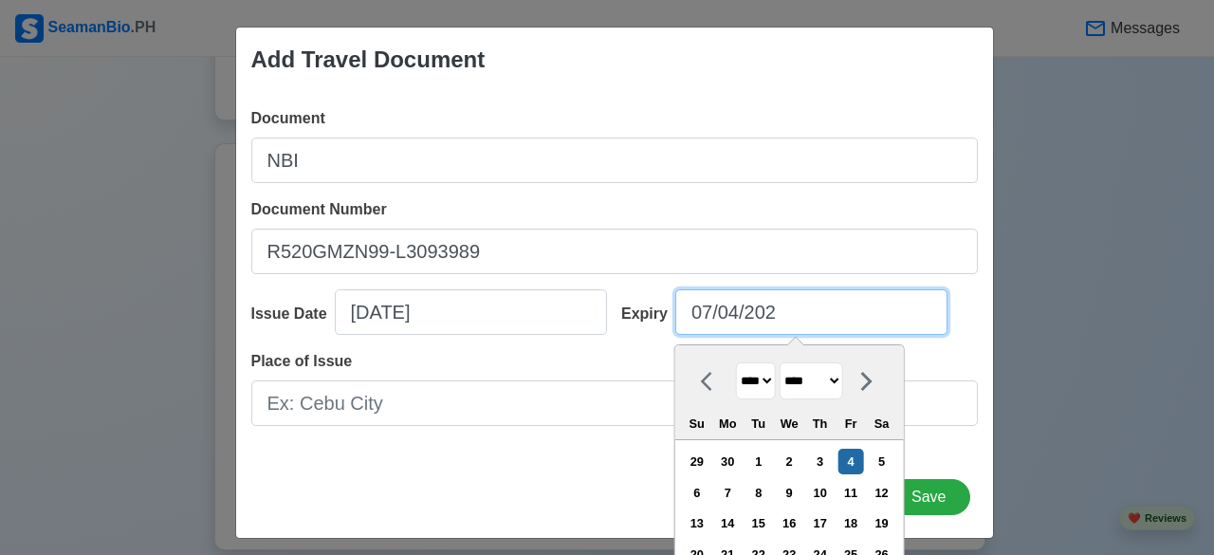
type input "07/04/2026"
select select "****"
type input "07/04/2026"
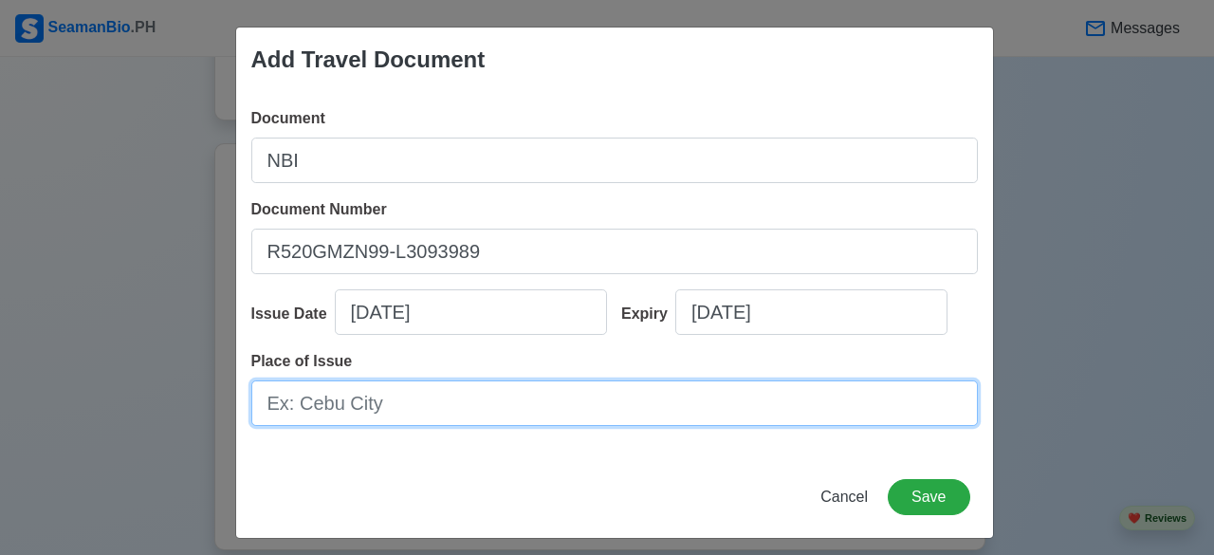
click at [422, 411] on input "Place of Issue" at bounding box center [614, 403] width 726 height 46
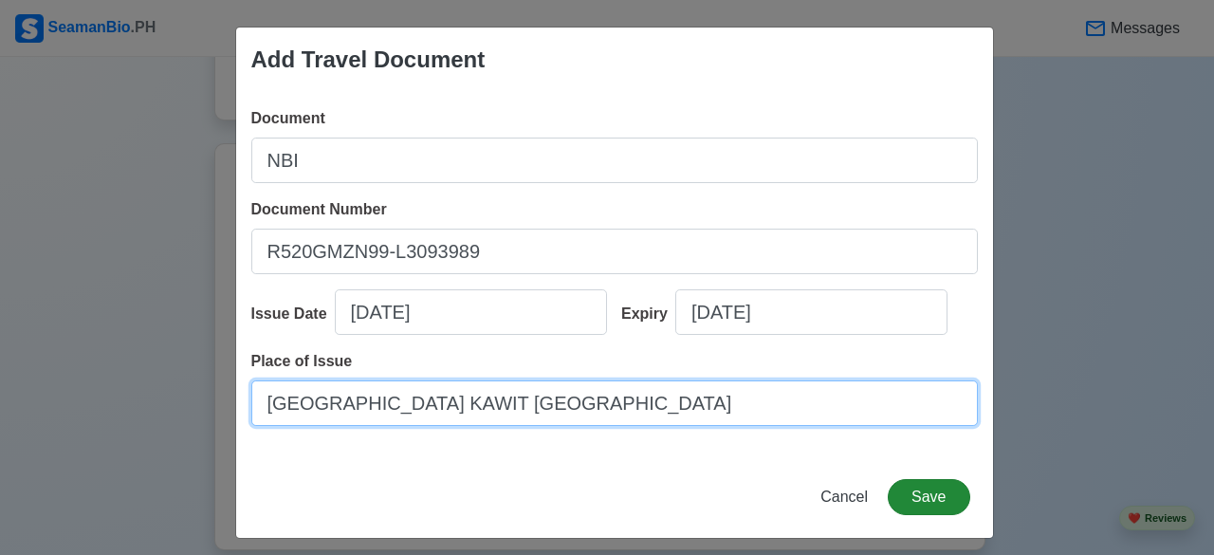
type input "MANA TOWN CENTER KAWIT CAVITE"
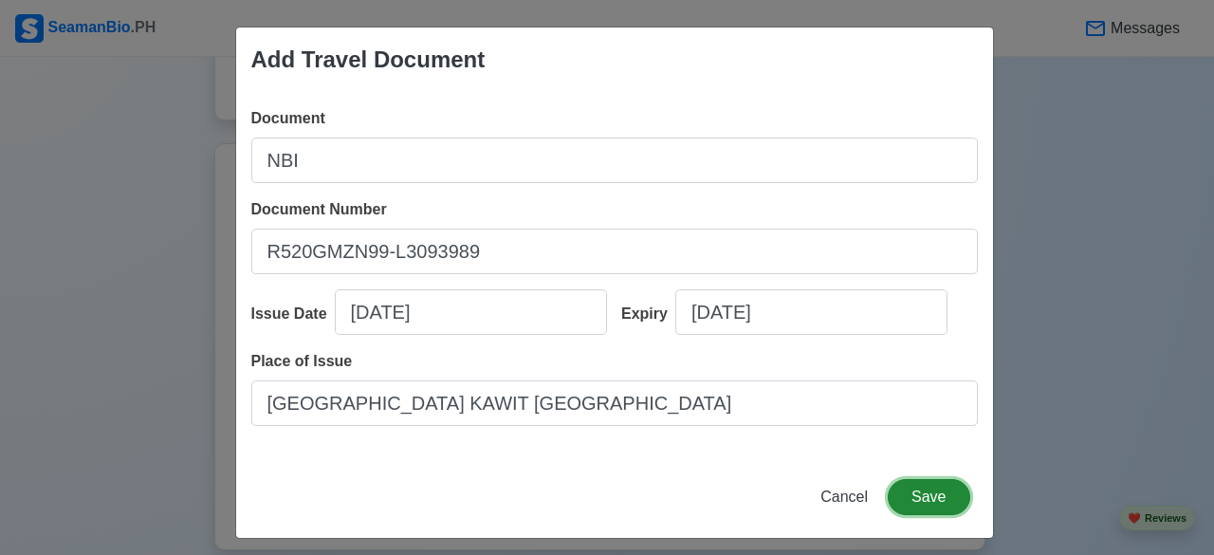
click at [926, 486] on button "Save" at bounding box center [928, 497] width 82 height 36
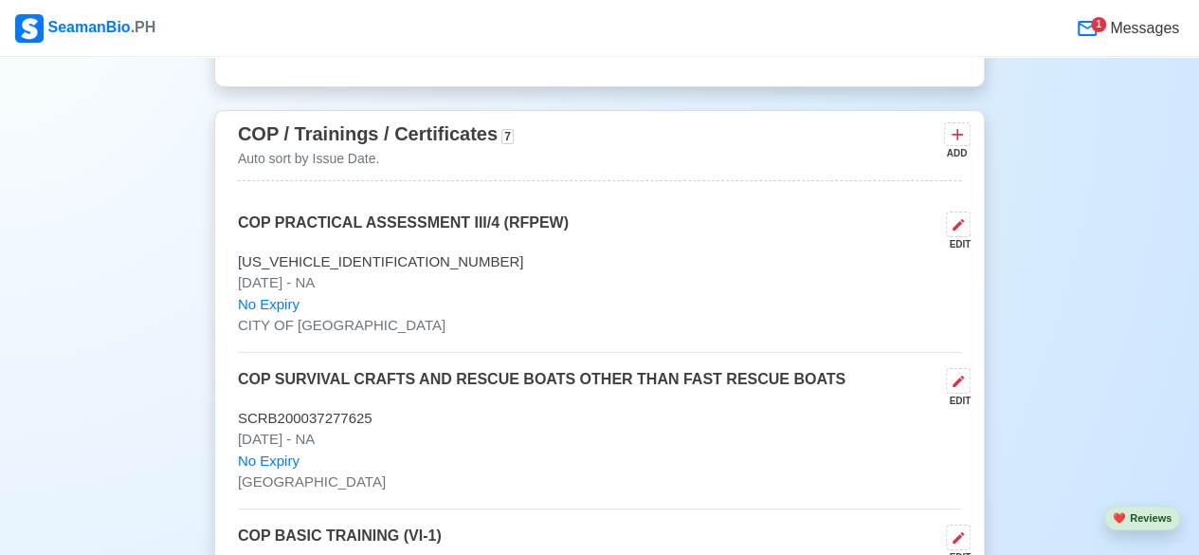
scroll to position [3198, 0]
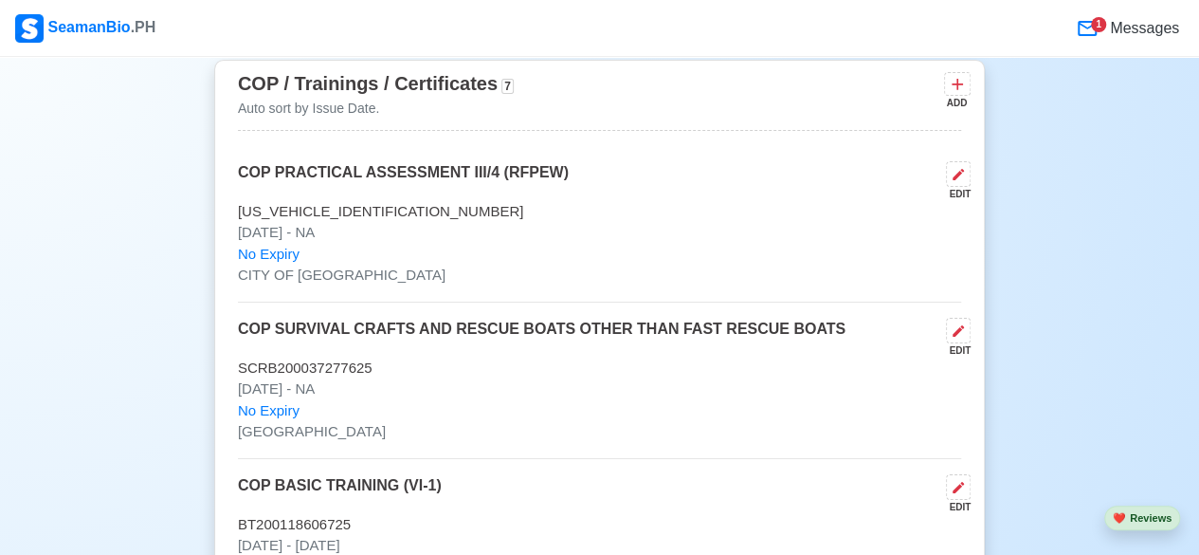
click at [1111, 35] on span "Messages" at bounding box center [1142, 28] width 73 height 23
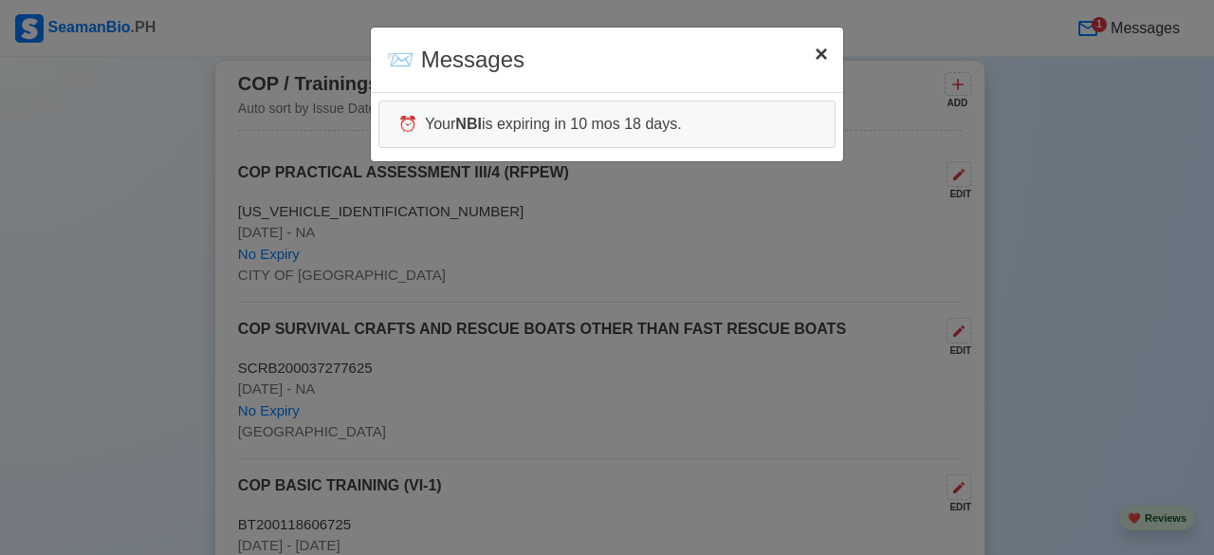
click at [819, 58] on span "×" at bounding box center [820, 54] width 13 height 26
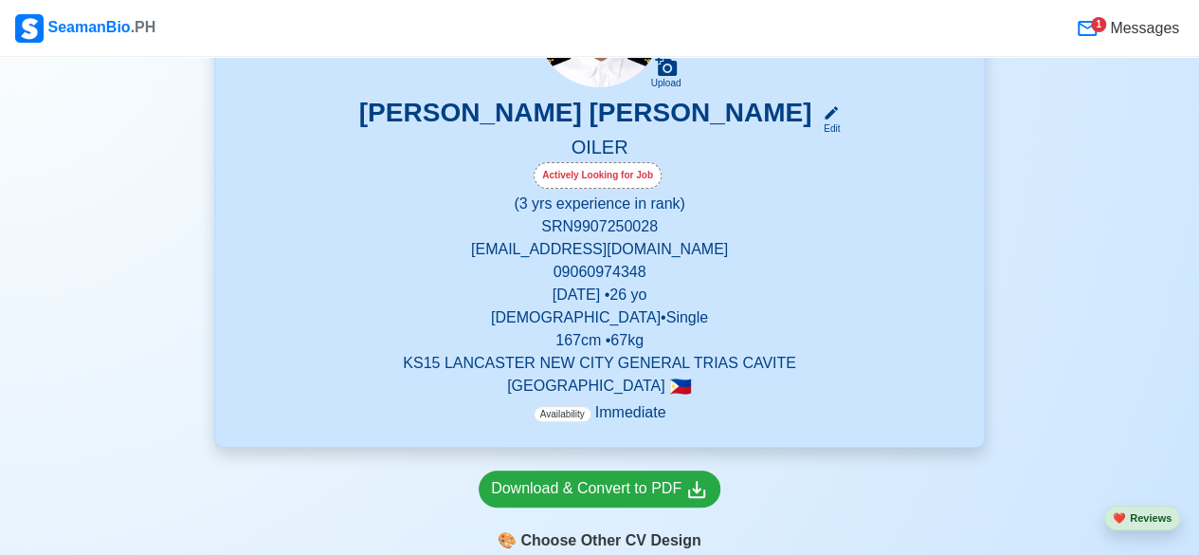
scroll to position [176, 0]
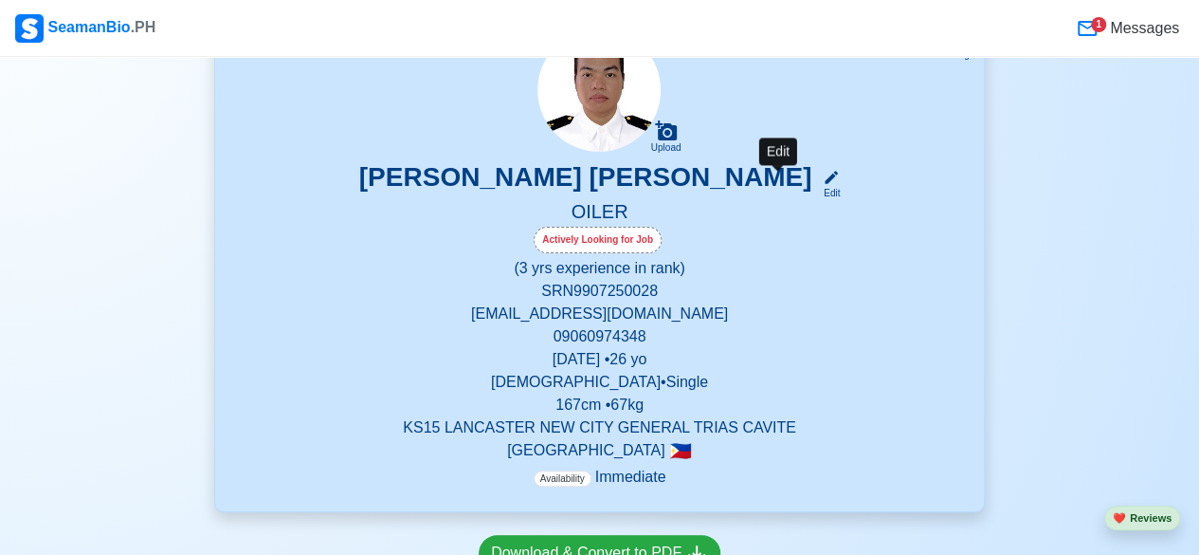
click at [823, 184] on icon at bounding box center [831, 177] width 17 height 17
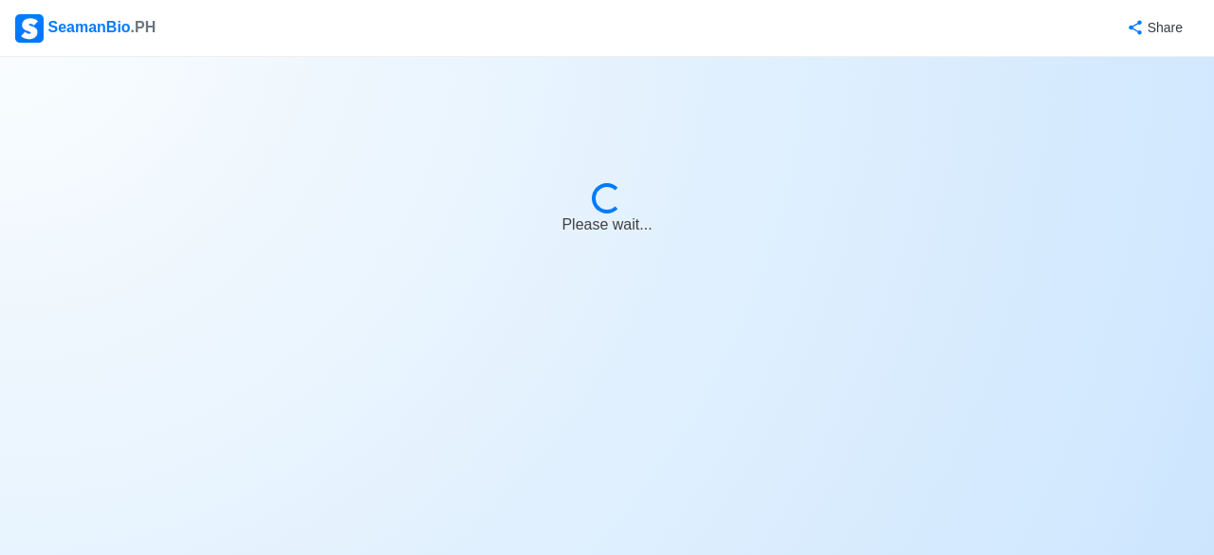
select select "Actively Looking for Job"
select select "Visible for Hiring"
select select "Single"
select select "Male"
select select "PH"
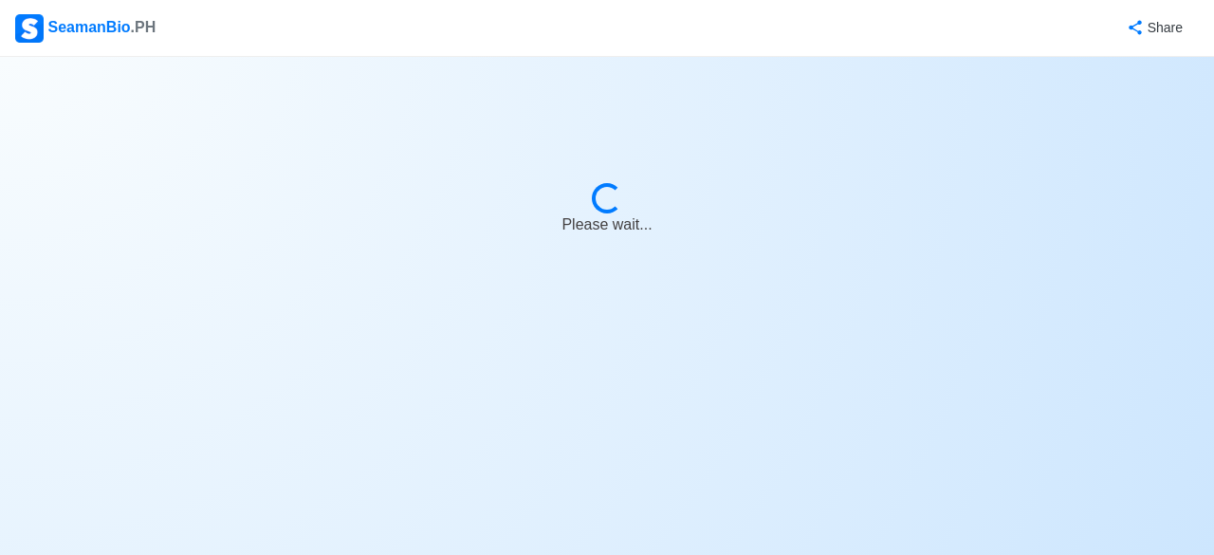
select select "3"
select select "0"
select select "4102416000000"
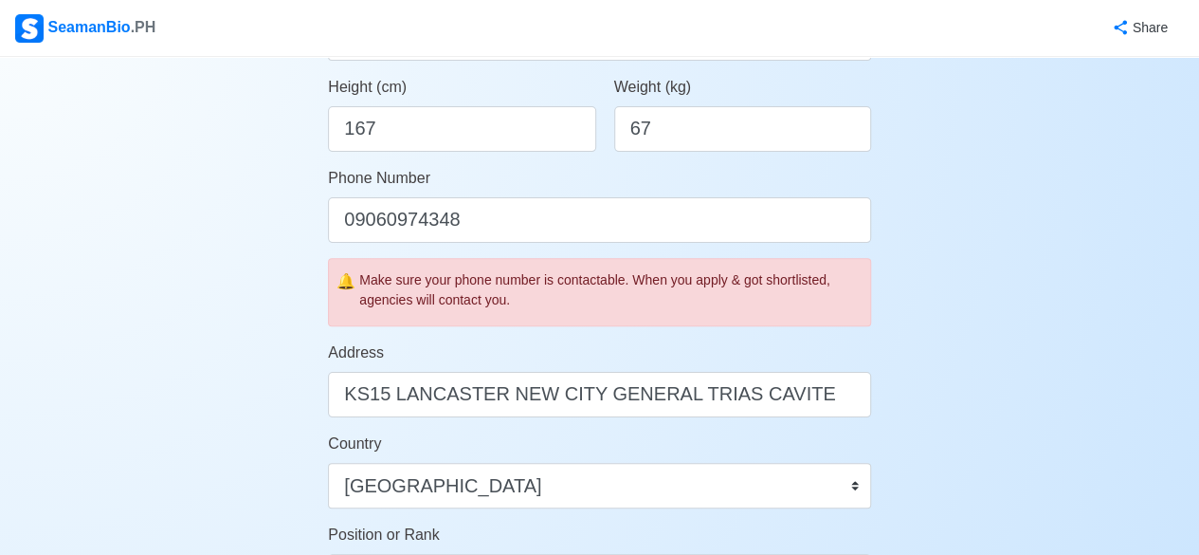
scroll to position [516, 0]
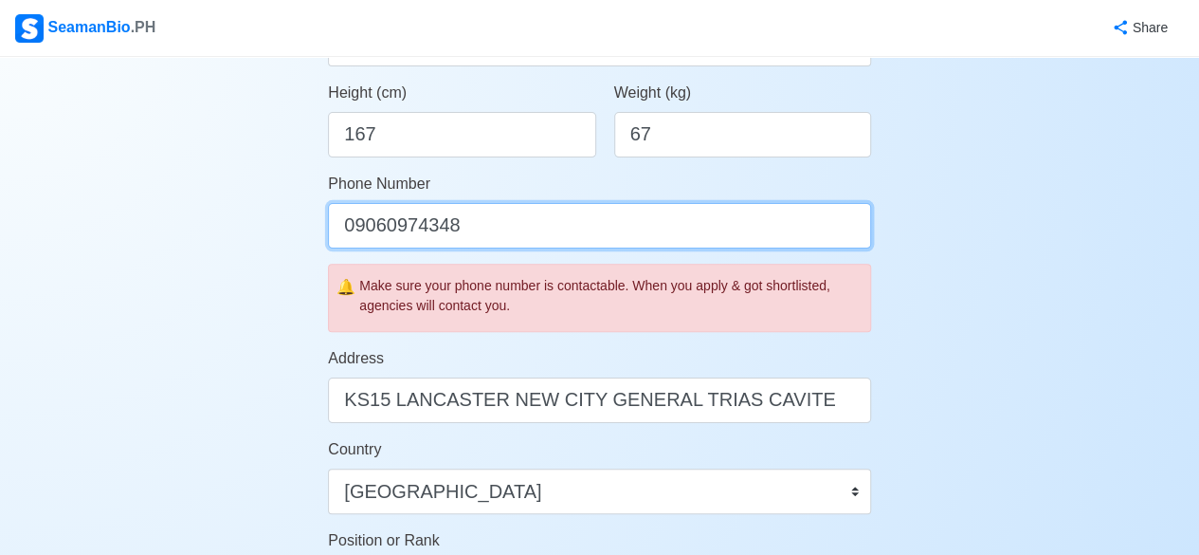
click at [470, 231] on input "09060974348" at bounding box center [599, 226] width 543 height 46
click at [362, 230] on input "0931404551" at bounding box center [599, 226] width 543 height 46
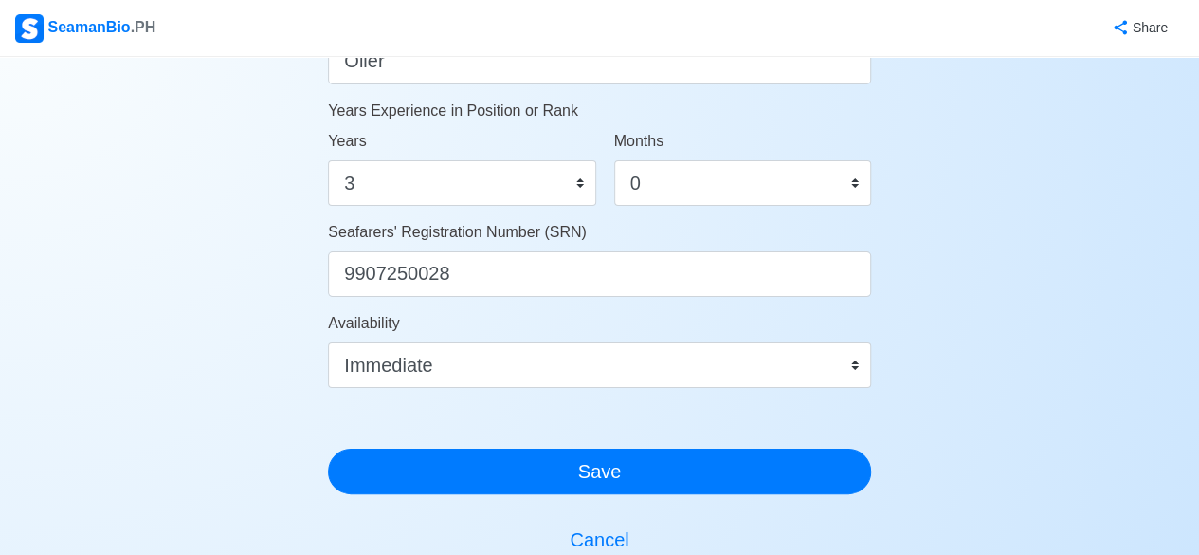
scroll to position [1087, 0]
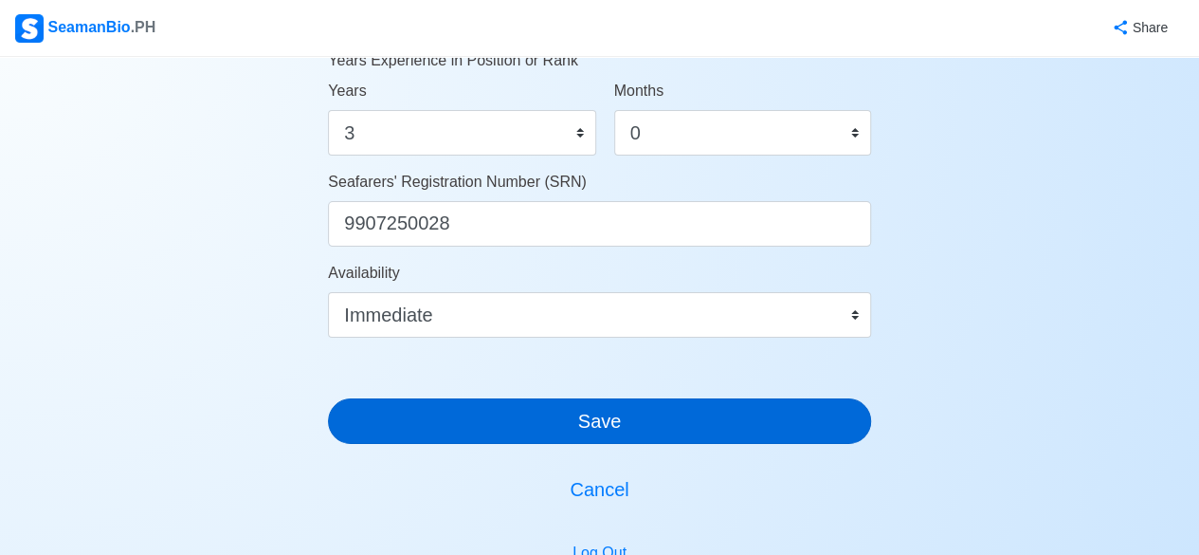
type input "09631404551"
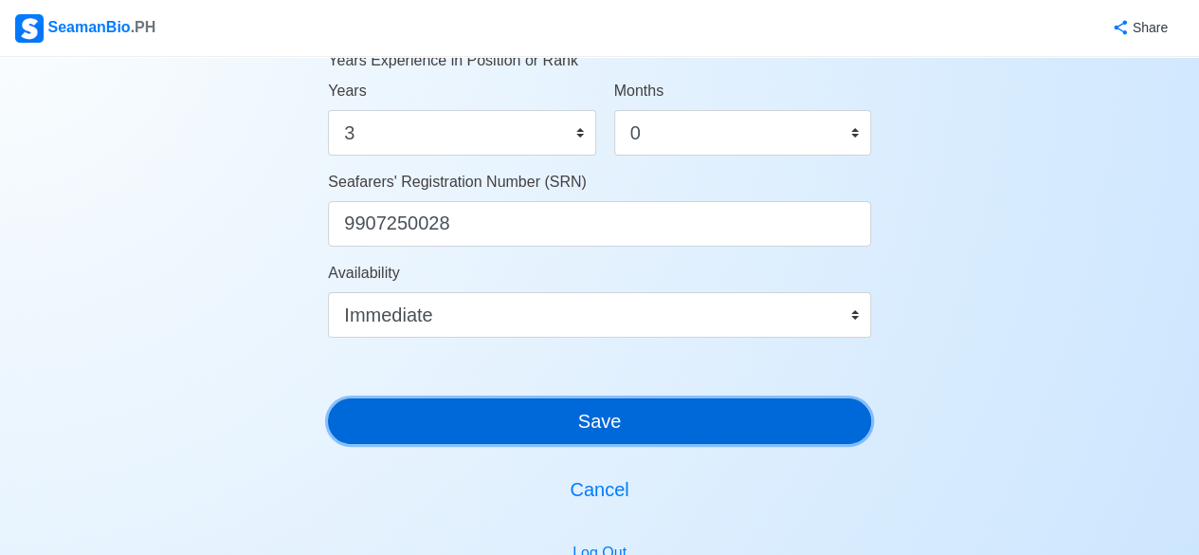
click at [709, 413] on button "Save" at bounding box center [599, 421] width 543 height 46
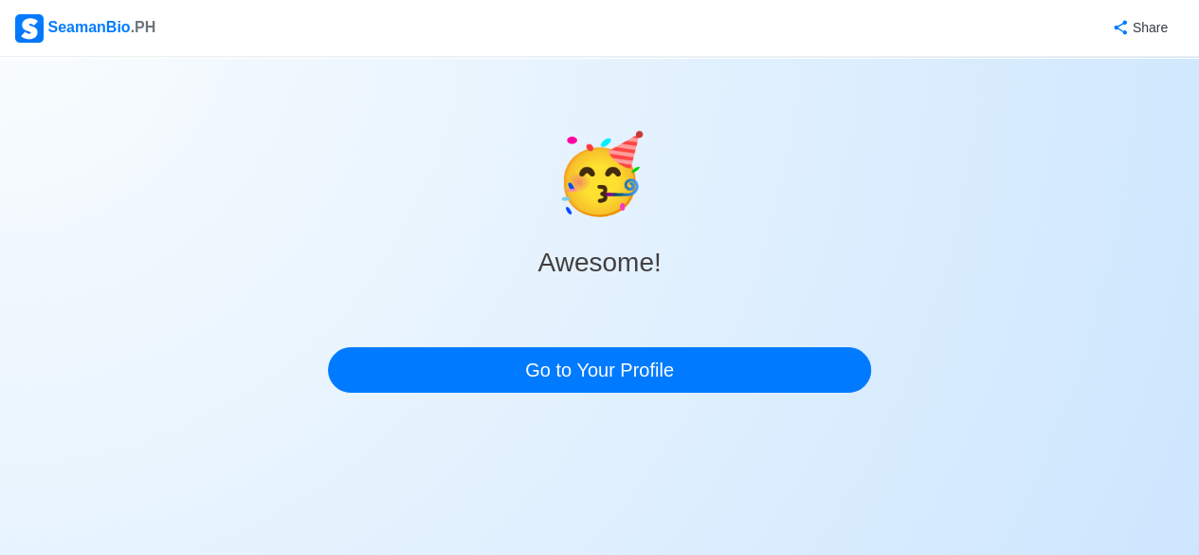
scroll to position [0, 0]
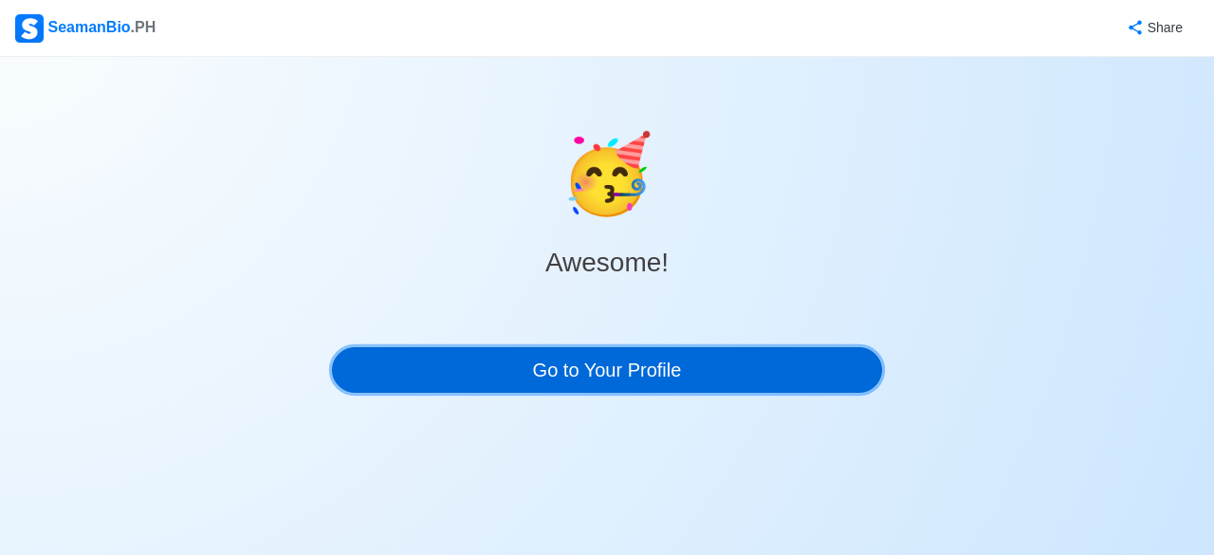
click at [700, 361] on link "Go to Your Profile" at bounding box center [607, 370] width 550 height 46
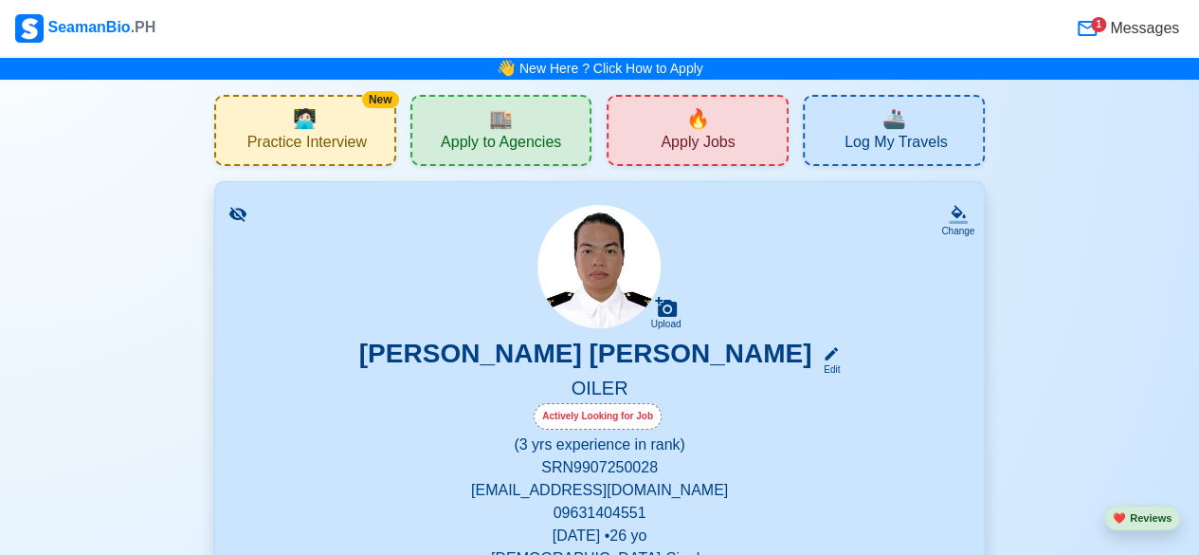
click at [696, 125] on span "🔥" at bounding box center [698, 118] width 24 height 28
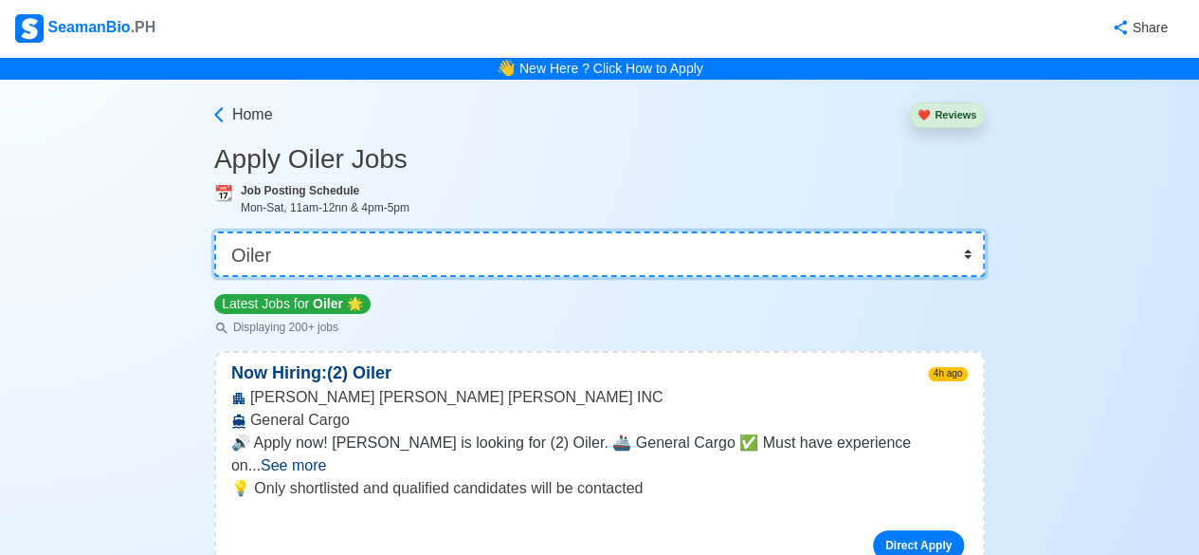
click at [974, 247] on select "👉 Select Rank or Position Master Chief Officer 2nd Officer 3rd Officer Junior O…" at bounding box center [599, 254] width 771 height 46
select select "Wiper"
click at [216, 231] on select "👉 Select Rank or Position Master Chief Officer 2nd Officer 3rd Officer Junior O…" at bounding box center [599, 254] width 771 height 46
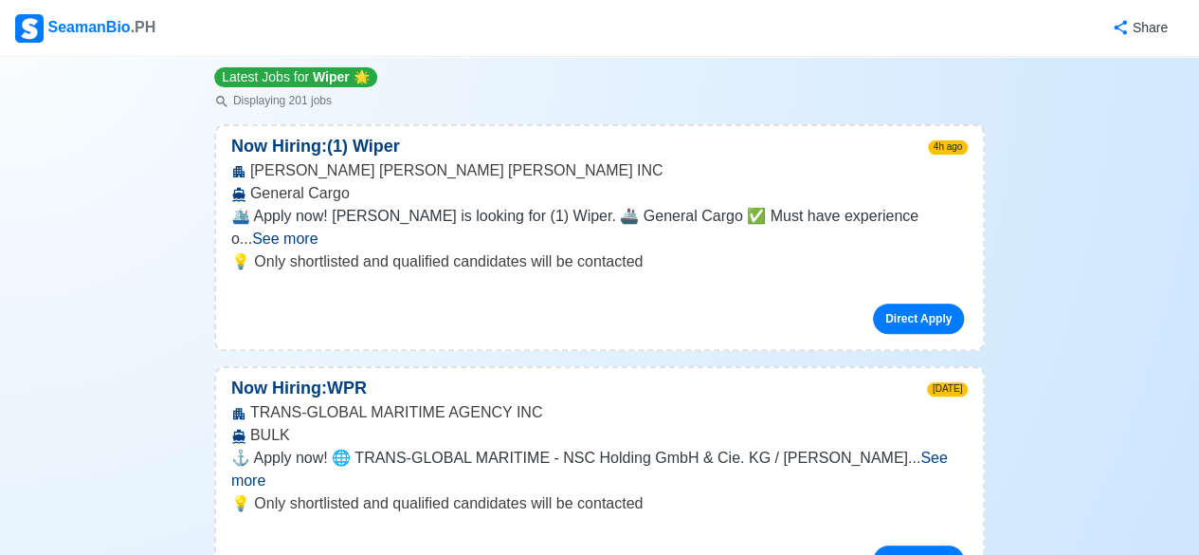
scroll to position [228, 0]
click at [920, 302] on link "Direct Apply" at bounding box center [918, 317] width 91 height 30
click at [906, 302] on link "Direct Apply" at bounding box center [918, 317] width 91 height 30
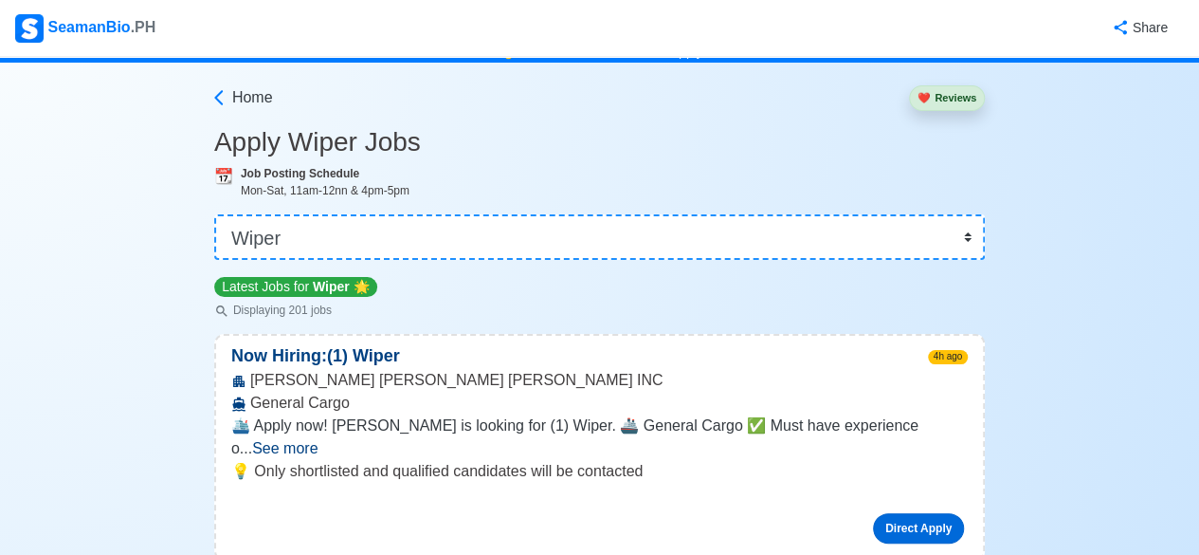
scroll to position [0, 0]
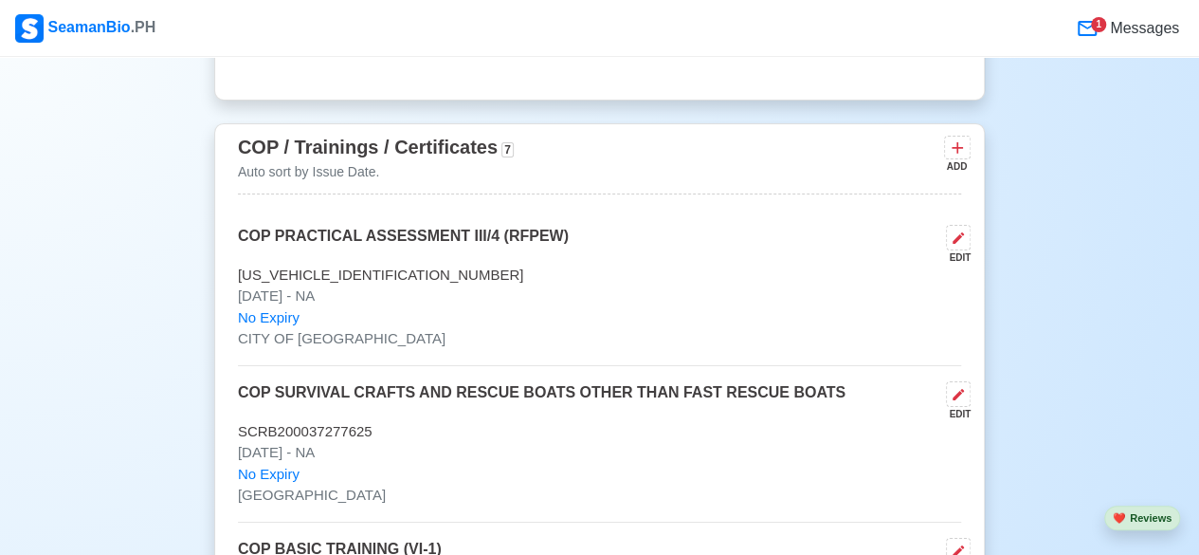
scroll to position [3185, 0]
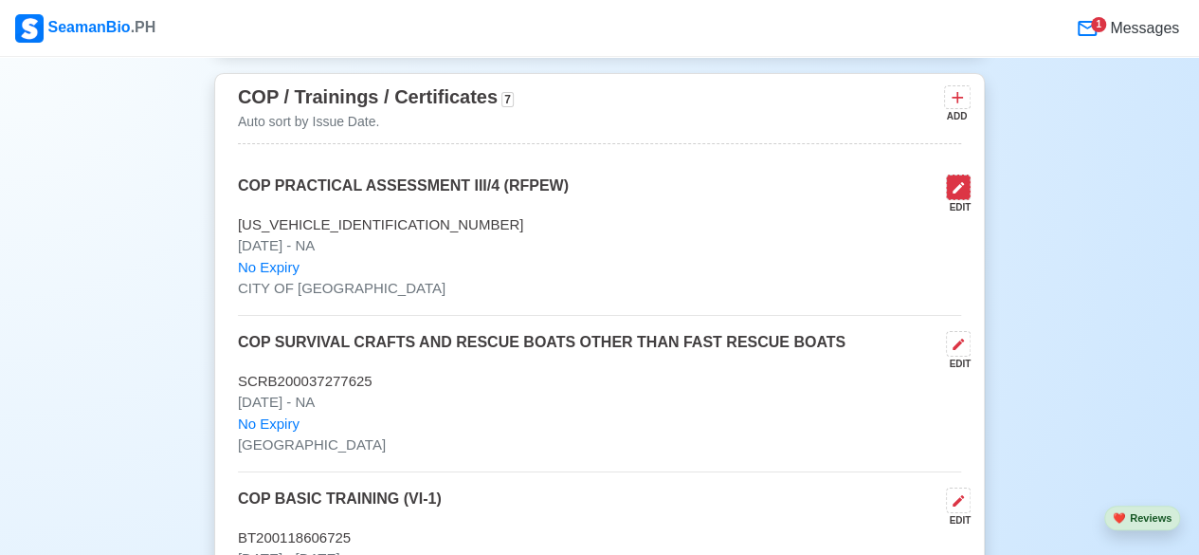
click at [953, 180] on icon at bounding box center [958, 187] width 15 height 15
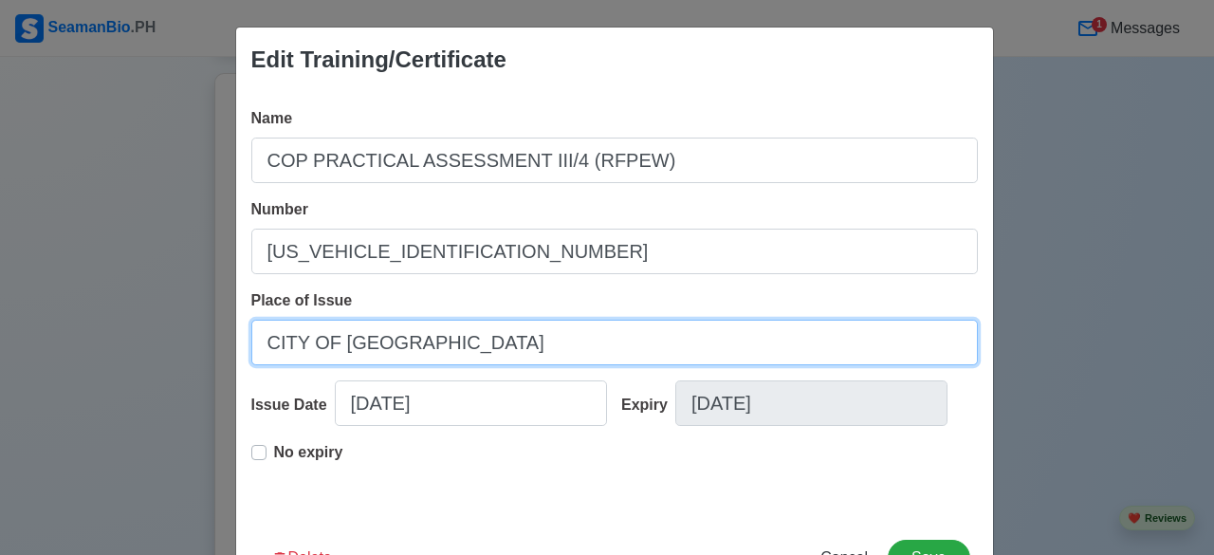
click at [565, 338] on input "CITY OF MANILA" at bounding box center [614, 343] width 726 height 46
type input "C"
type input "MARINA"
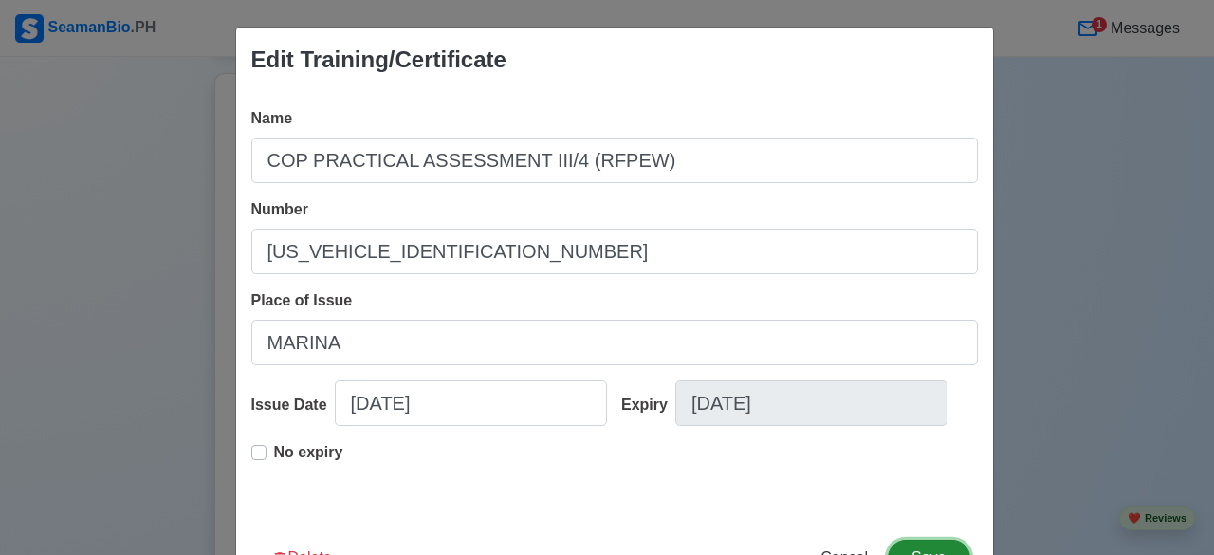
click at [948, 543] on button "Save" at bounding box center [928, 557] width 82 height 36
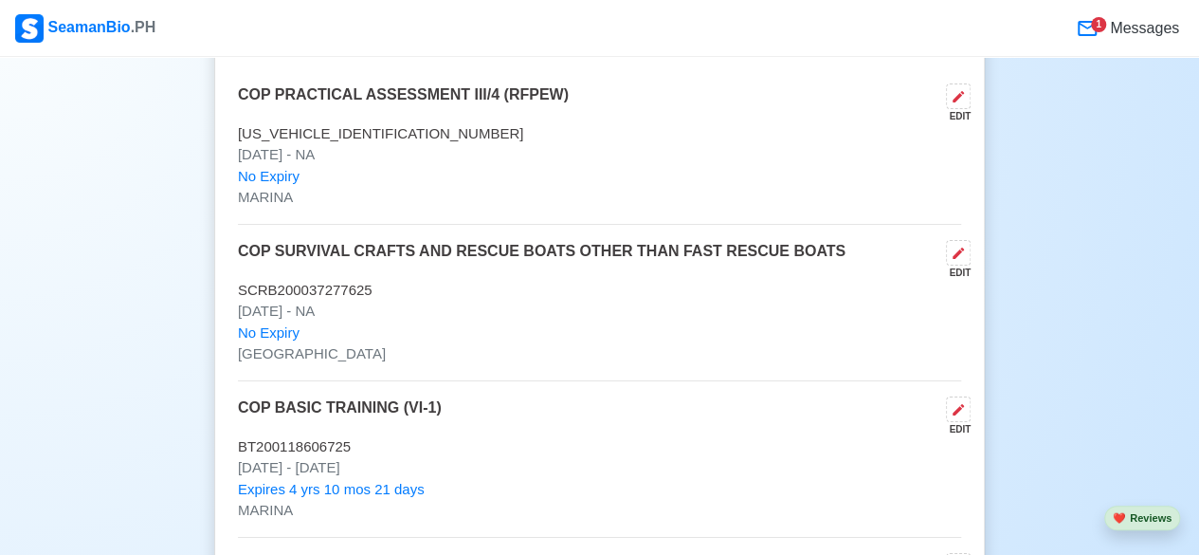
scroll to position [3299, 0]
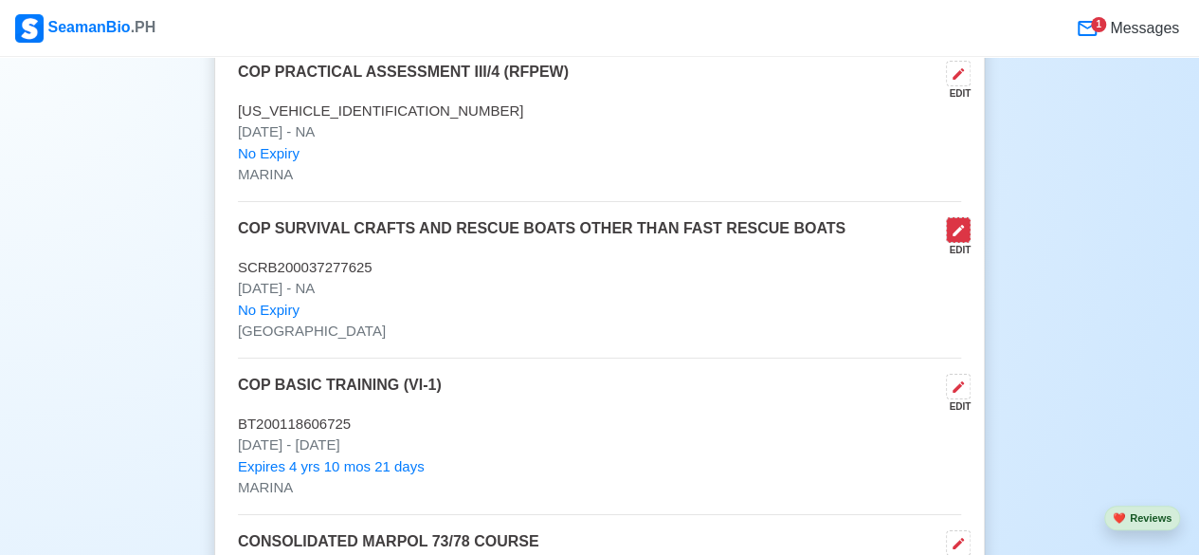
click at [965, 223] on icon at bounding box center [958, 230] width 15 height 15
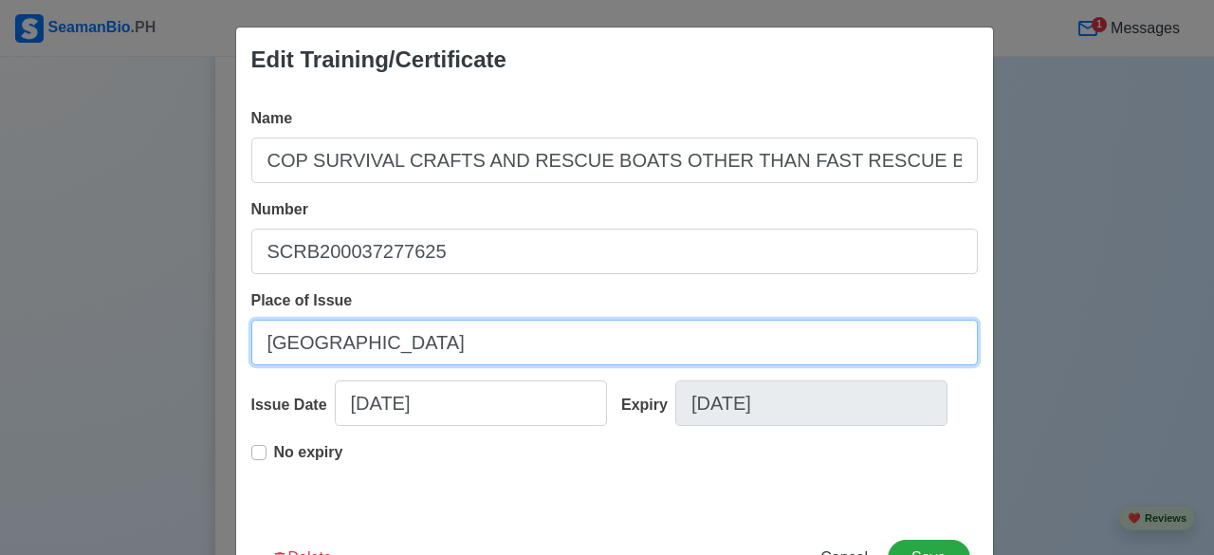
click at [702, 332] on input "MANILA" at bounding box center [614, 343] width 726 height 46
type input "M"
type input "MARINA"
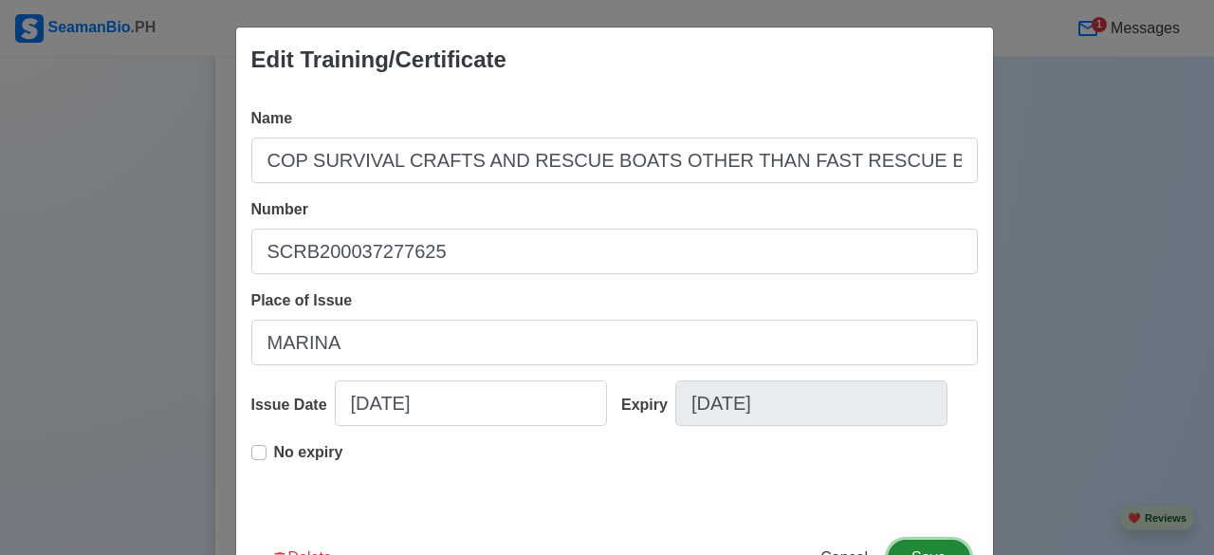
click at [950, 553] on button "Save" at bounding box center [928, 557] width 82 height 36
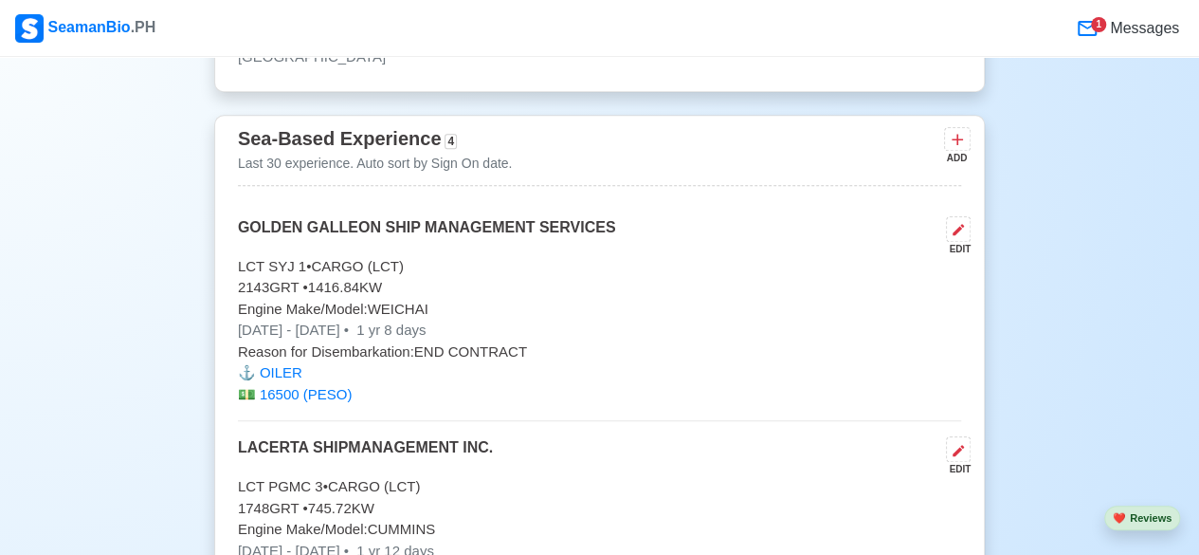
scroll to position [4436, 0]
